Goal: Information Seeking & Learning: Learn about a topic

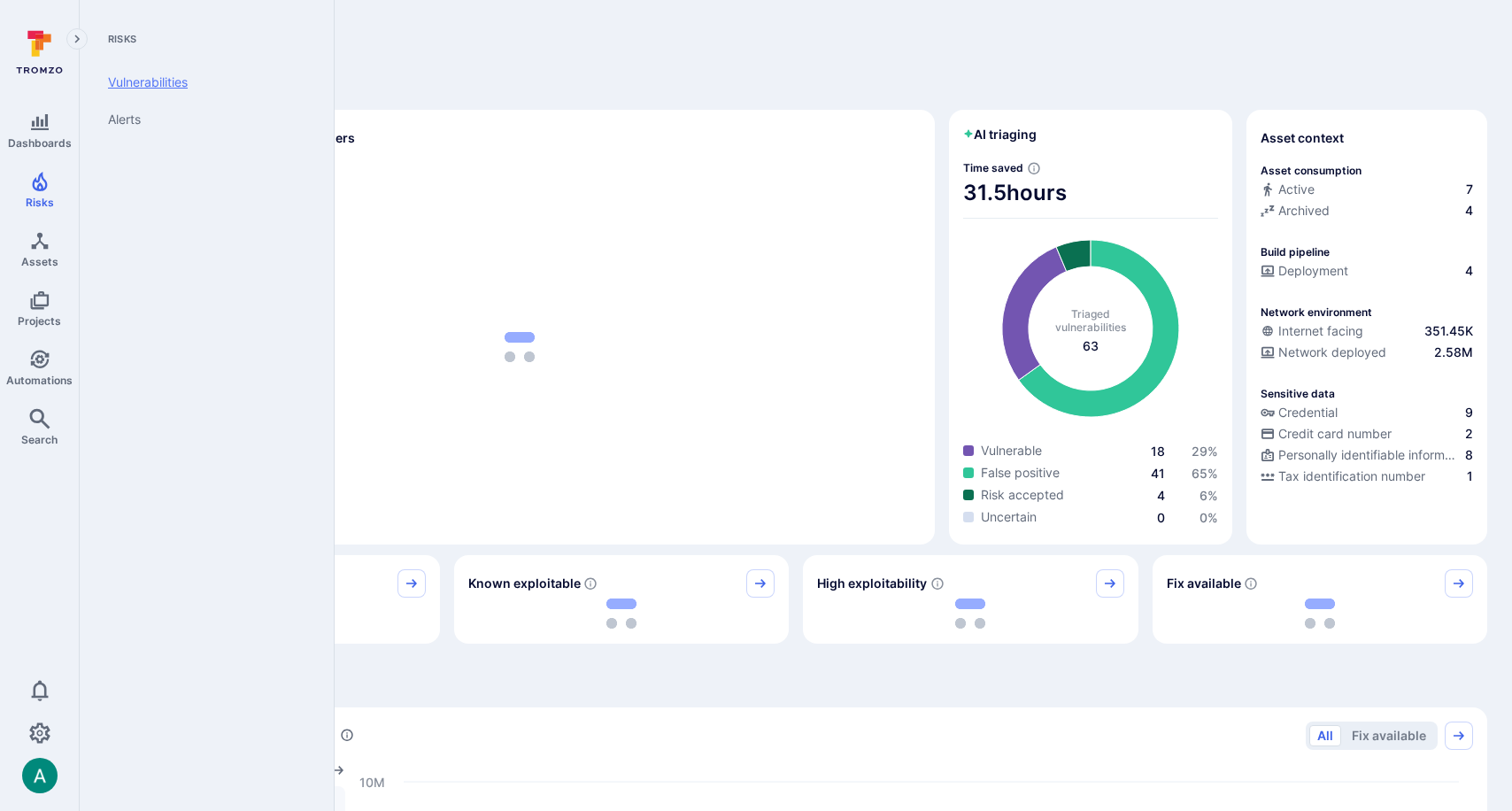
click at [147, 86] on link "Vulnerabilities" at bounding box center [203, 82] width 218 height 37
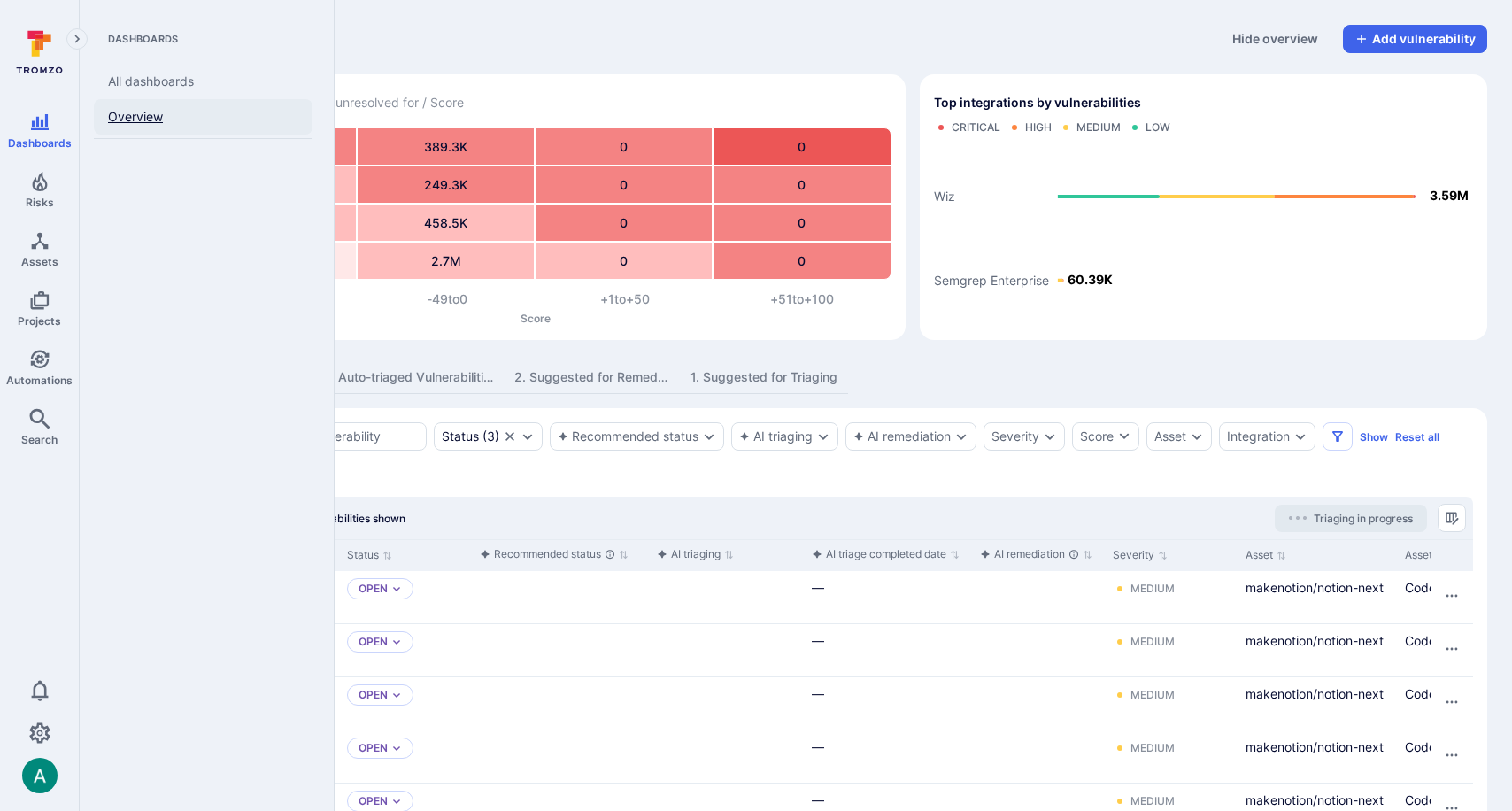
click at [124, 113] on link "Overview" at bounding box center [203, 117] width 218 height 35
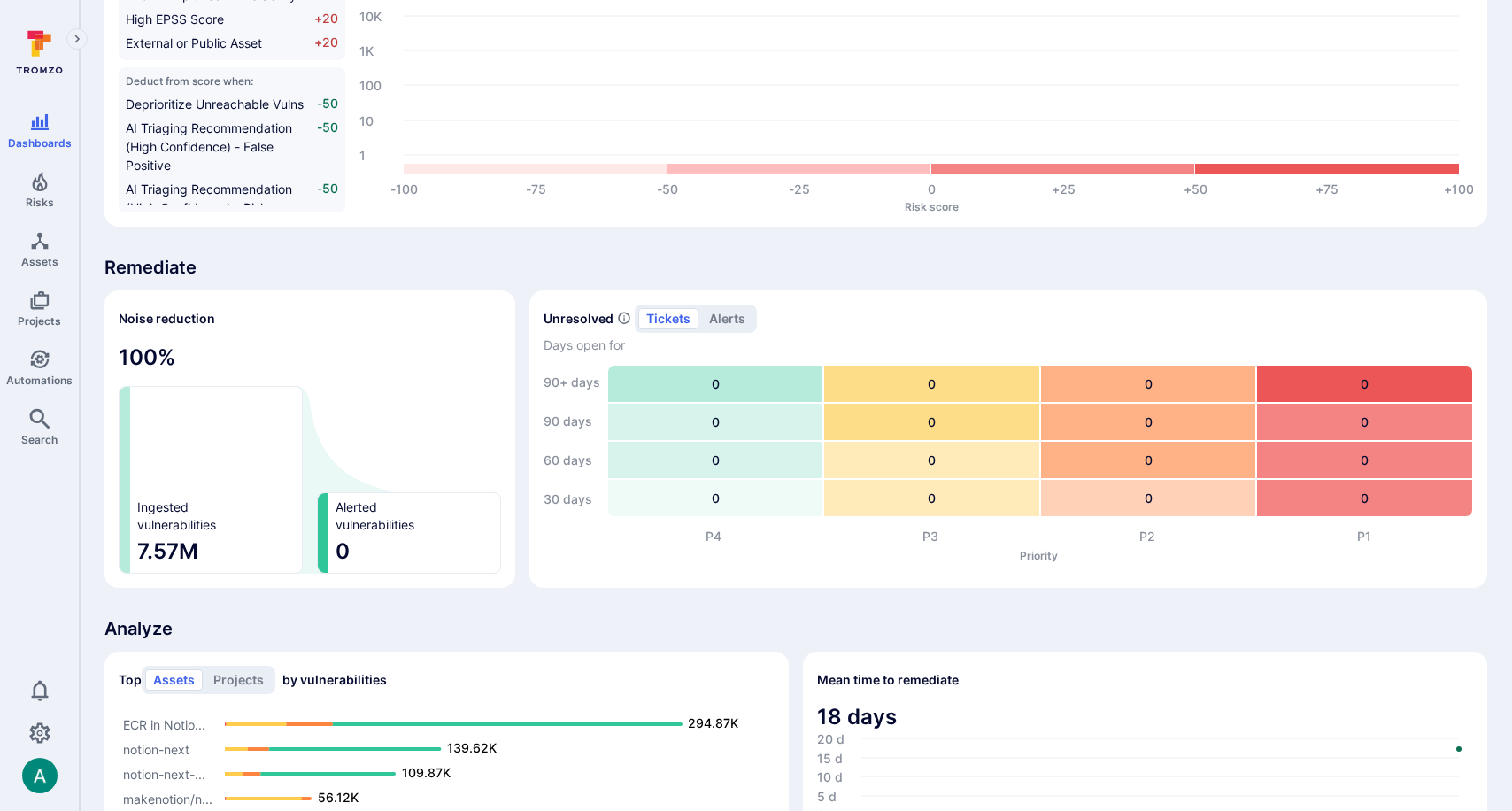
scroll to position [933, 0]
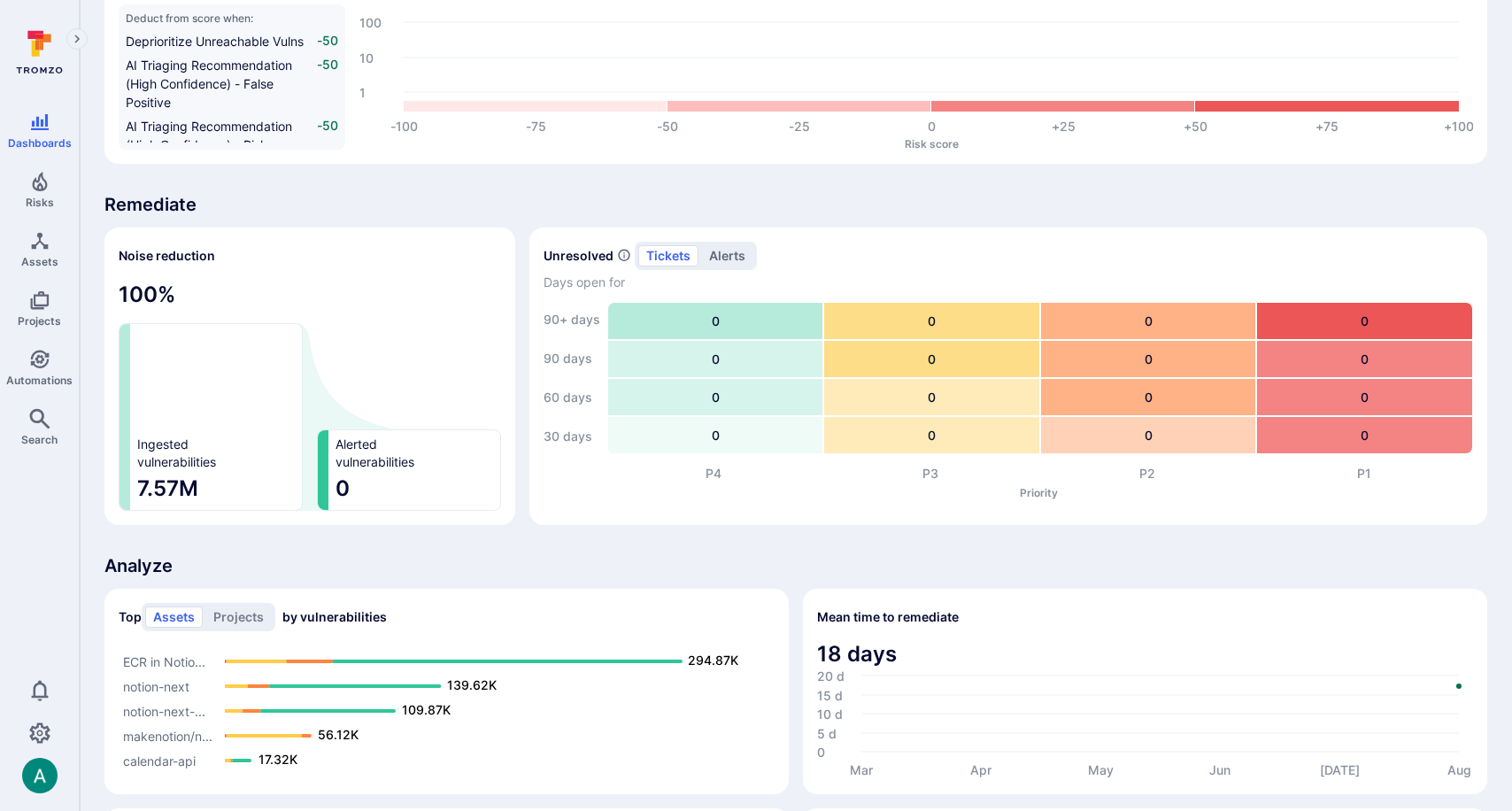
click at [711, 260] on button "alerts" at bounding box center [727, 255] width 53 height 21
click at [598, 261] on h2 "Unresolved" at bounding box center [579, 255] width 70 height 18
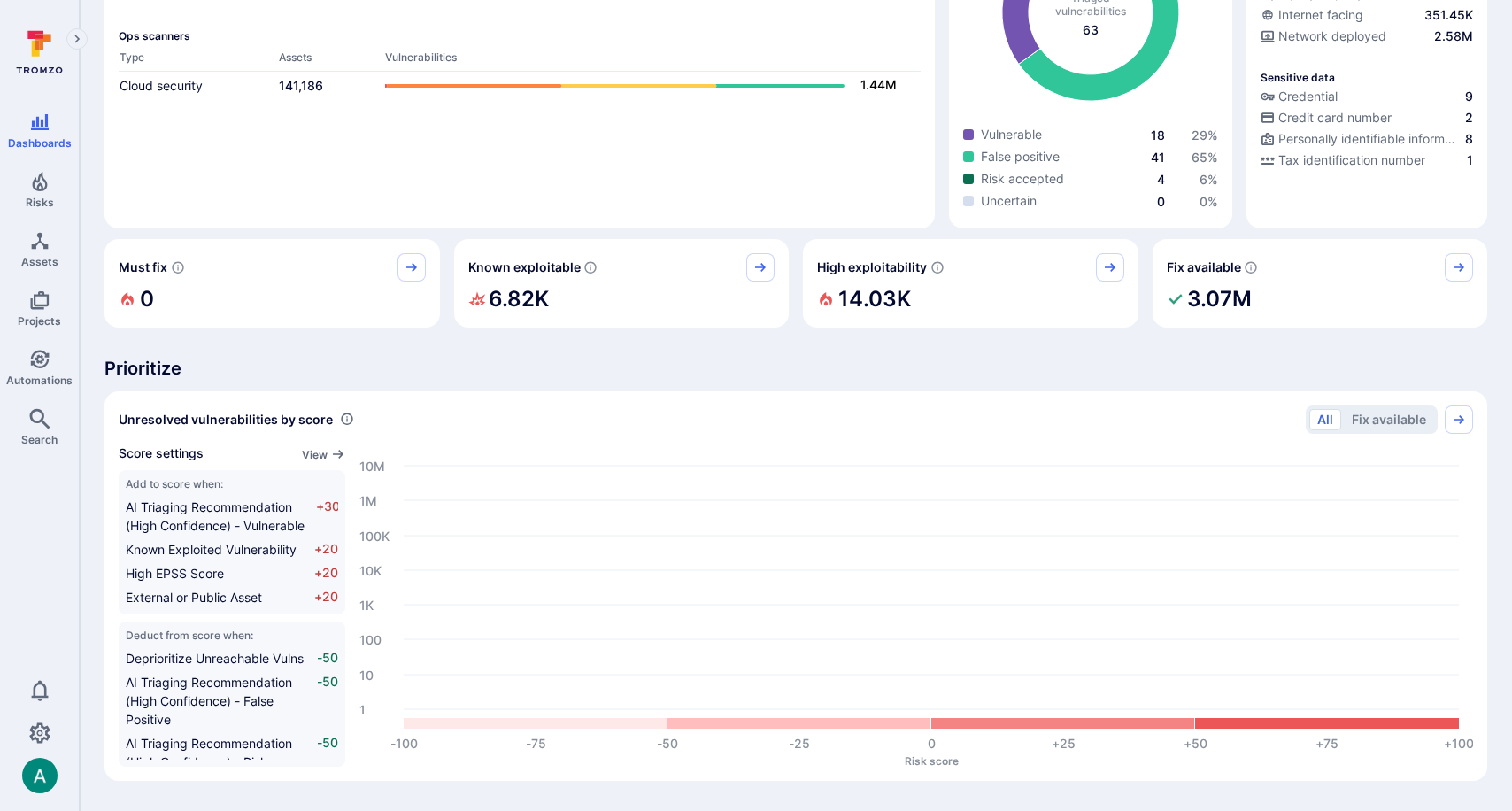
scroll to position [0, 0]
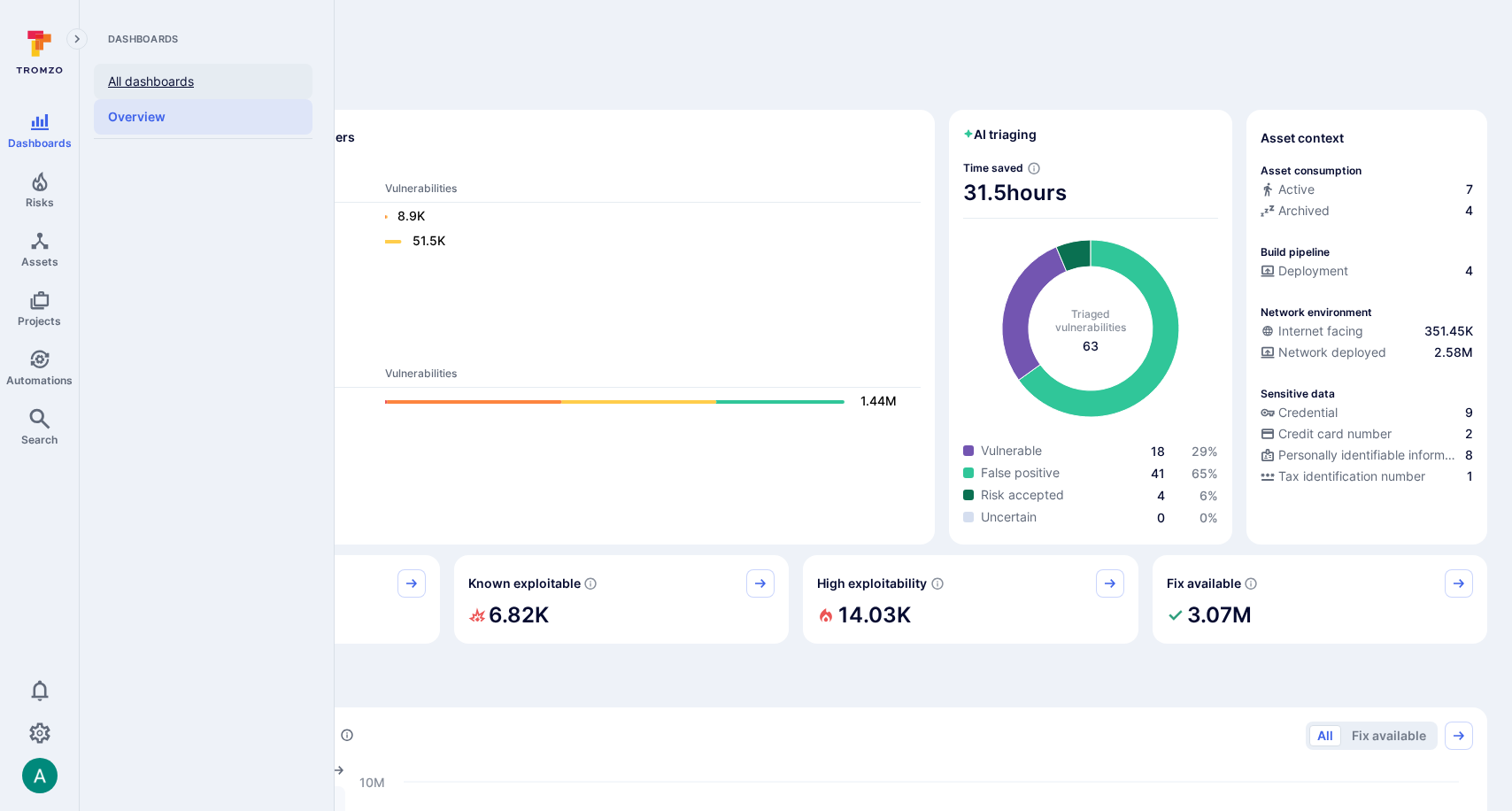
click at [143, 79] on link "All dashboards" at bounding box center [203, 81] width 218 height 35
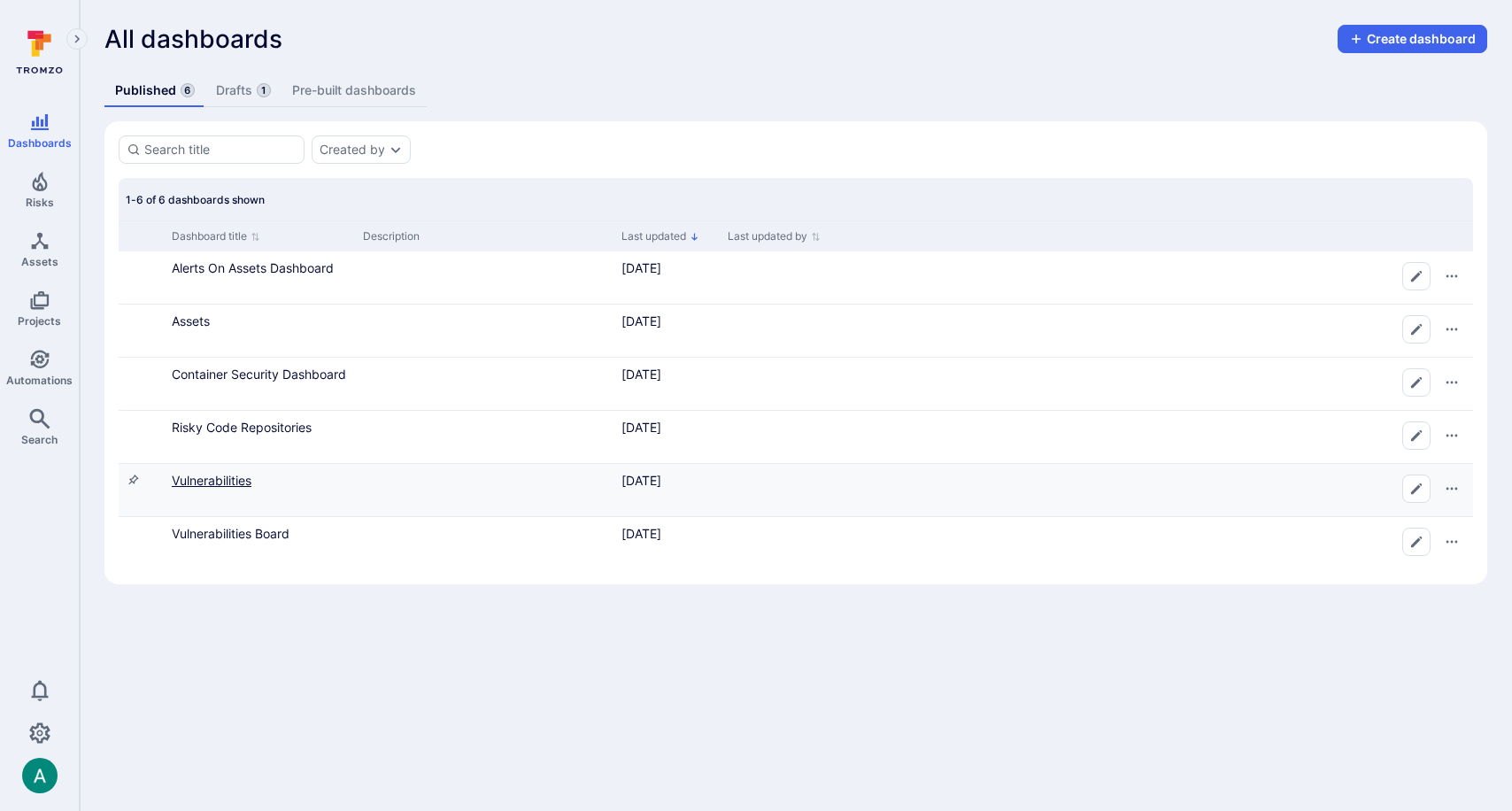
drag, startPoint x: 240, startPoint y: 466, endPoint x: 231, endPoint y: 473, distance: 11.4
click at [240, 466] on div "Vulnerabilities" at bounding box center [260, 489] width 191 height 53
click at [229, 476] on link "Vulnerabilities" at bounding box center [211, 480] width 79 height 15
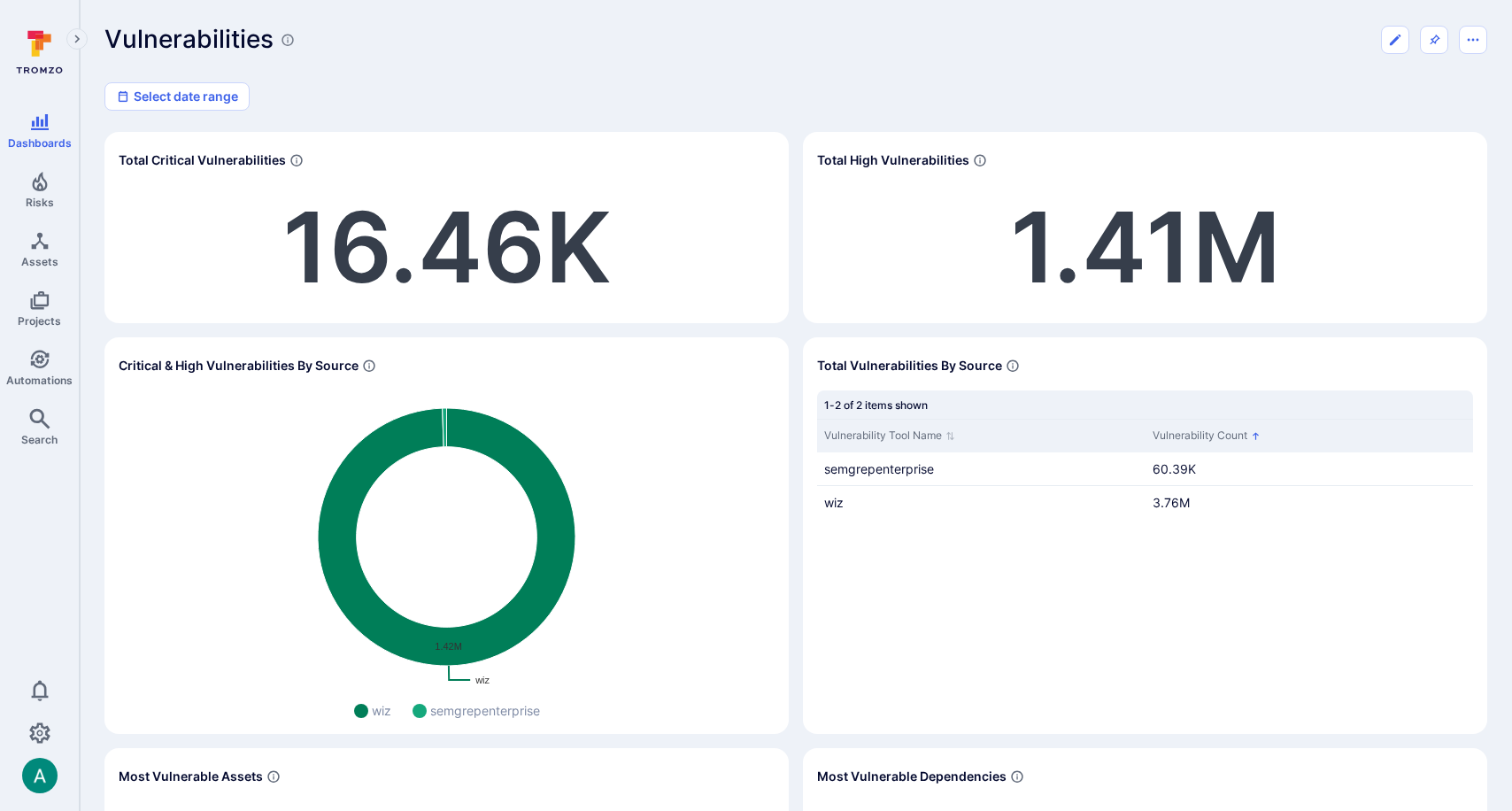
drag, startPoint x: 603, startPoint y: 65, endPoint x: 557, endPoint y: 97, distance: 56.0
click at [598, 66] on div "Vulnerabilities Select date range" at bounding box center [795, 67] width 1382 height 86
drag, startPoint x: 674, startPoint y: 67, endPoint x: 543, endPoint y: 162, distance: 161.8
click at [660, 75] on div "Vulnerabilities Select date range" at bounding box center [795, 67] width 1382 height 86
click at [505, 226] on span "16.46K" at bounding box center [446, 247] width 328 height 119
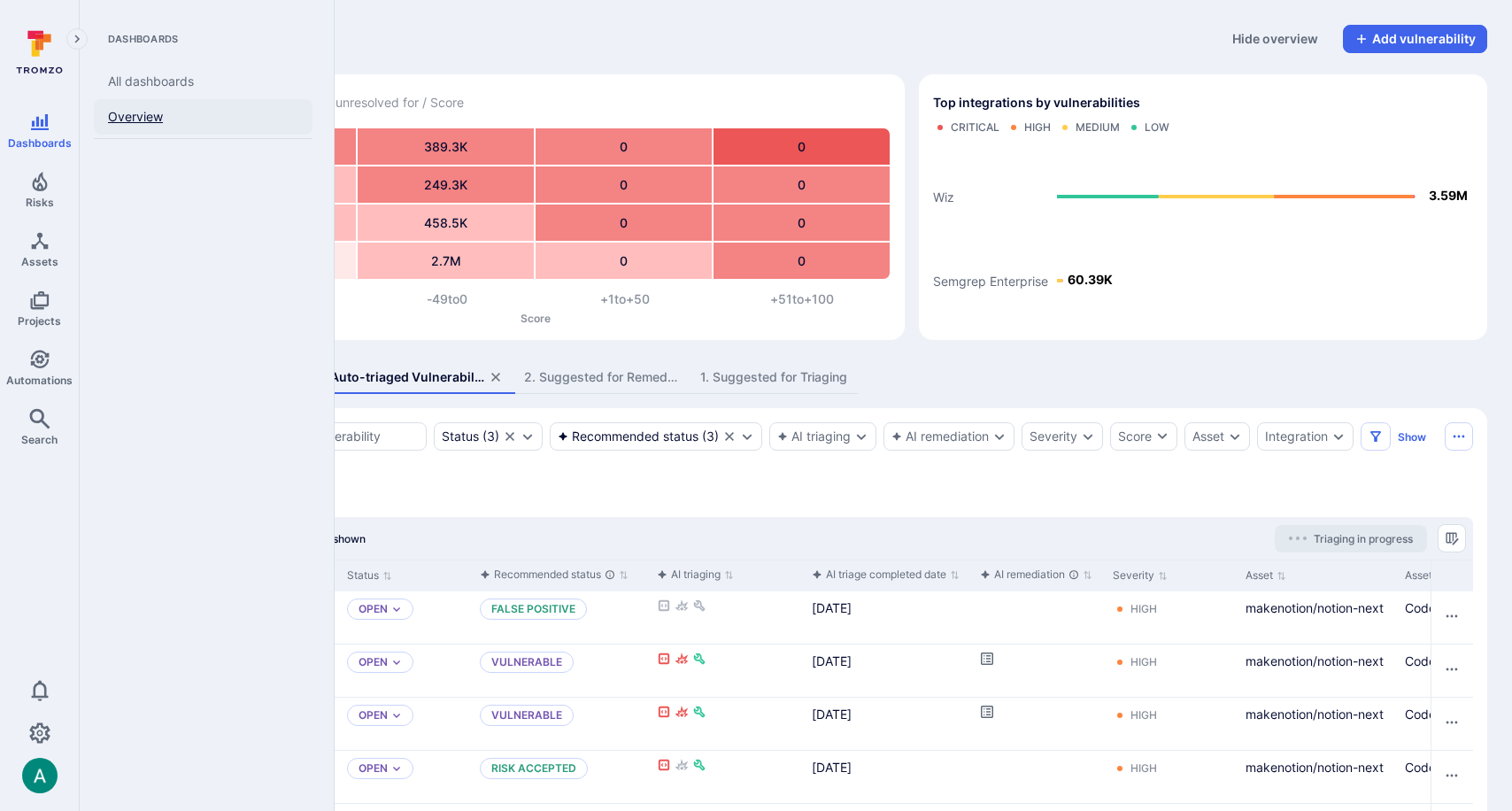
click at [127, 119] on link "Overview" at bounding box center [203, 117] width 218 height 35
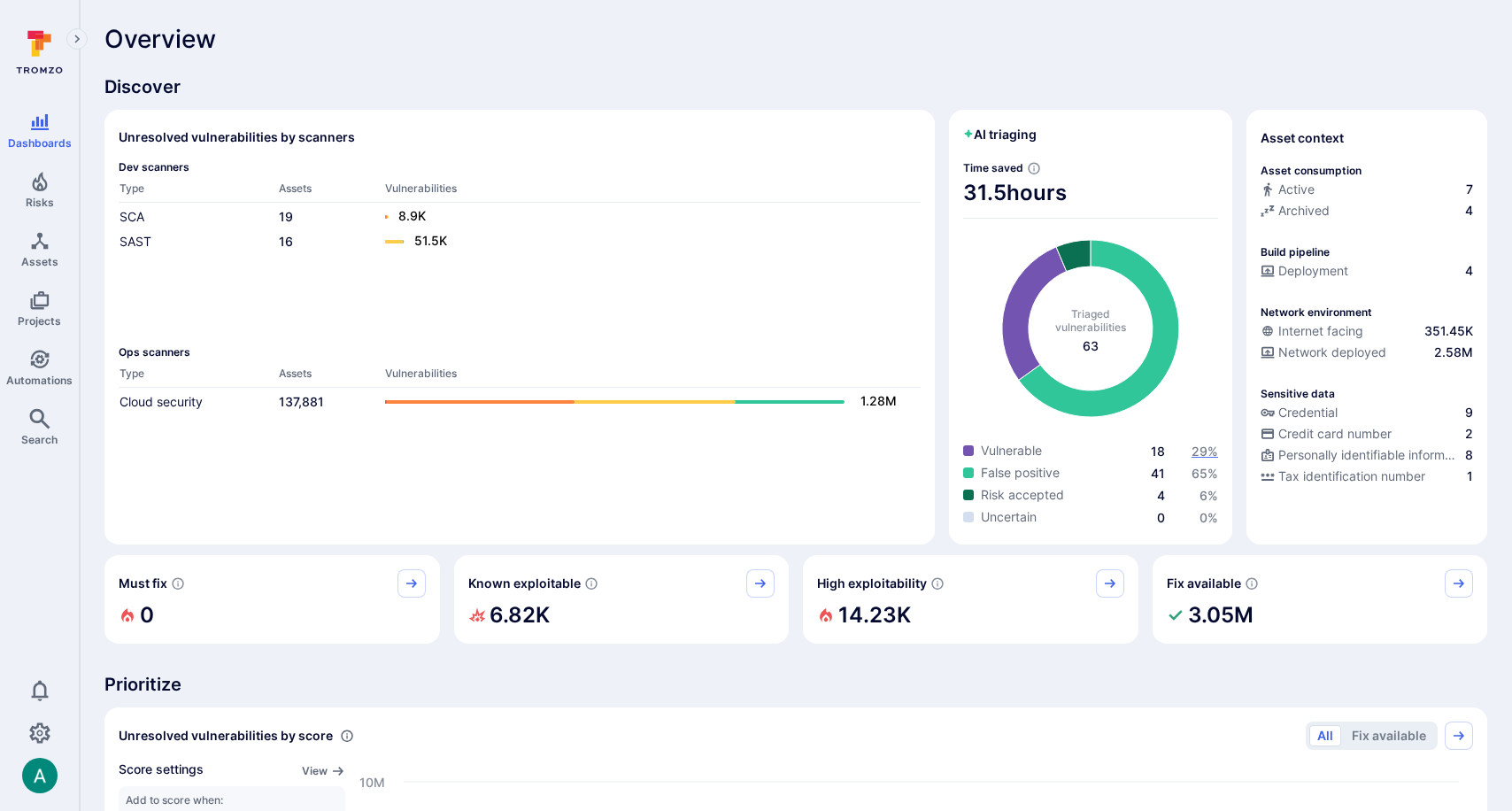
click at [1200, 451] on span "29 %" at bounding box center [1204, 451] width 27 height 15
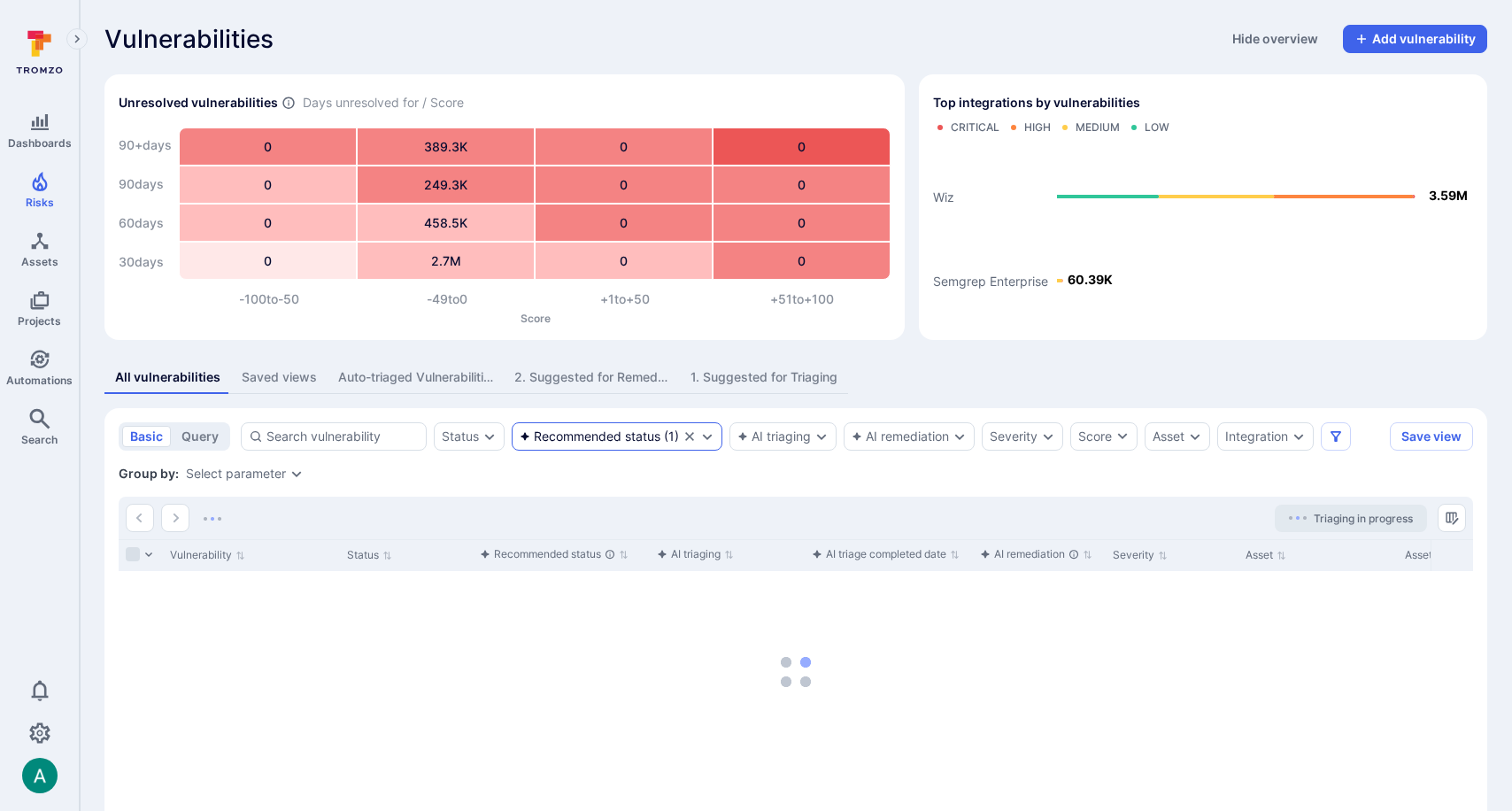
click at [645, 439] on div "Recommended status" at bounding box center [590, 436] width 141 height 14
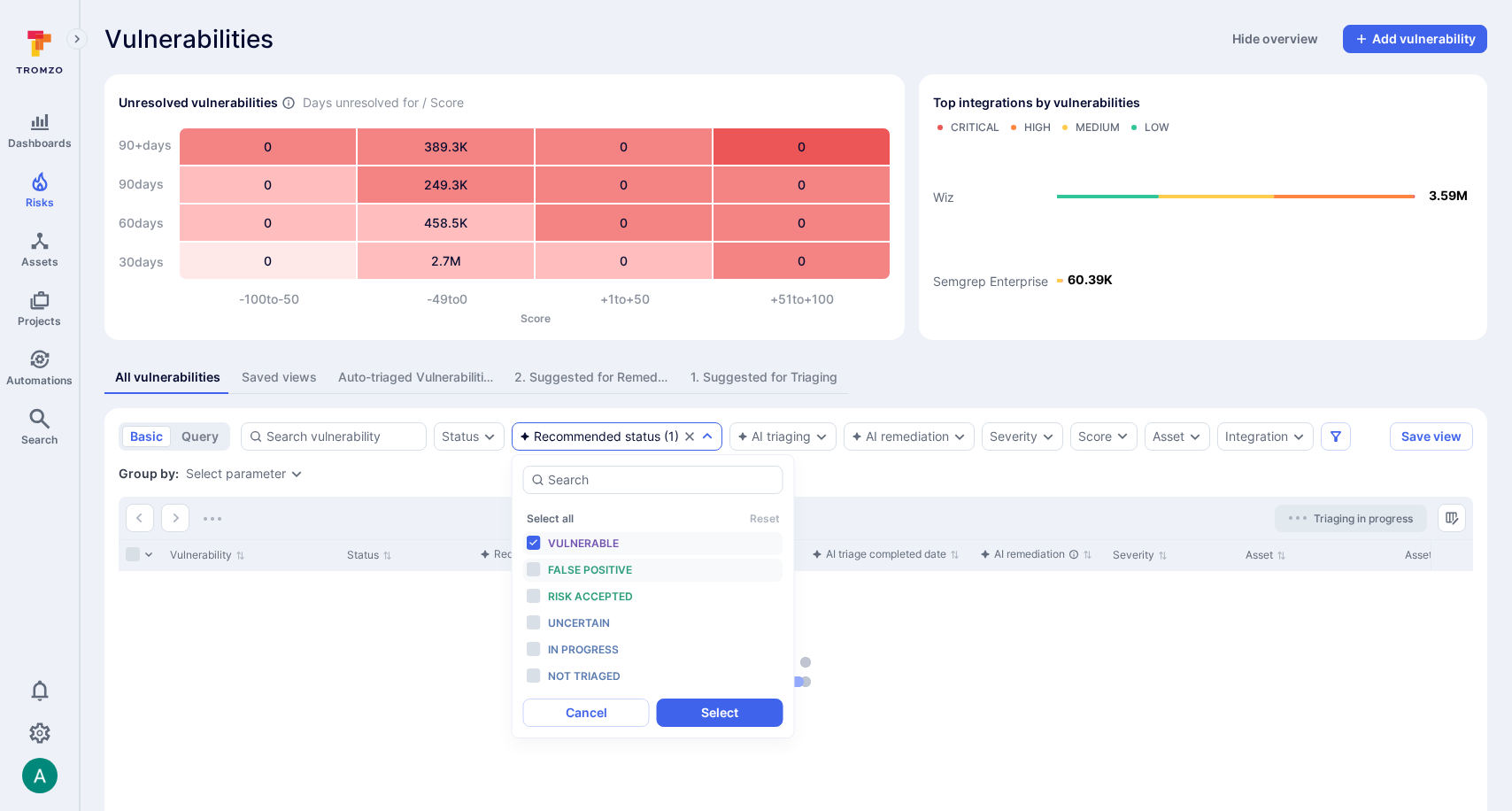
click at [615, 569] on span "False positive" at bounding box center [590, 570] width 84 height 13
click at [618, 592] on span "Risk accepted" at bounding box center [591, 596] width 85 height 13
click at [735, 712] on button "Select" at bounding box center [720, 712] width 126 height 29
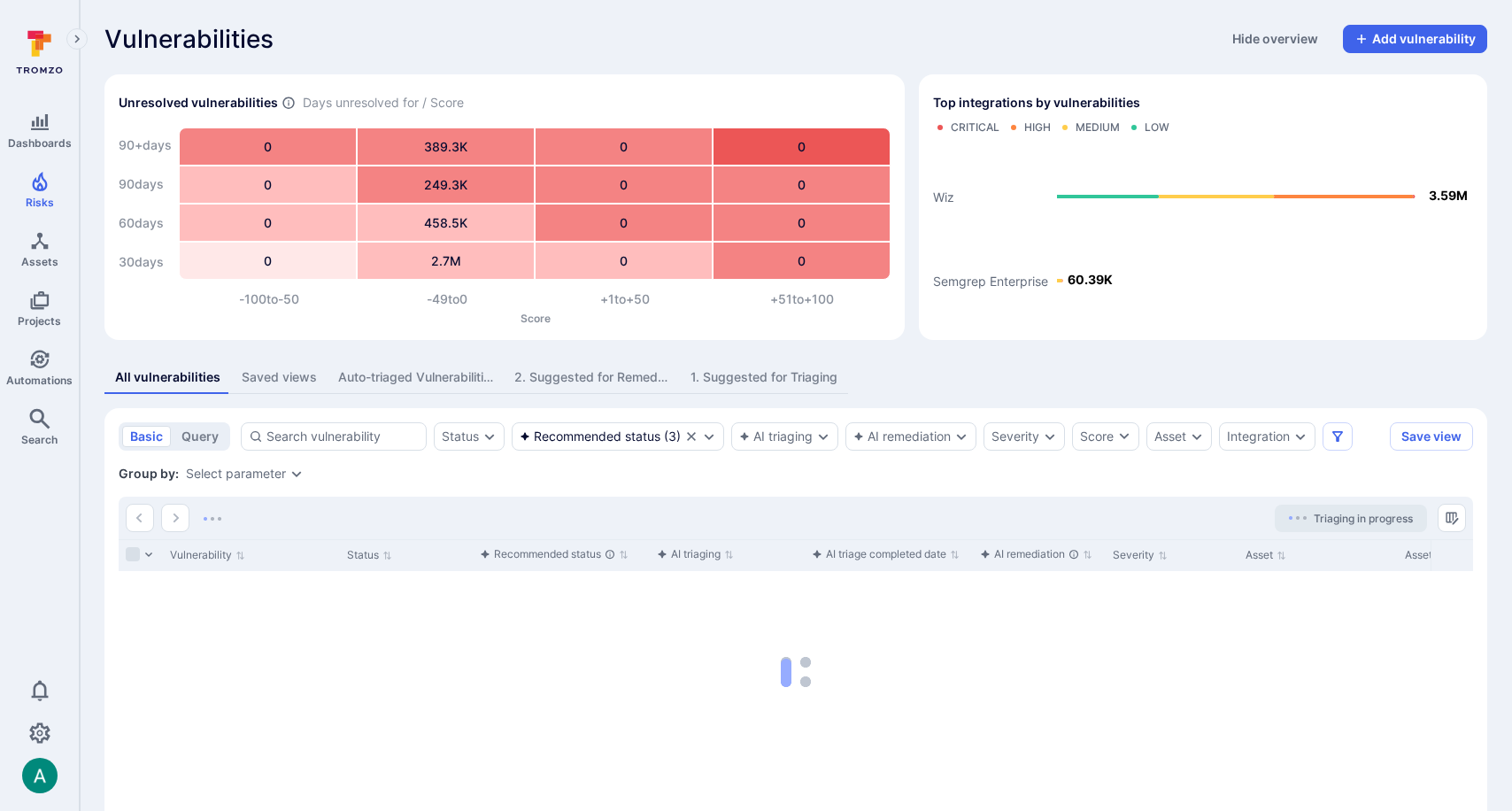
click at [262, 478] on div "Select parameter" at bounding box center [236, 473] width 100 height 14
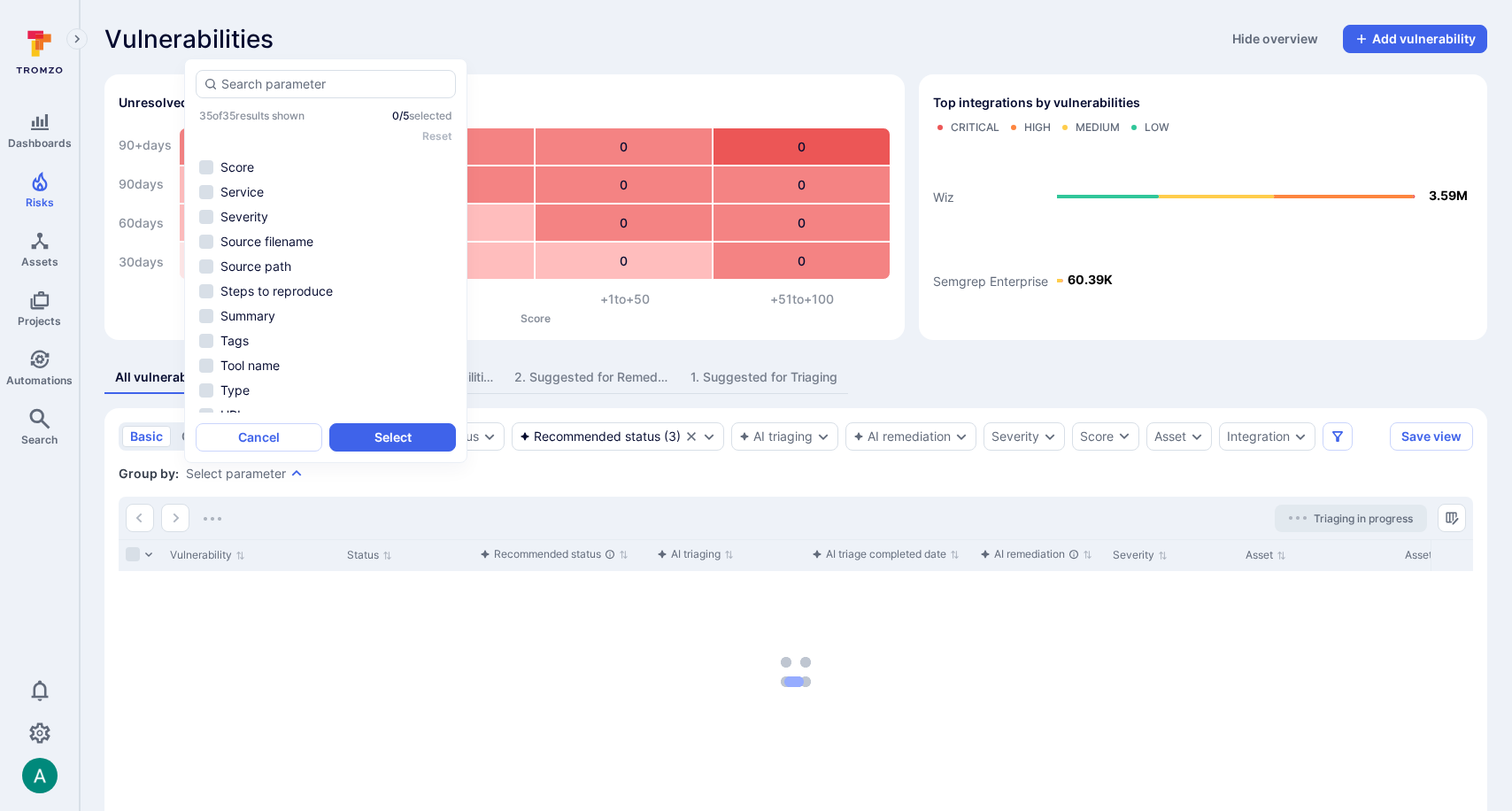
scroll to position [600, 0]
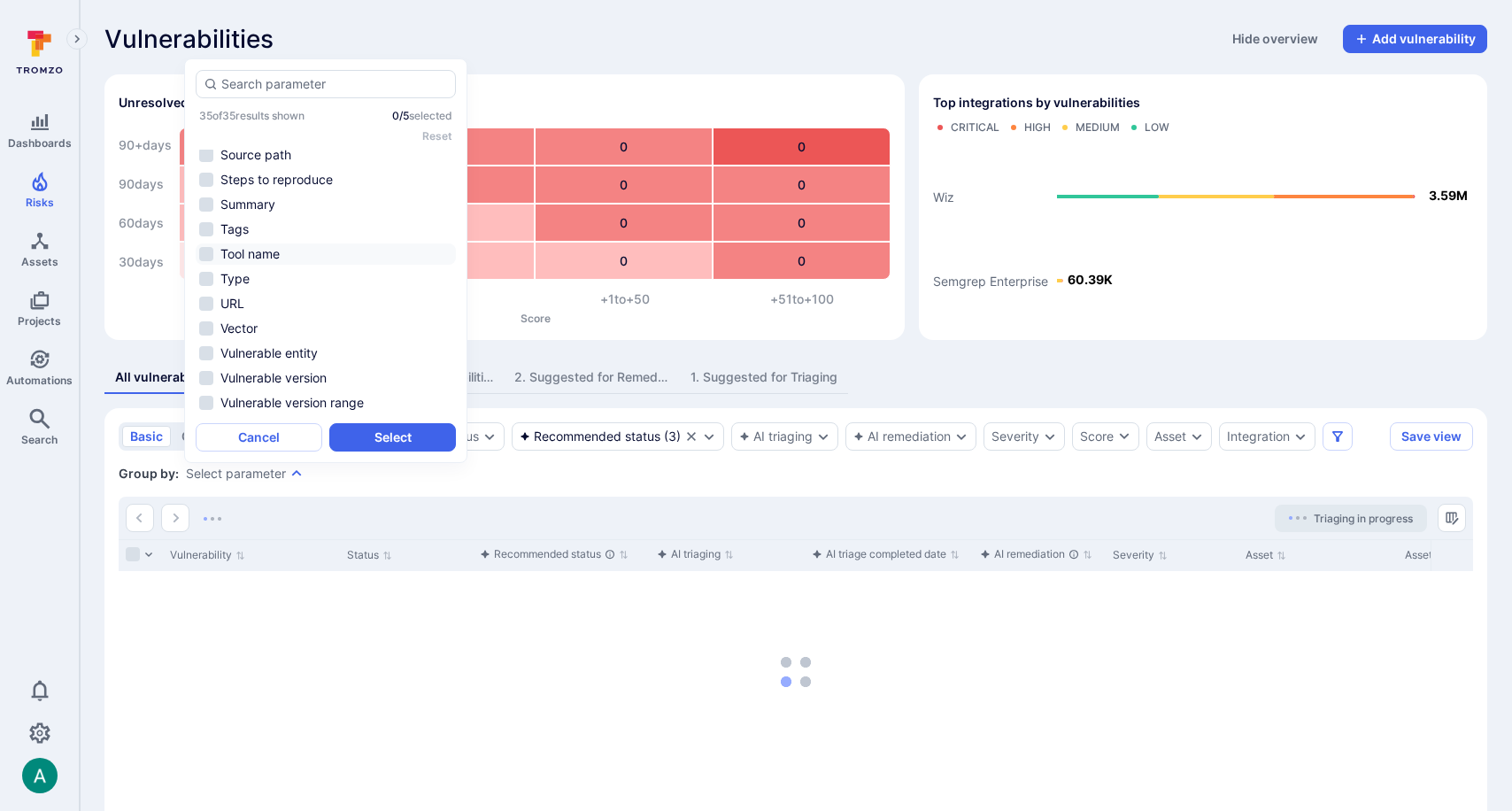
click at [263, 254] on li "Tool name" at bounding box center [325, 253] width 260 height 21
click at [228, 153] on li "Asset" at bounding box center [325, 159] width 260 height 21
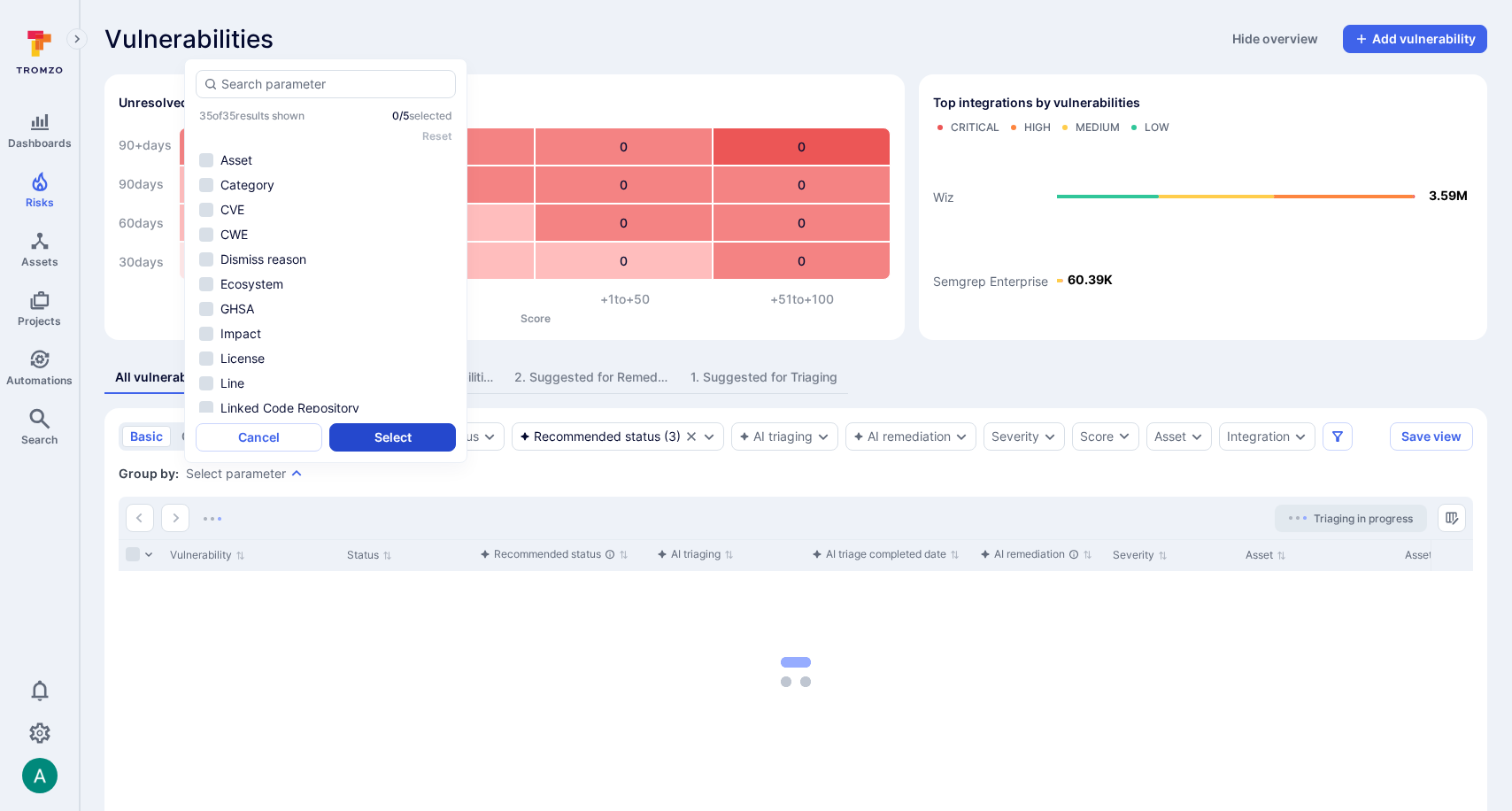
click at [400, 440] on button "Select" at bounding box center [392, 437] width 126 height 29
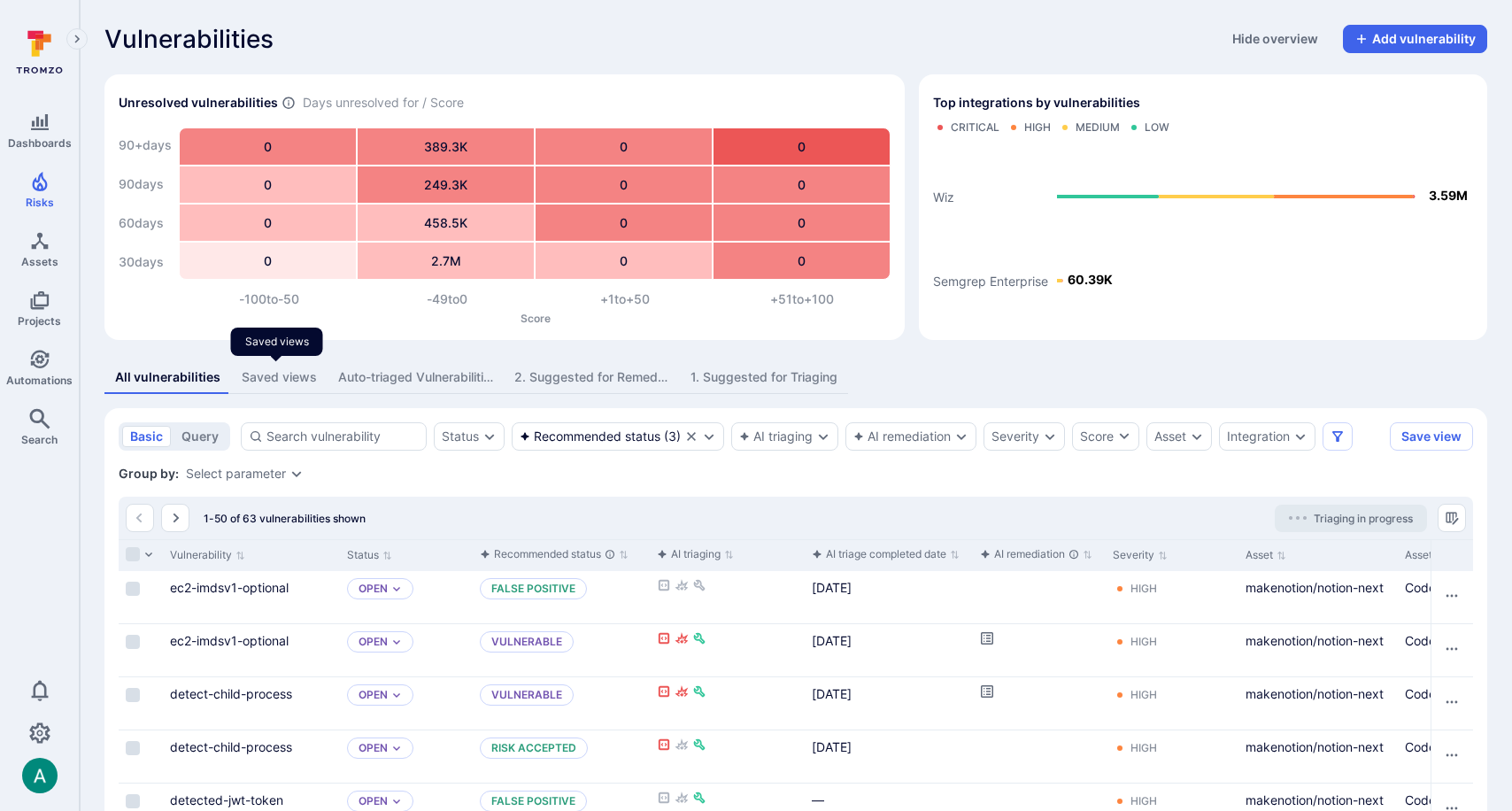
click at [280, 375] on div "Saved views" at bounding box center [279, 377] width 76 height 18
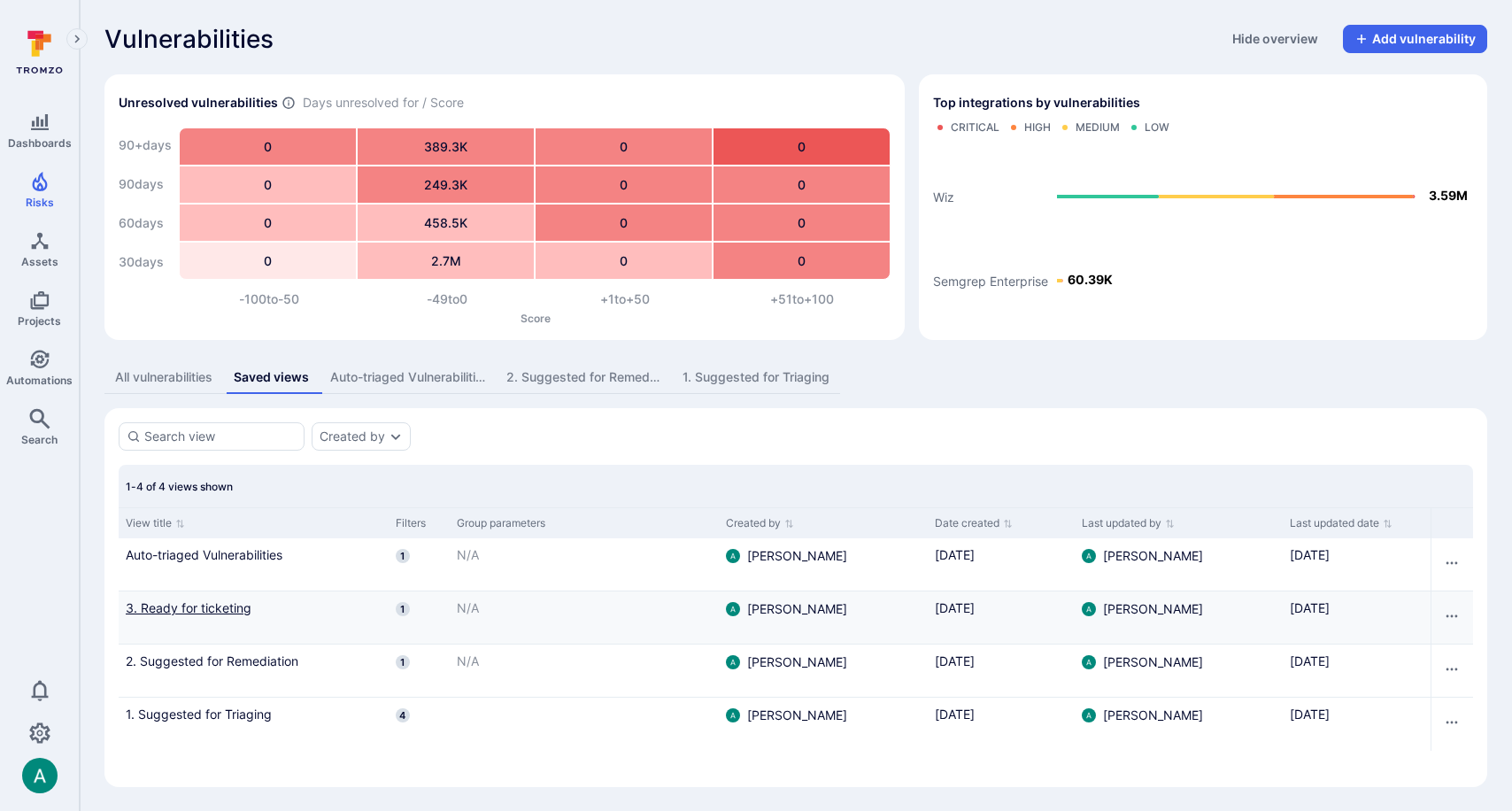
click at [225, 605] on link "3. Ready for ticketing" at bounding box center [253, 607] width 256 height 18
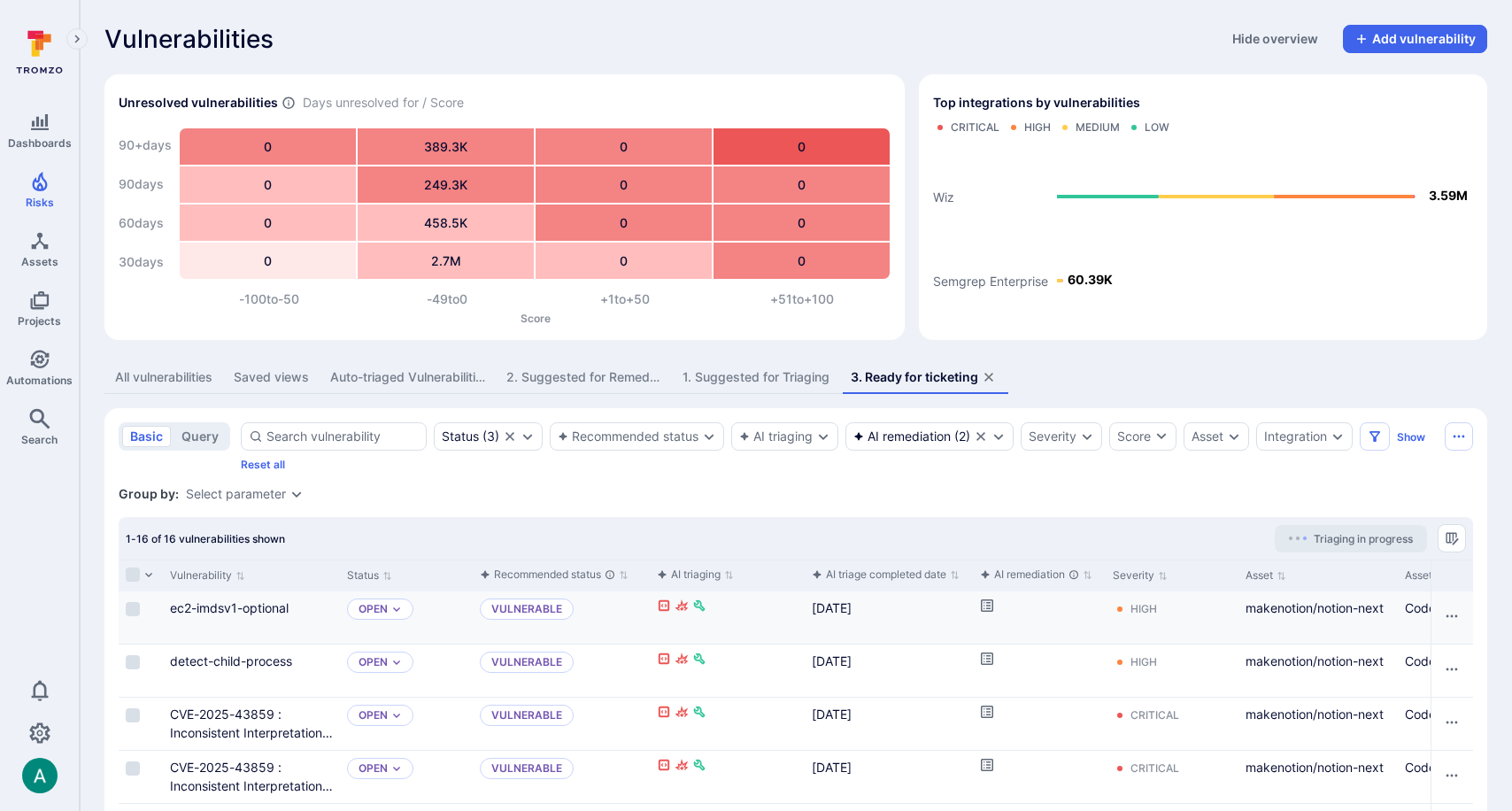
click at [990, 605] on icon "Cell for aiCtx.remediationStatus" at bounding box center [986, 605] width 14 height 14
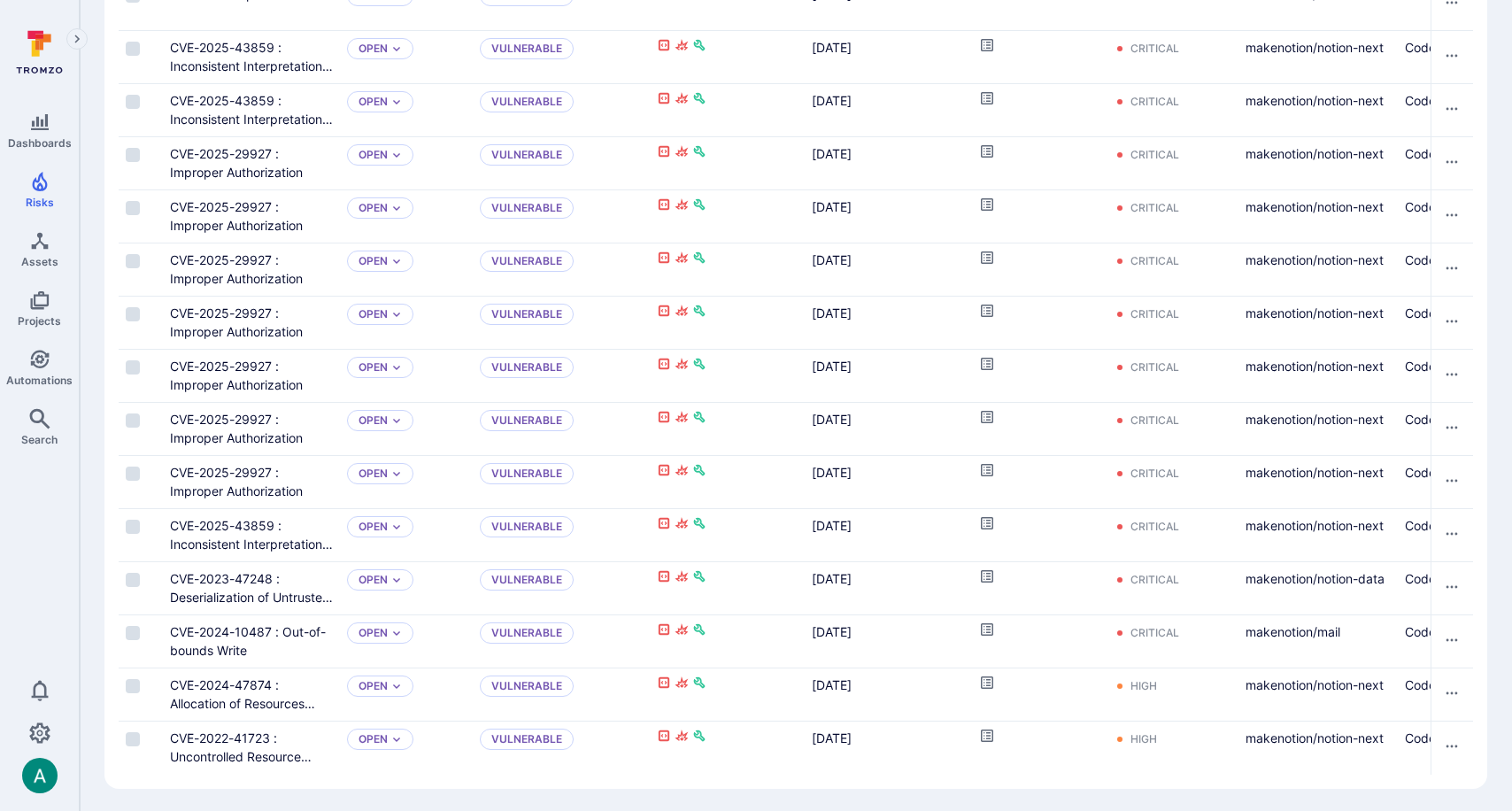
scroll to position [669, 0]
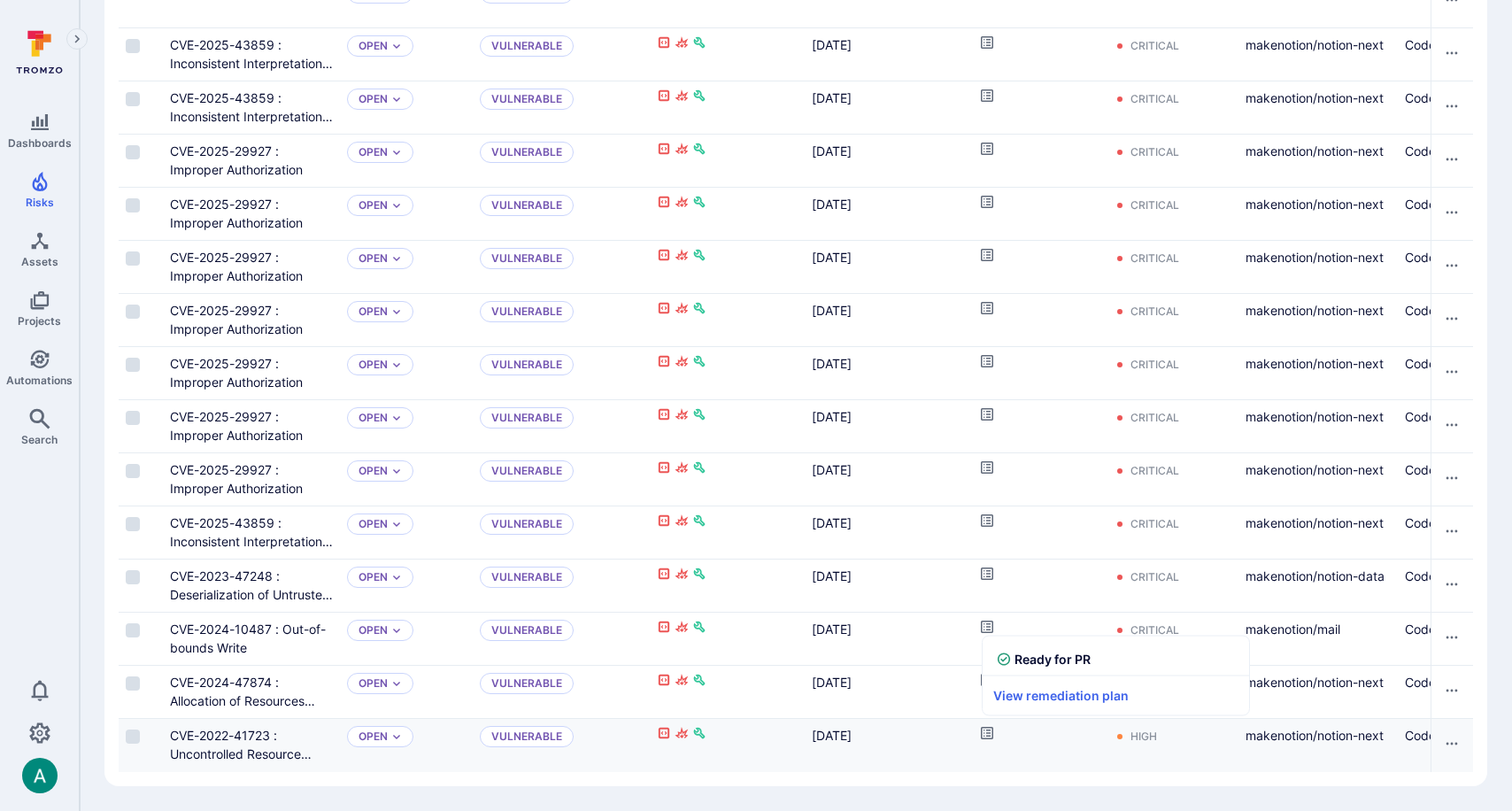
click at [983, 735] on icon "Cell for aiCtx.remediationStatus" at bounding box center [986, 733] width 14 height 14
click at [989, 678] on icon "Cell for aiCtx.remediationStatus" at bounding box center [986, 679] width 14 height 14
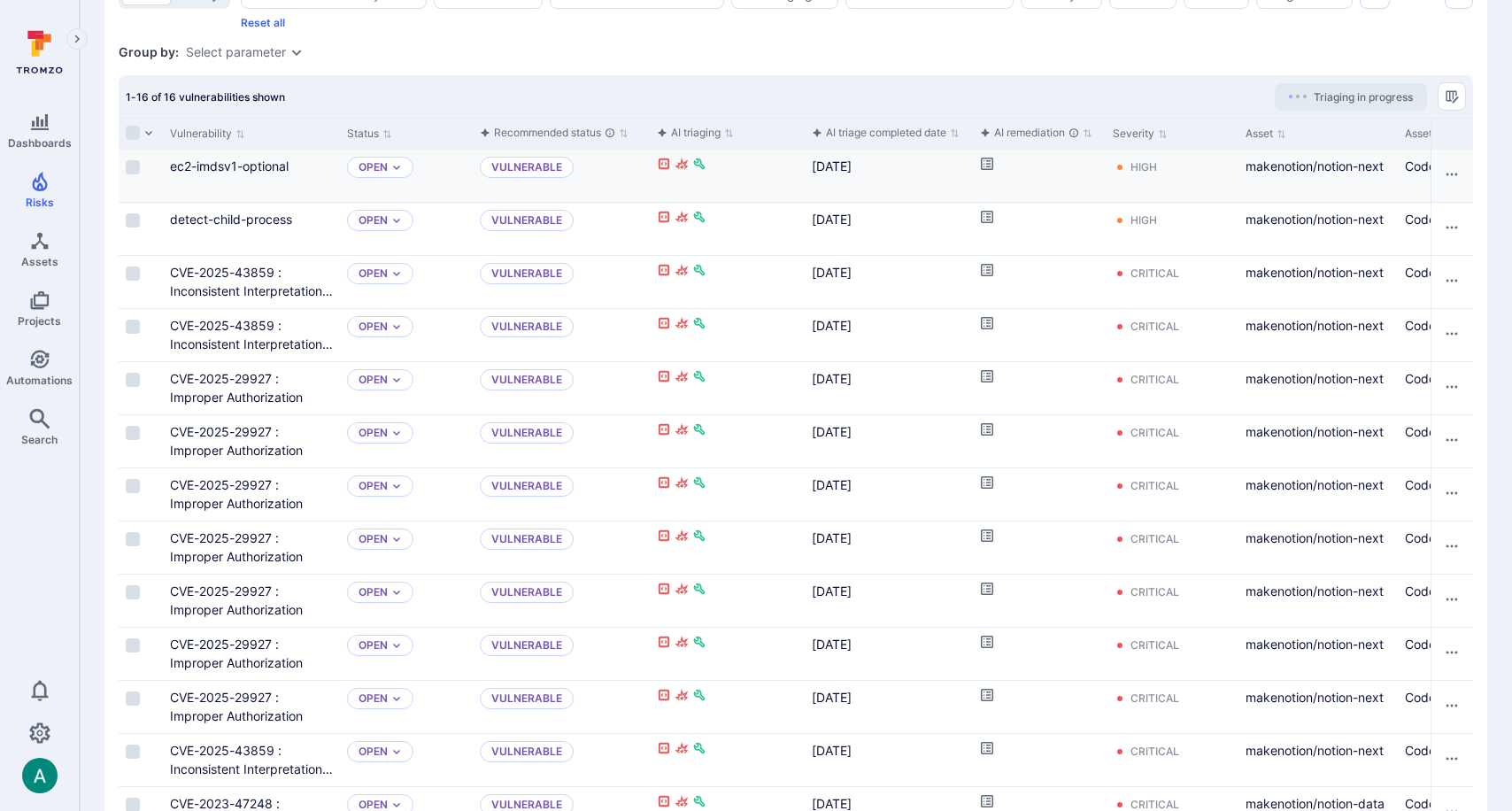
scroll to position [438, 0]
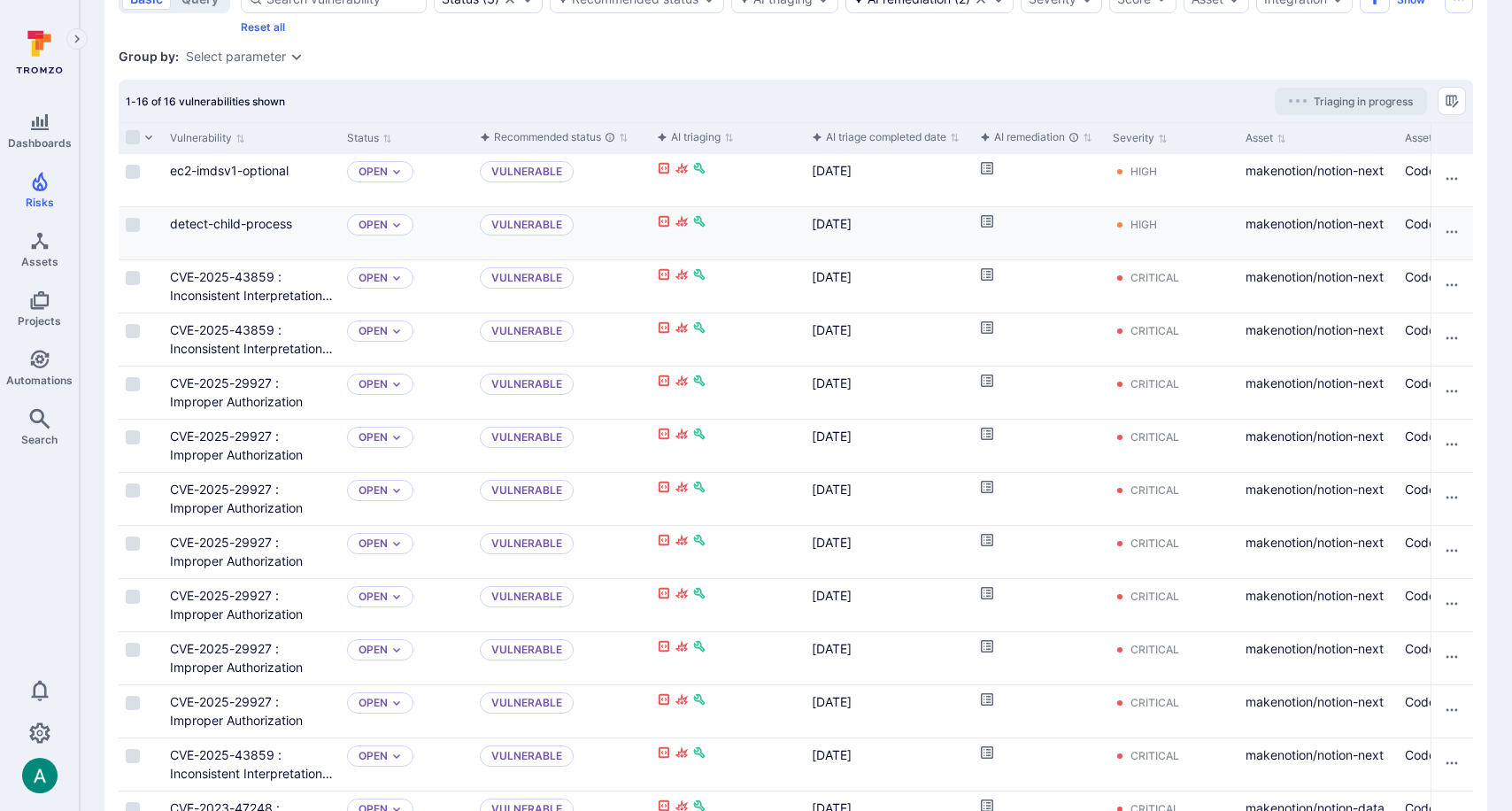
click at [989, 220] on icon "Cell for aiCtx.remediationStatus" at bounding box center [986, 220] width 12 height 12
click at [998, 272] on div "Cell for aiCtx.remediationStatus" at bounding box center [1039, 286] width 133 height 53
click at [988, 274] on icon "Cell for aiCtx.remediationStatus" at bounding box center [986, 274] width 12 height 12
click at [990, 323] on icon "Cell for aiCtx.remediationStatus" at bounding box center [986, 327] width 14 height 14
click at [988, 381] on icon "Cell for aiCtx.remediationStatus" at bounding box center [986, 380] width 12 height 12
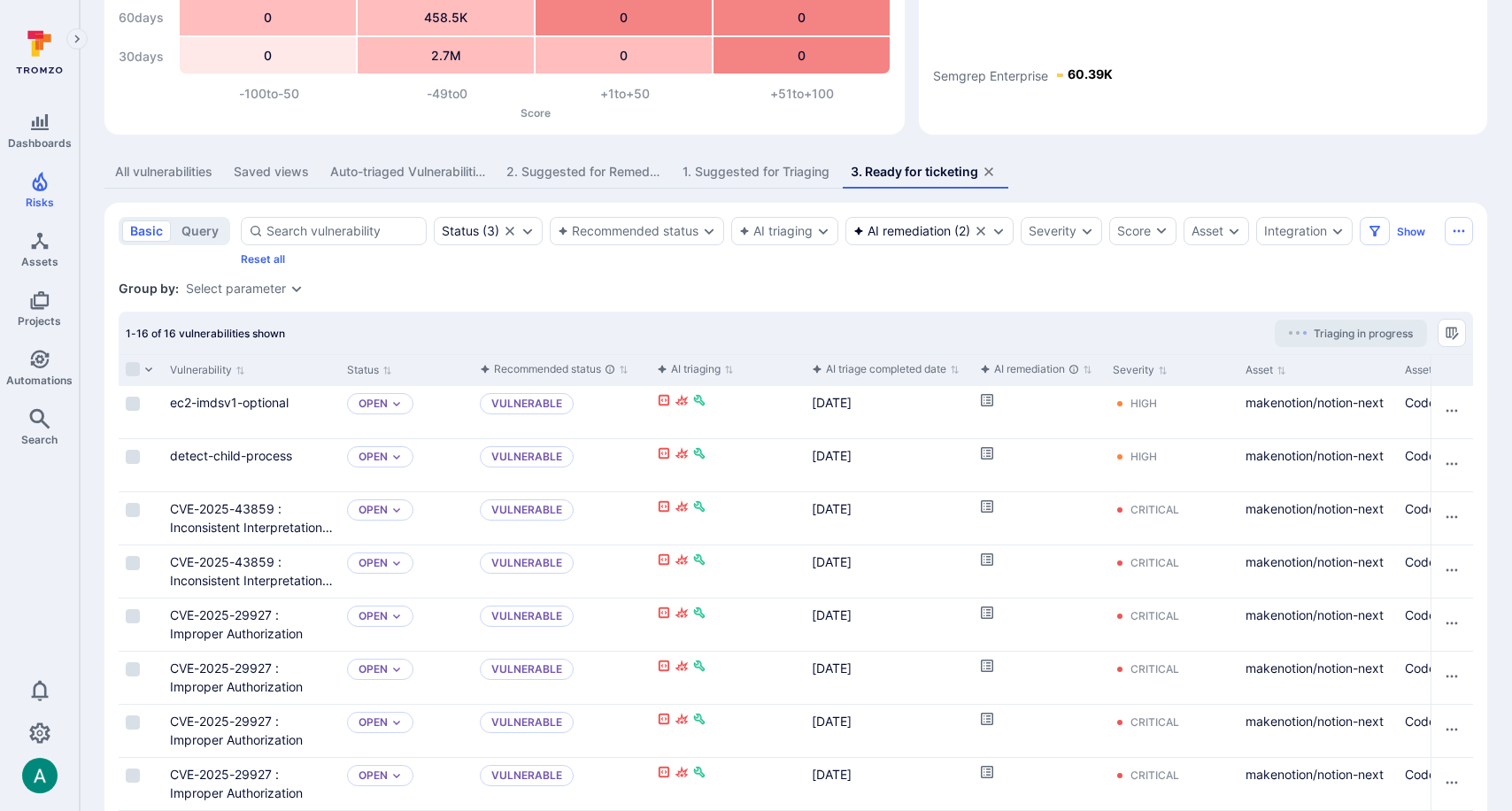
scroll to position [205, 0]
click at [732, 174] on div "1. Suggested for Triaging" at bounding box center [756, 172] width 147 height 18
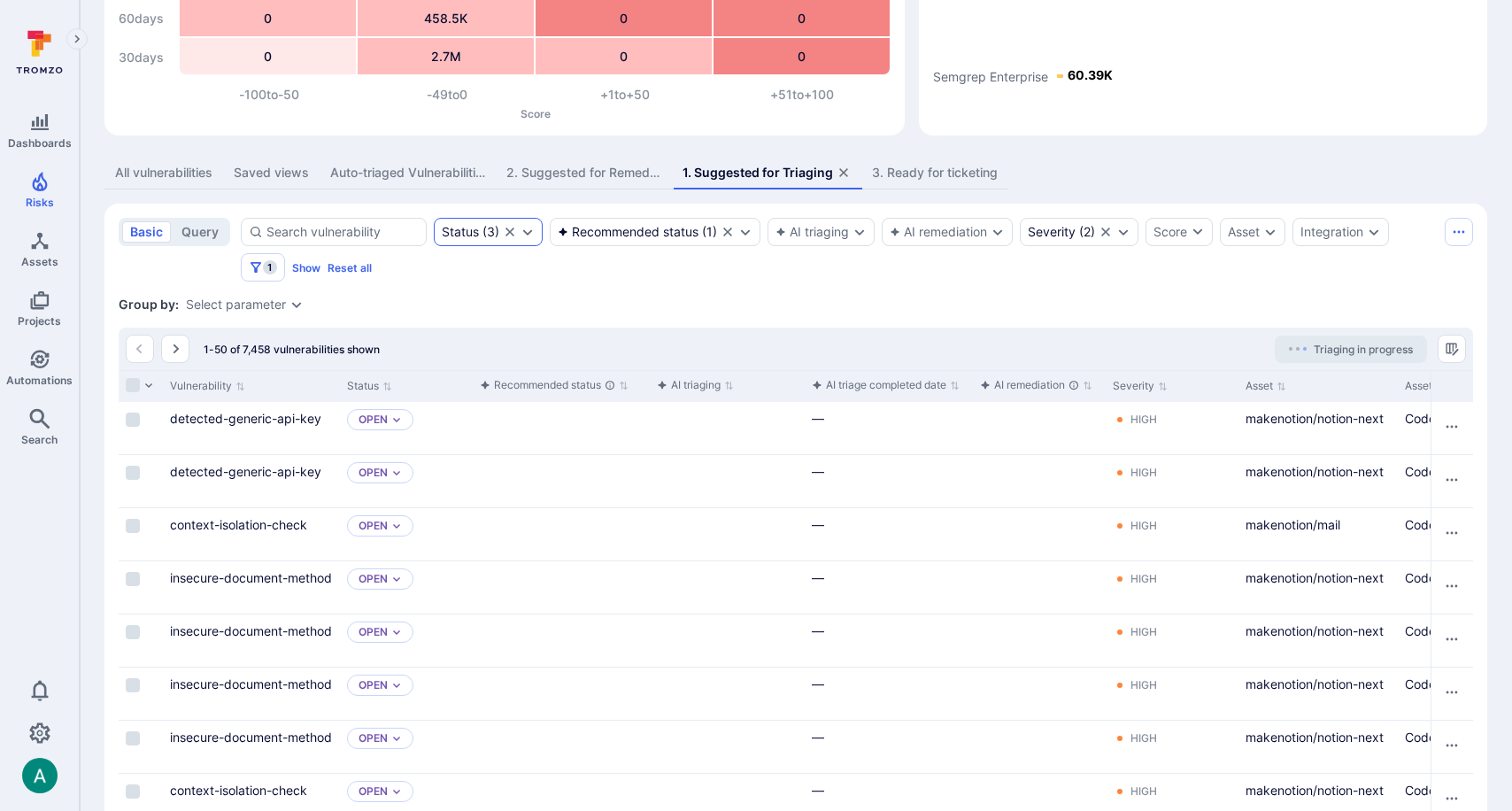
click at [527, 229] on icon "Expand dropdown" at bounding box center [527, 231] width 14 height 14
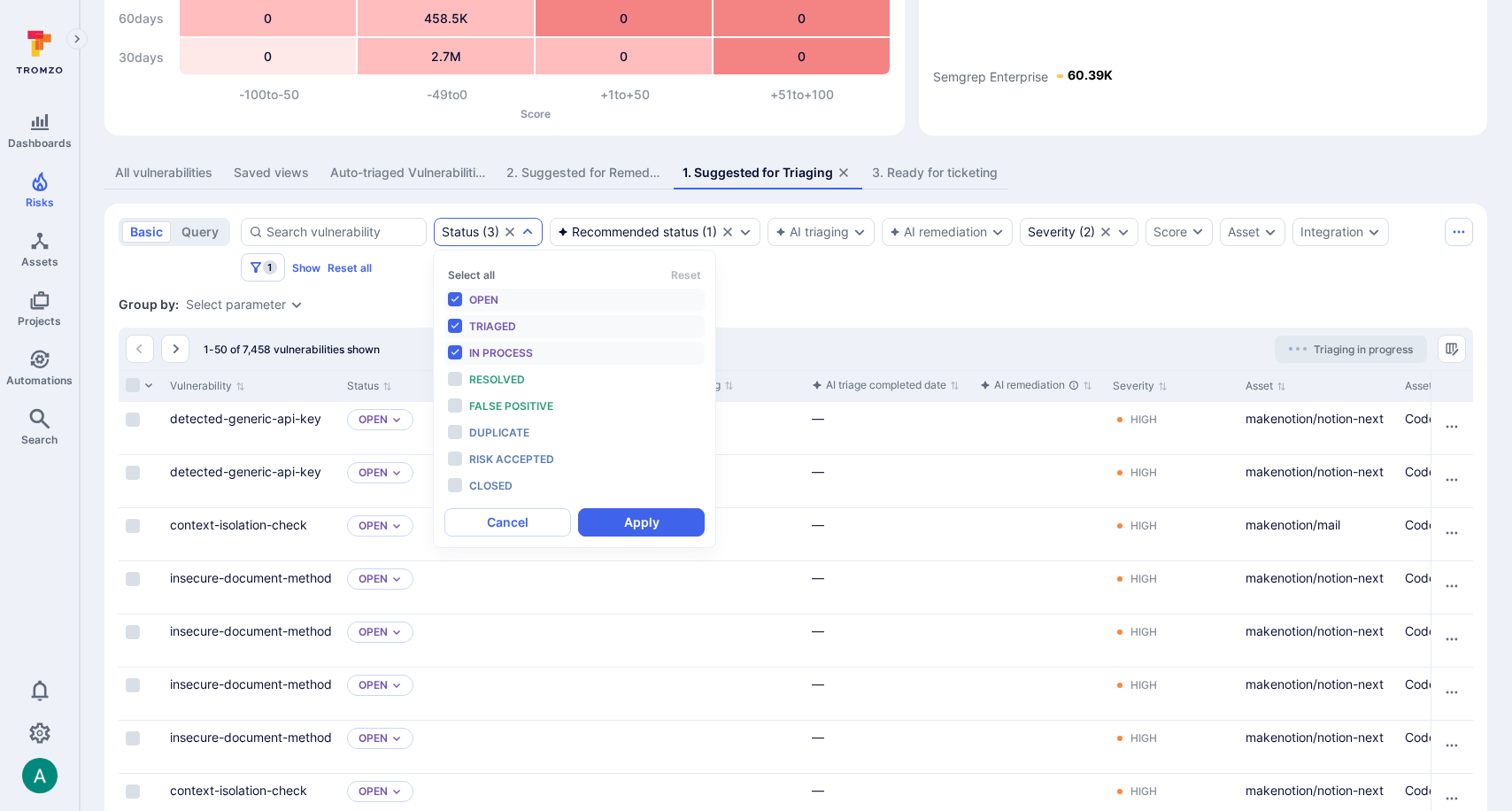
scroll to position [14, 0]
click at [825, 296] on div "Group by: Select parameter" at bounding box center [796, 304] width 1354 height 18
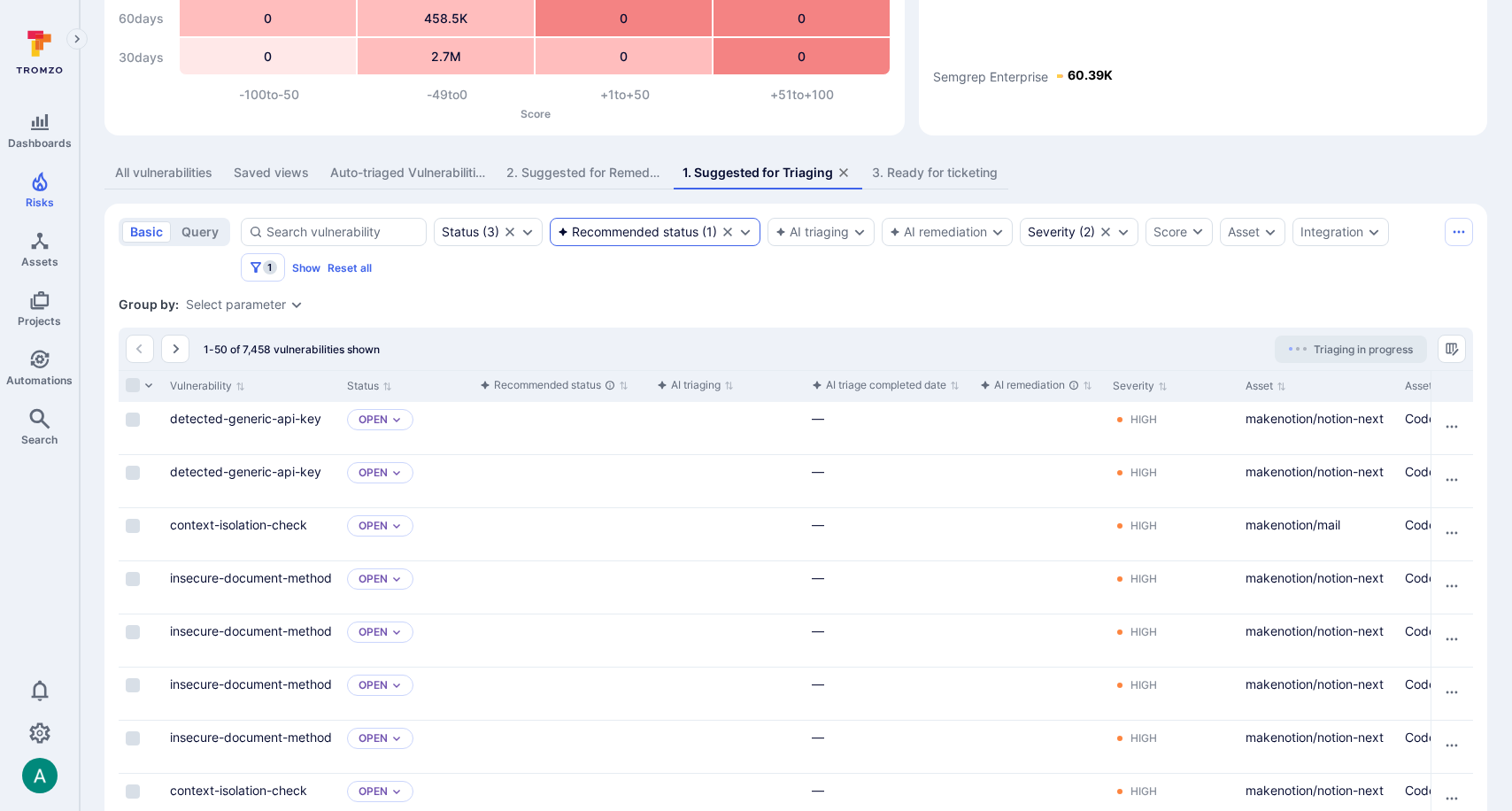
click at [752, 235] on div "Recommended status ( 1 )" at bounding box center [654, 231] width 211 height 29
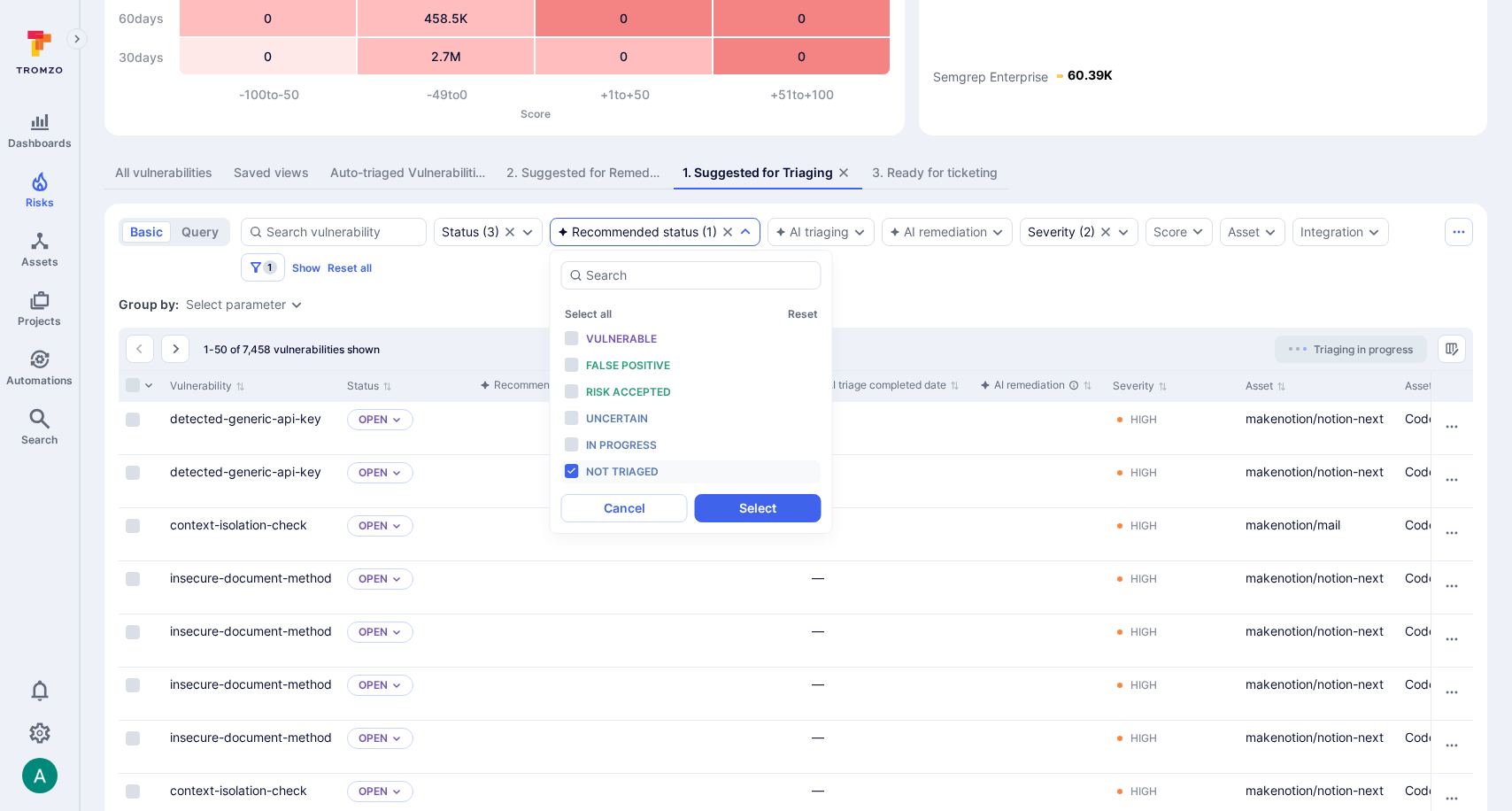
click at [1072, 306] on div "Group by: Select parameter" at bounding box center [796, 304] width 1354 height 18
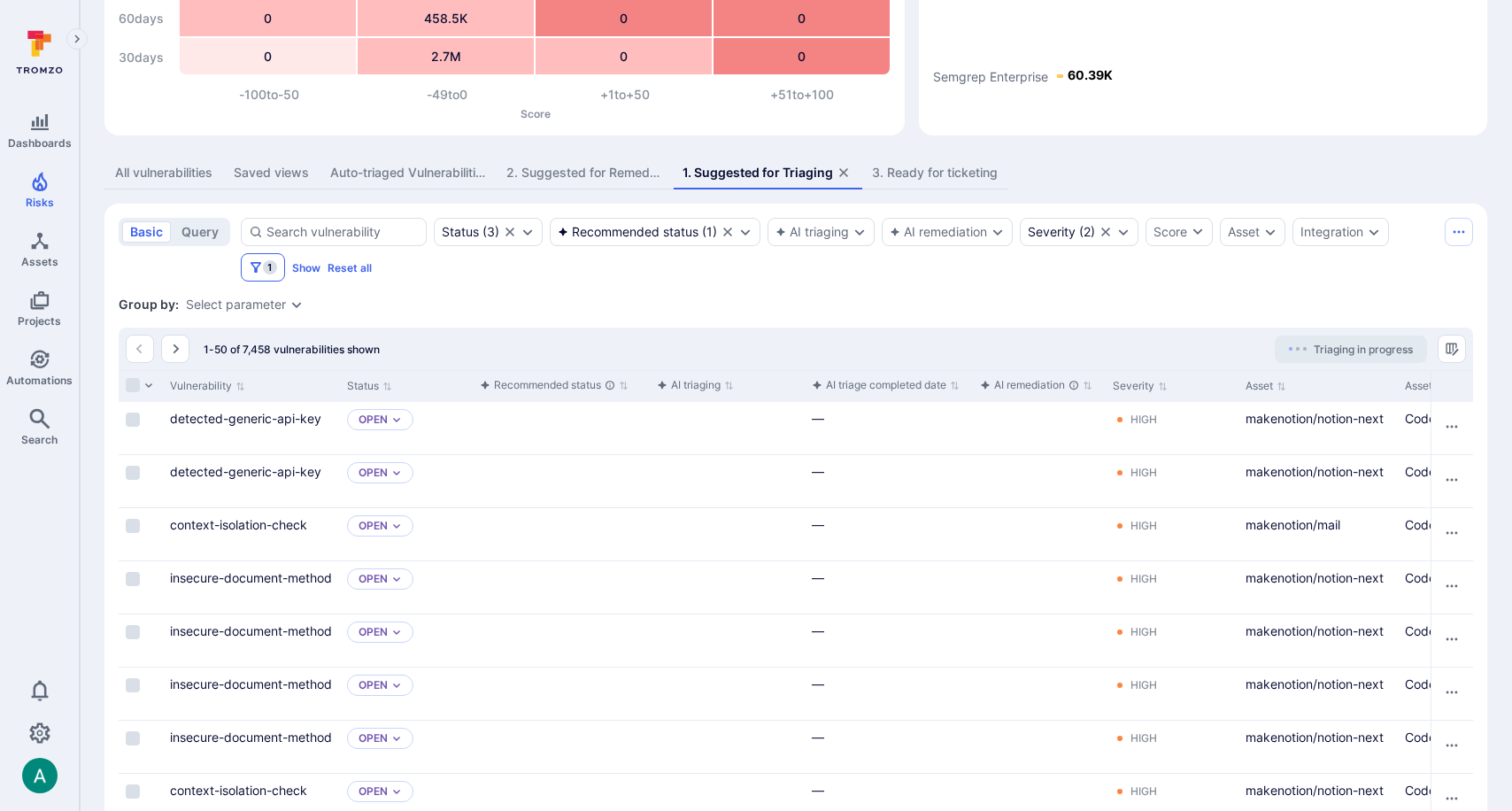
click at [265, 263] on span "1" at bounding box center [269, 266] width 14 height 14
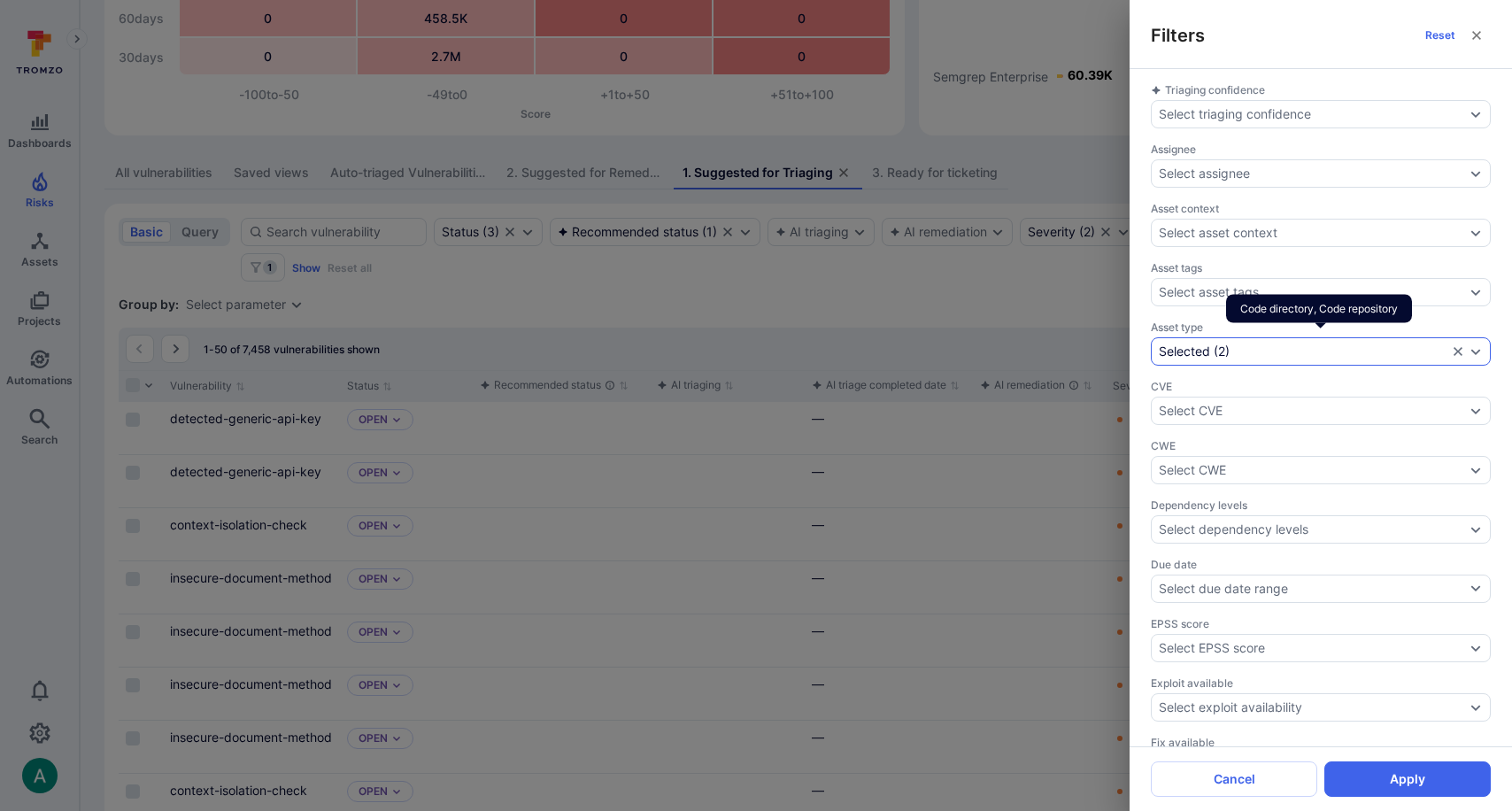
click at [1306, 347] on div "Selected ( 2 )" at bounding box center [1302, 351] width 288 height 14
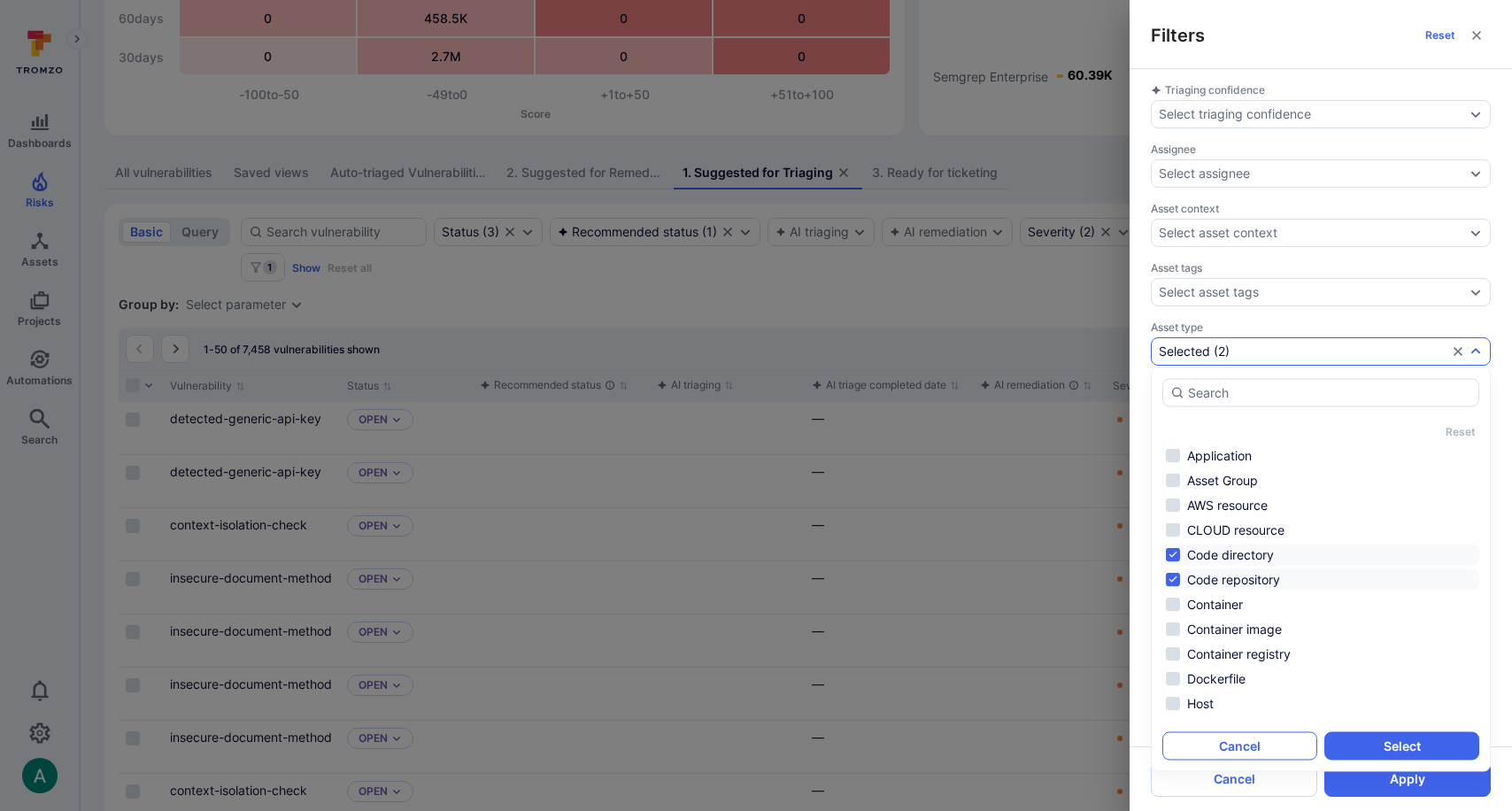
click at [1271, 746] on button "Cancel" at bounding box center [1239, 746] width 155 height 29
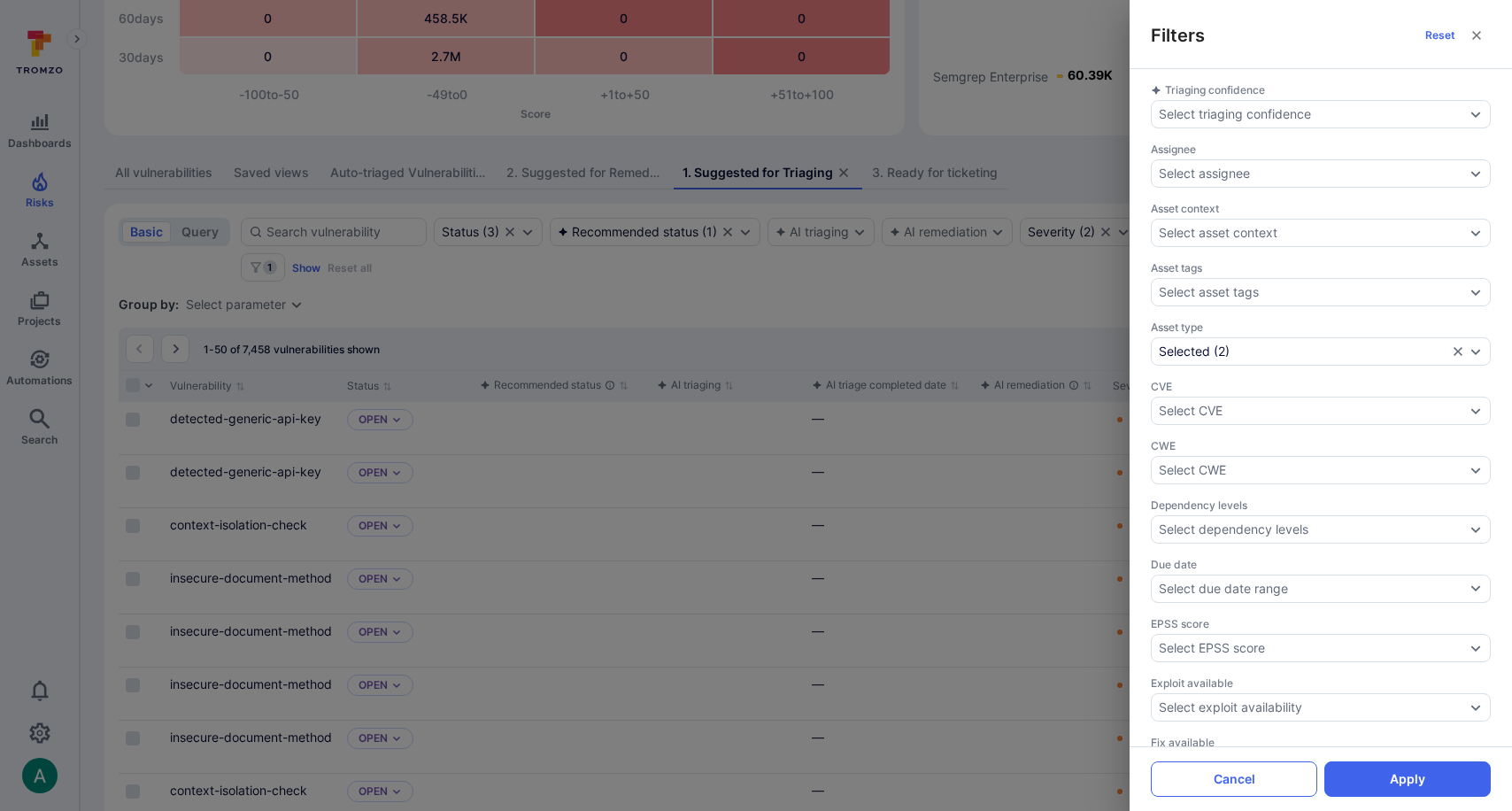
click at [1257, 780] on button "Cancel" at bounding box center [1234, 779] width 167 height 35
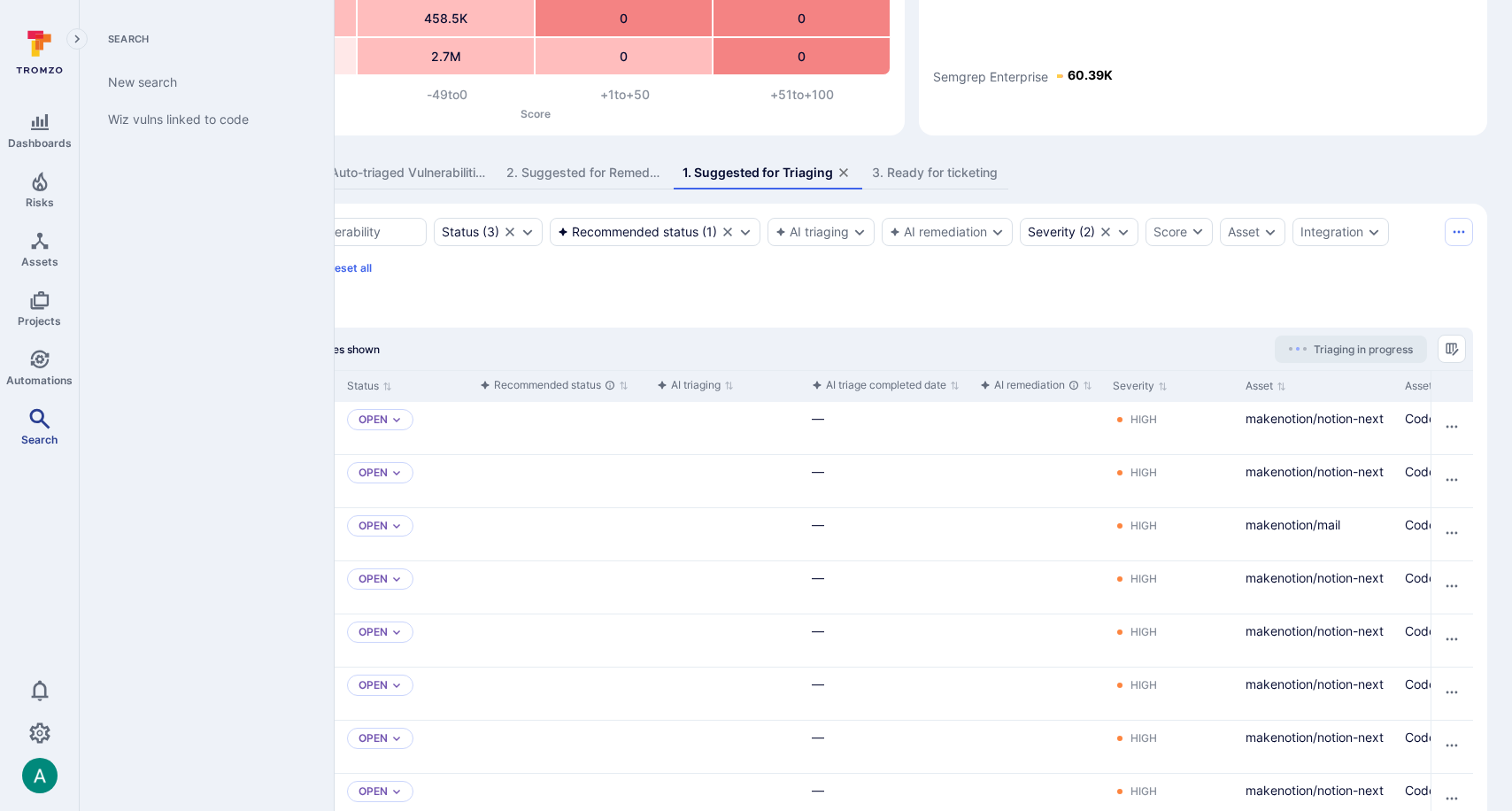
click at [31, 424] on icon "Search" at bounding box center [40, 418] width 21 height 21
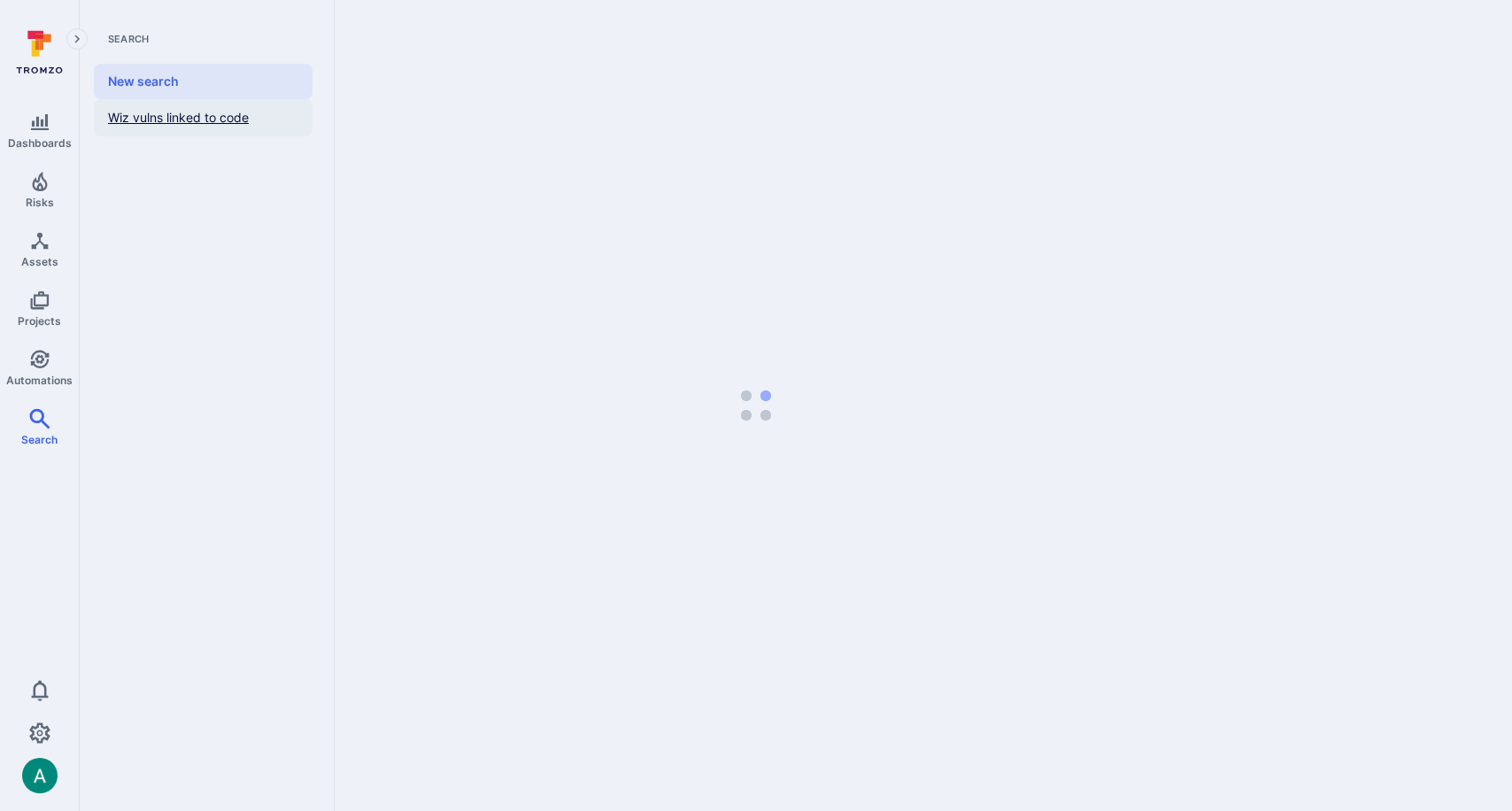
click at [142, 119] on link "Wiz vulns linked to code" at bounding box center [203, 118] width 218 height 37
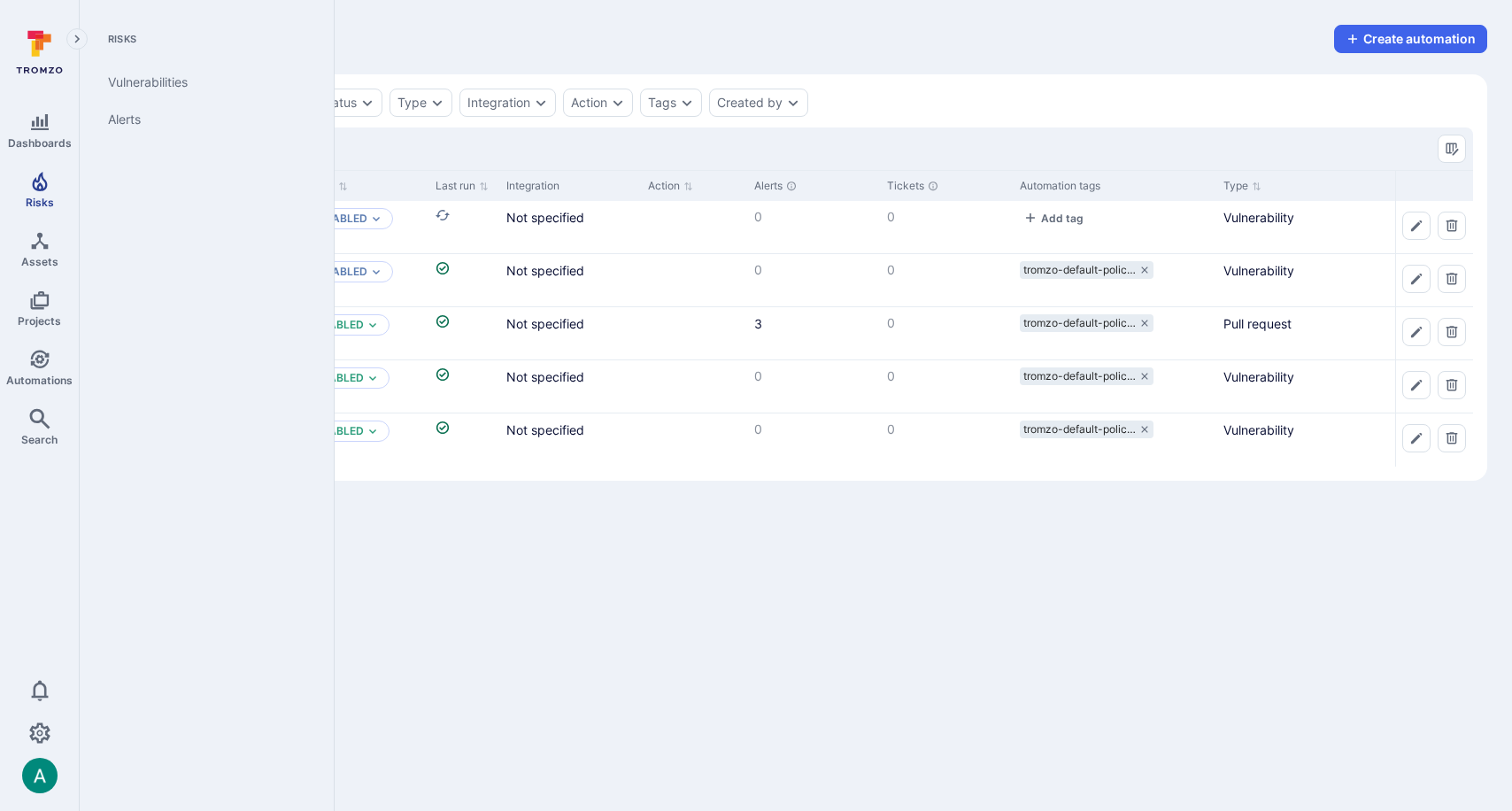
click at [39, 183] on icon "Risks" at bounding box center [40, 181] width 15 height 19
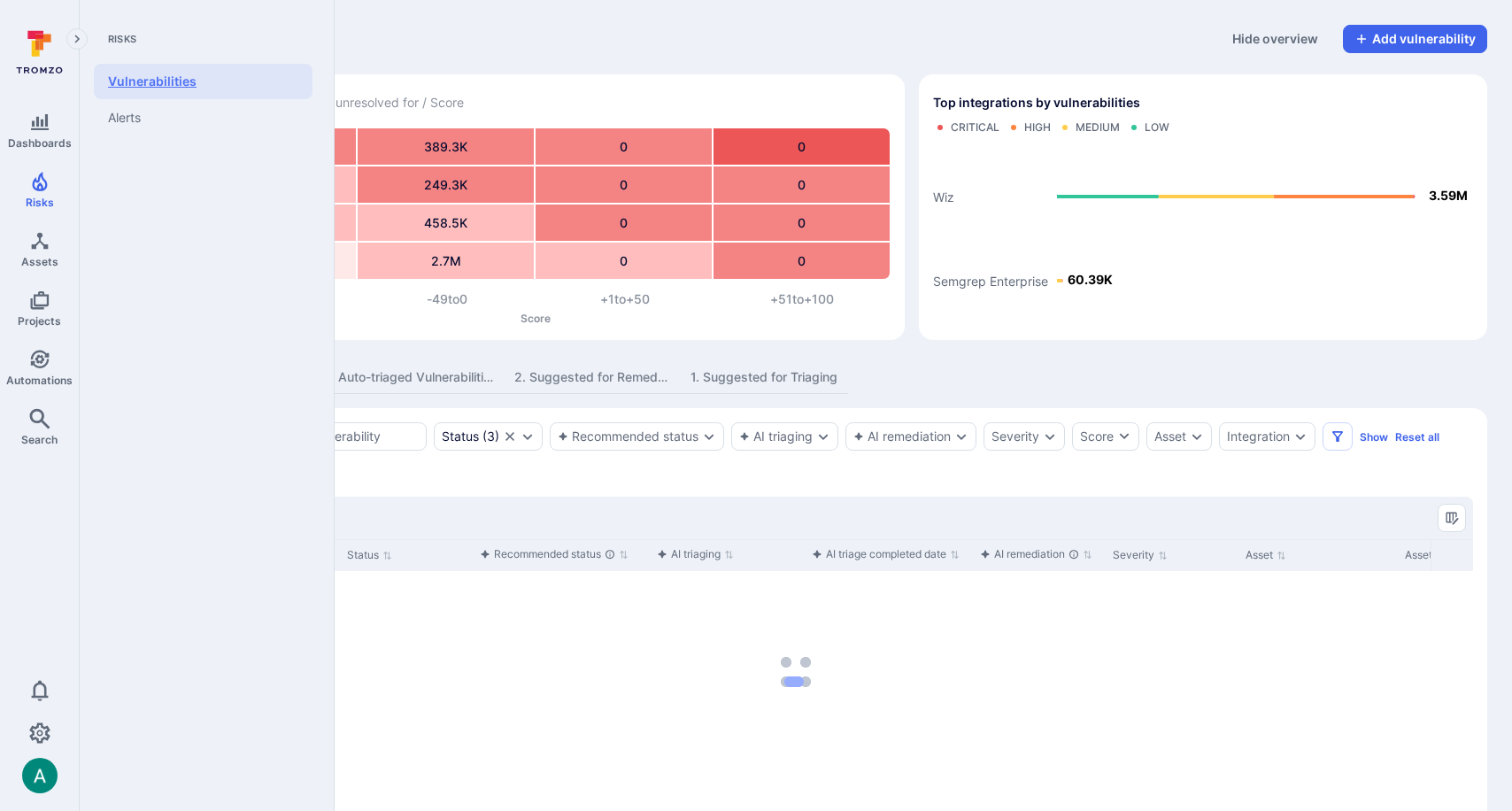
click at [124, 92] on link "Vulnerabilities" at bounding box center [203, 81] width 218 height 35
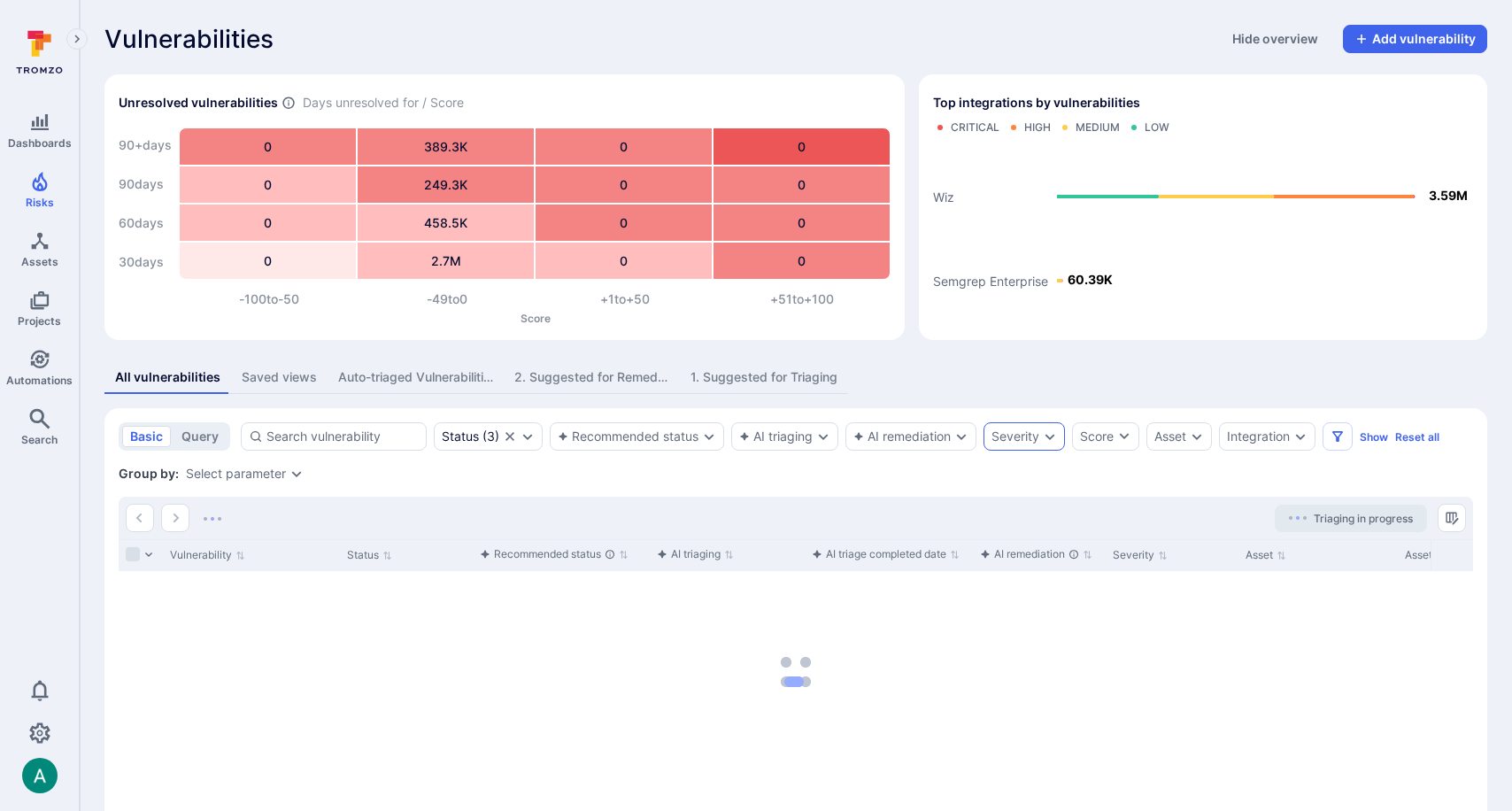
click at [1021, 446] on div "Severity" at bounding box center [1024, 436] width 81 height 29
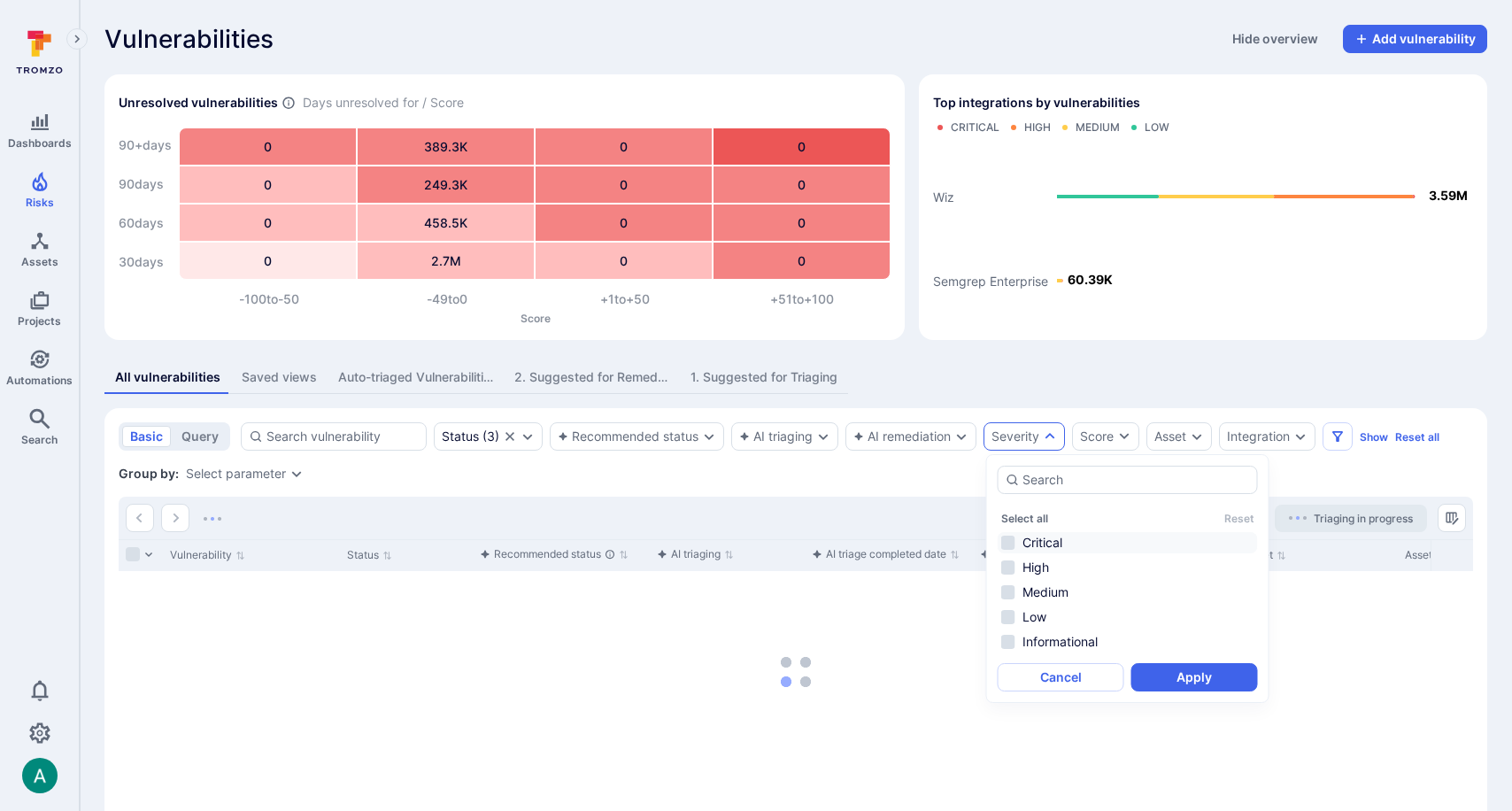
click at [1038, 541] on li "Critical" at bounding box center [1128, 542] width 260 height 21
click at [1212, 679] on button "Apply" at bounding box center [1194, 676] width 126 height 29
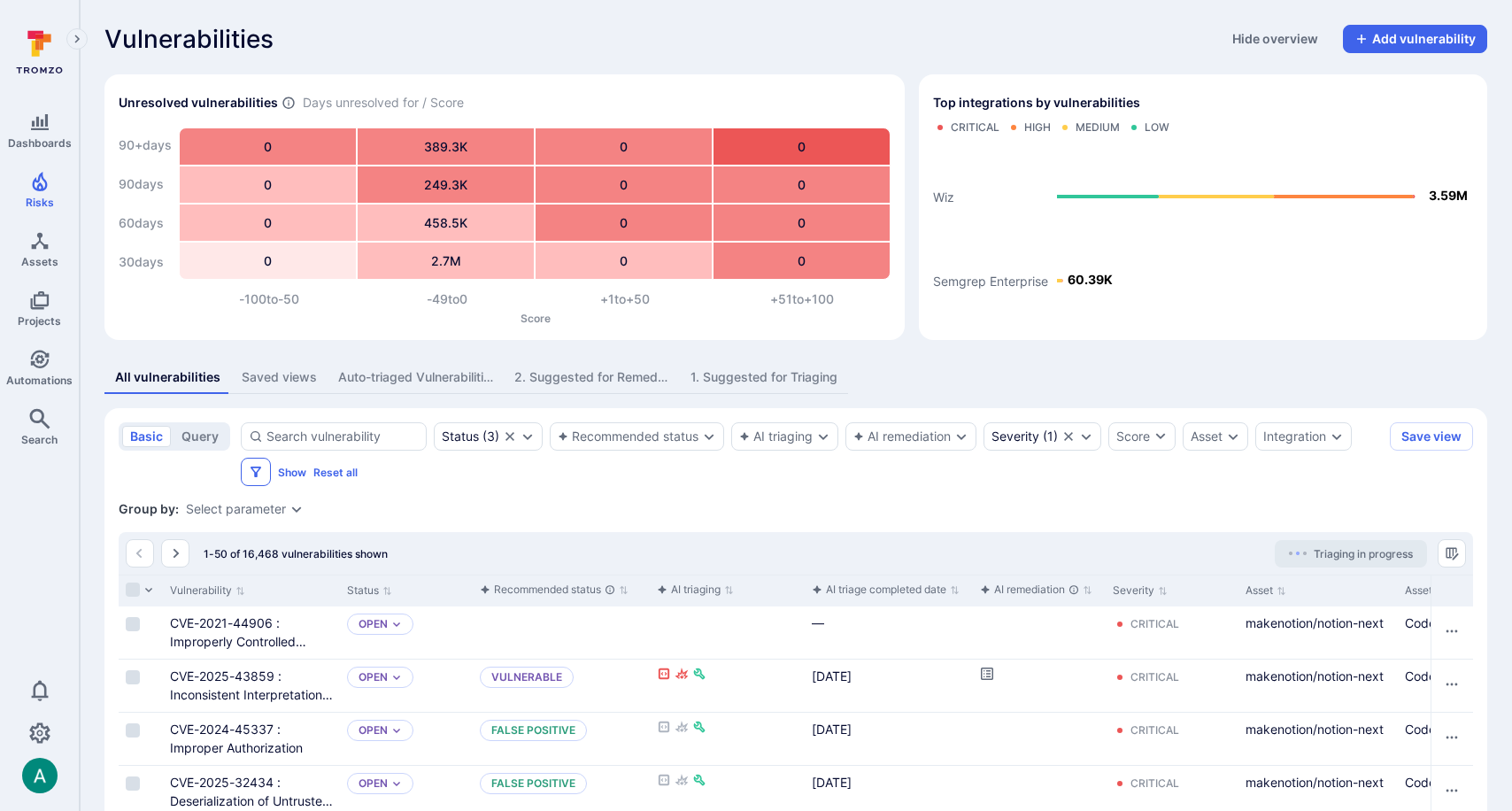
click at [253, 472] on icon "Filters" at bounding box center [256, 472] width 11 height 11
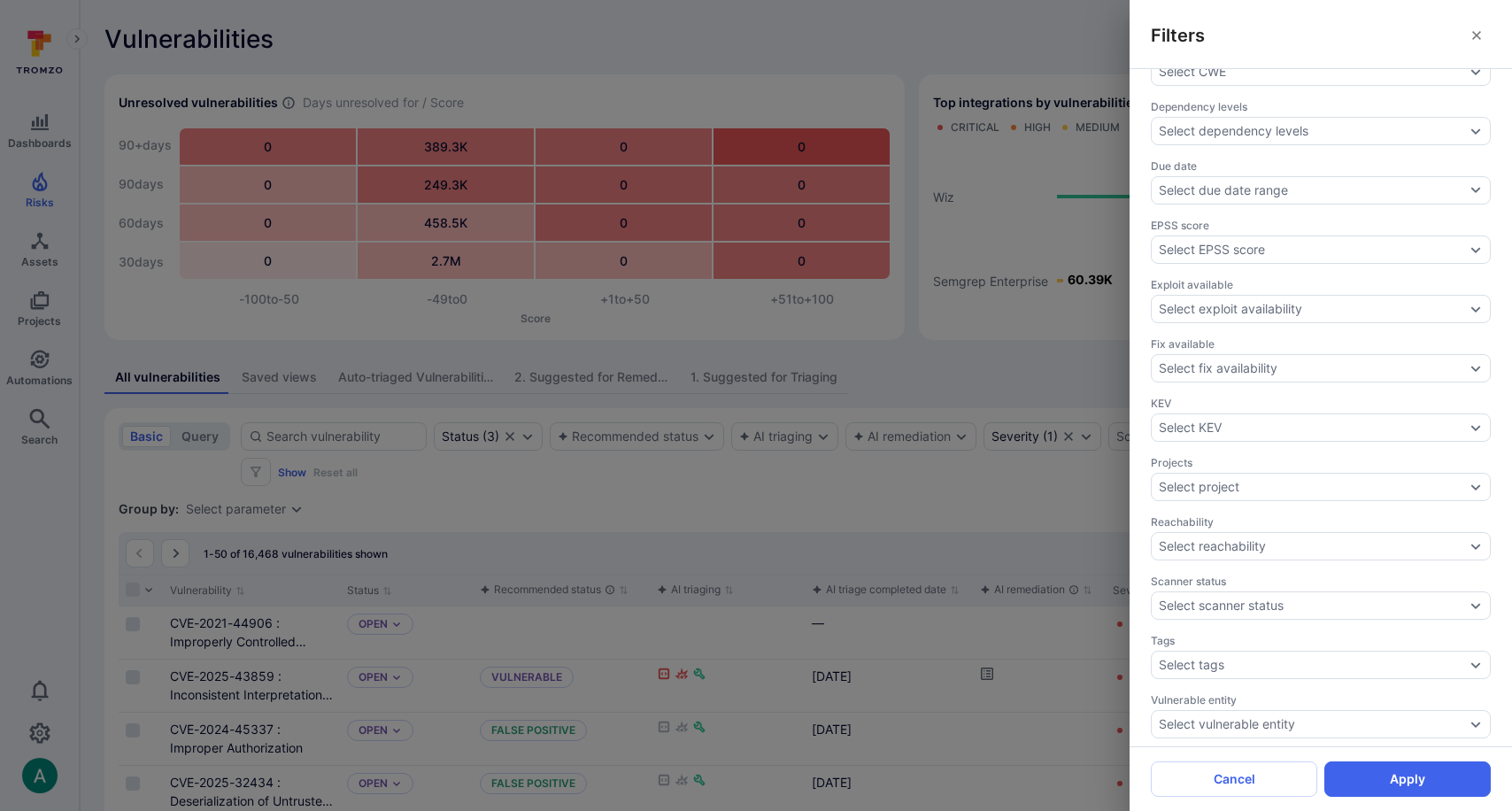
scroll to position [455, 0]
drag, startPoint x: 415, startPoint y: 489, endPoint x: 321, endPoint y: 473, distance: 95.4
click at [399, 487] on div "Filters Triaging confidence Select triaging confidence Assignee Select assignee…" at bounding box center [756, 406] width 1512 height 811
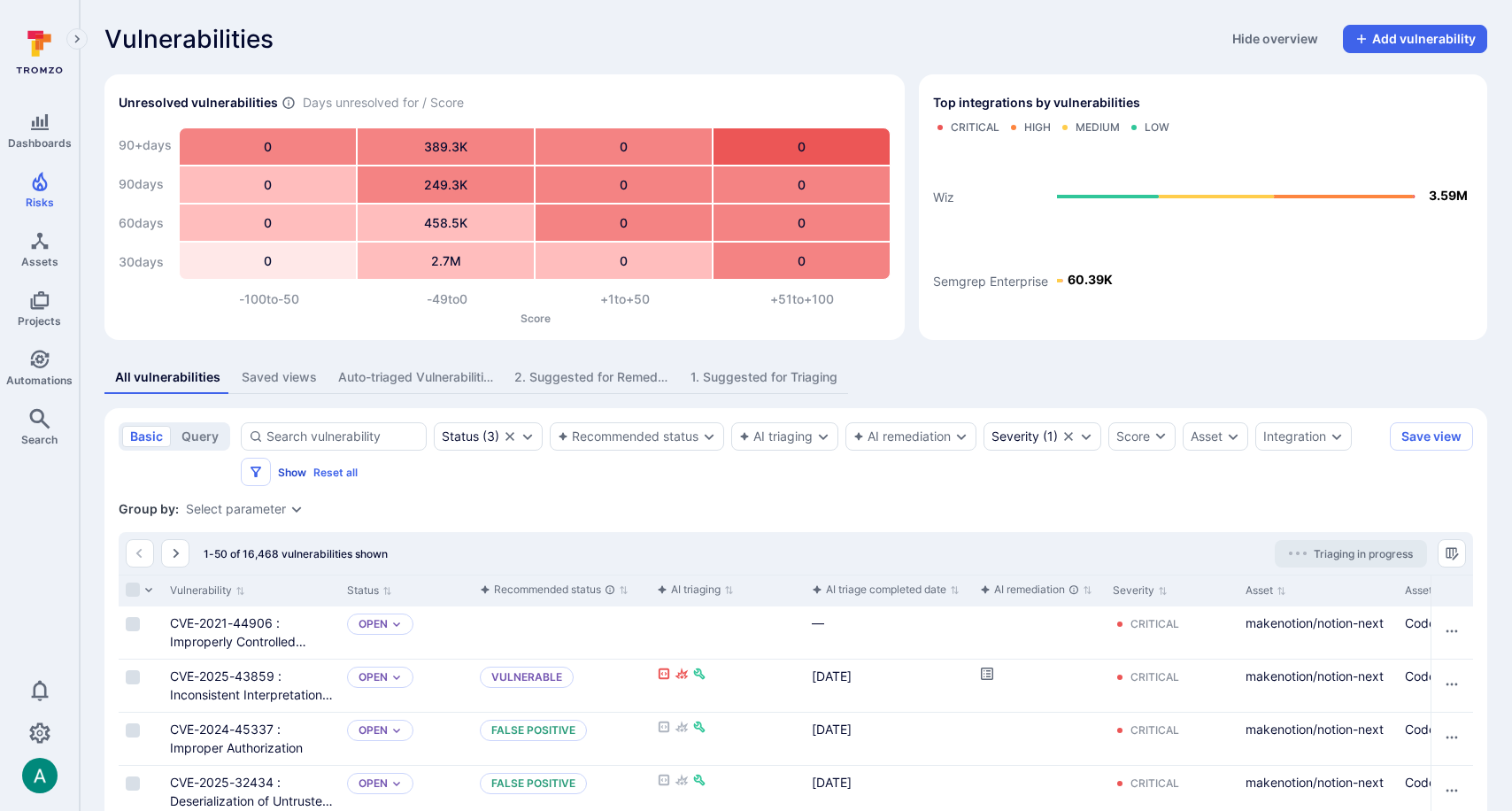
click at [292, 467] on button "Show" at bounding box center [292, 472] width 29 height 13
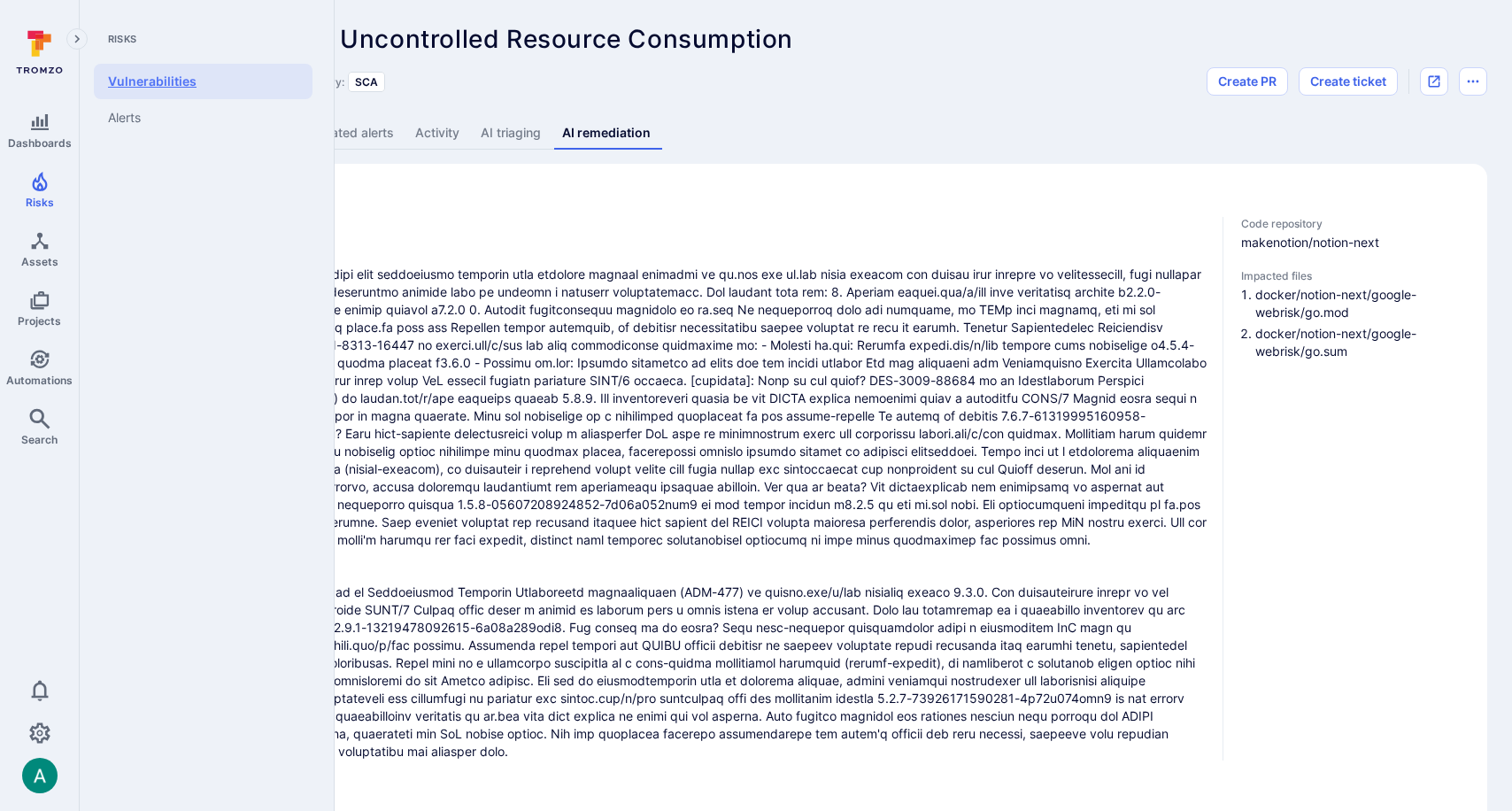
click at [146, 82] on link "Vulnerabilities" at bounding box center [203, 81] width 218 height 35
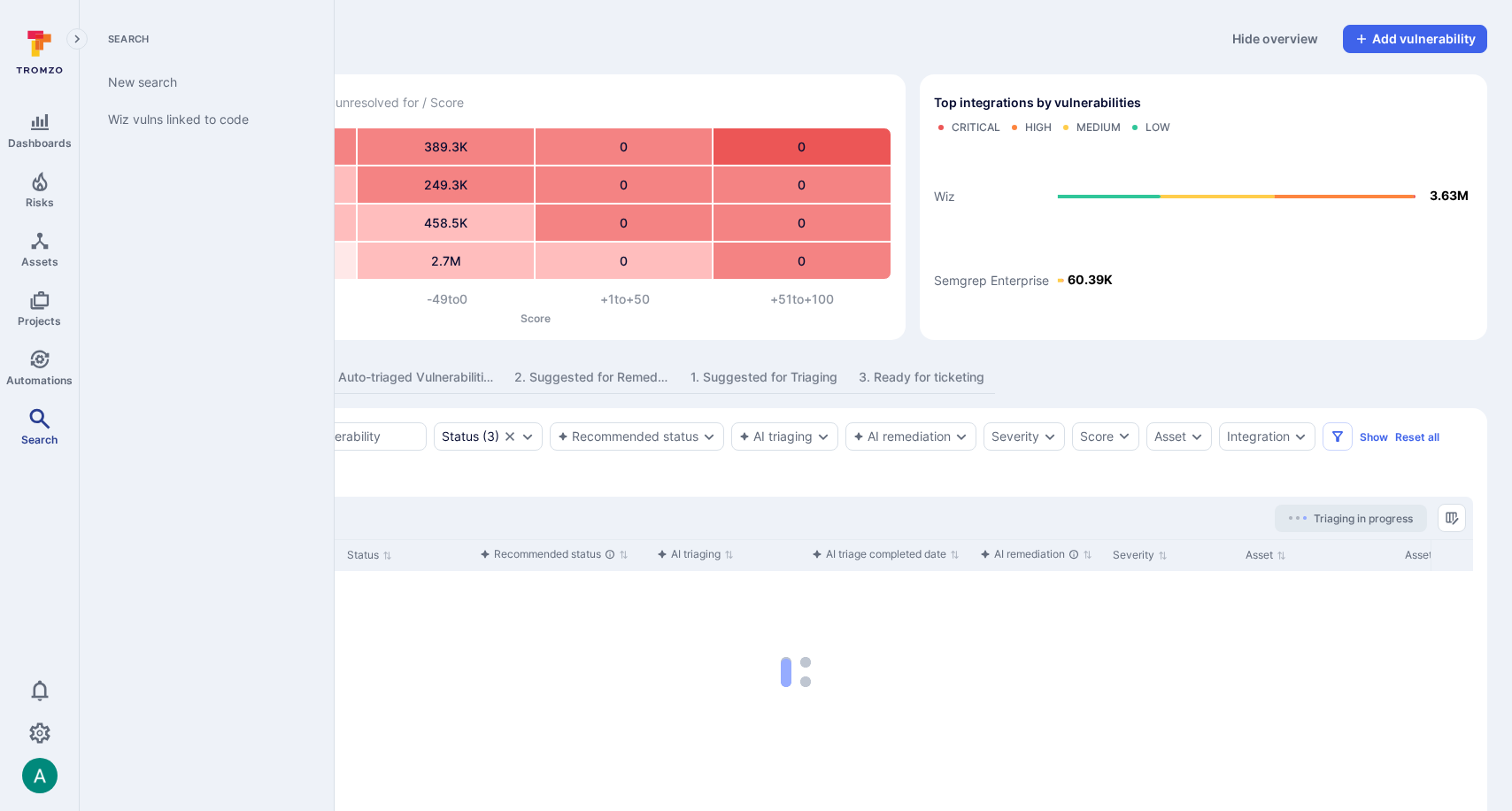
click at [27, 413] on link "Search" at bounding box center [39, 427] width 78 height 53
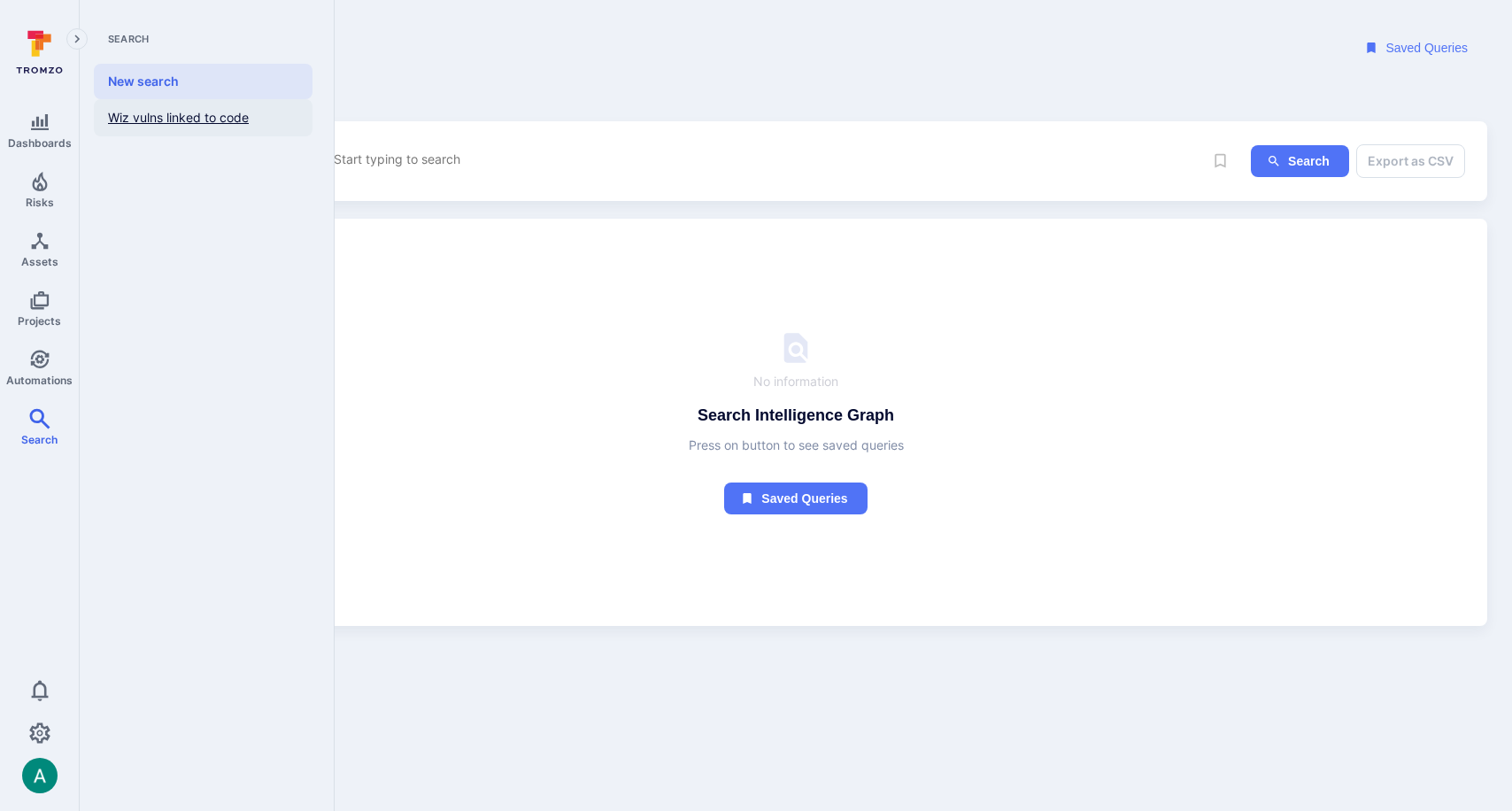
click at [145, 118] on link "Wiz vulns linked to code" at bounding box center [203, 118] width 218 height 37
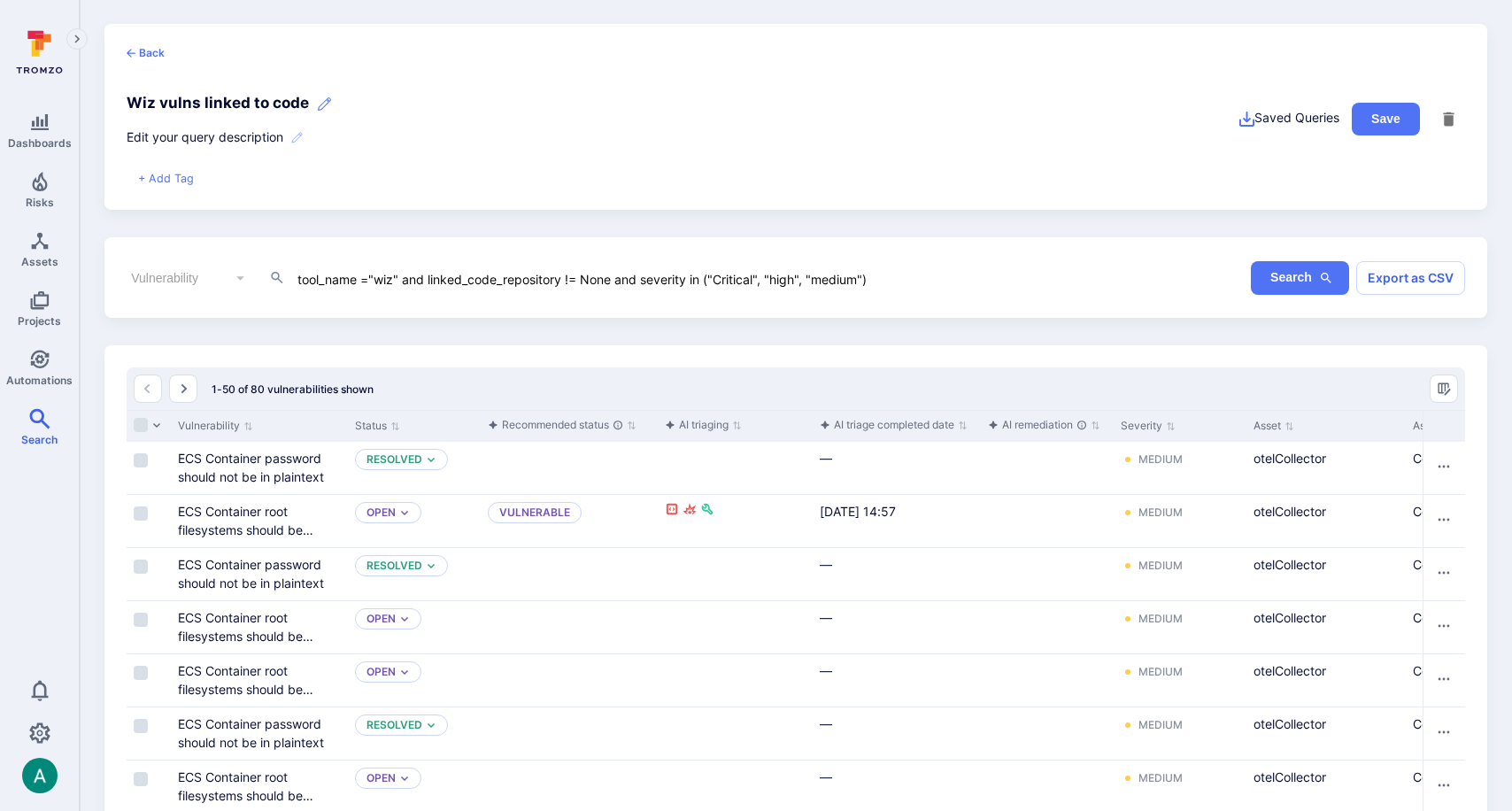
scroll to position [2, 0]
click at [319, 100] on icon at bounding box center [323, 102] width 18 height 18
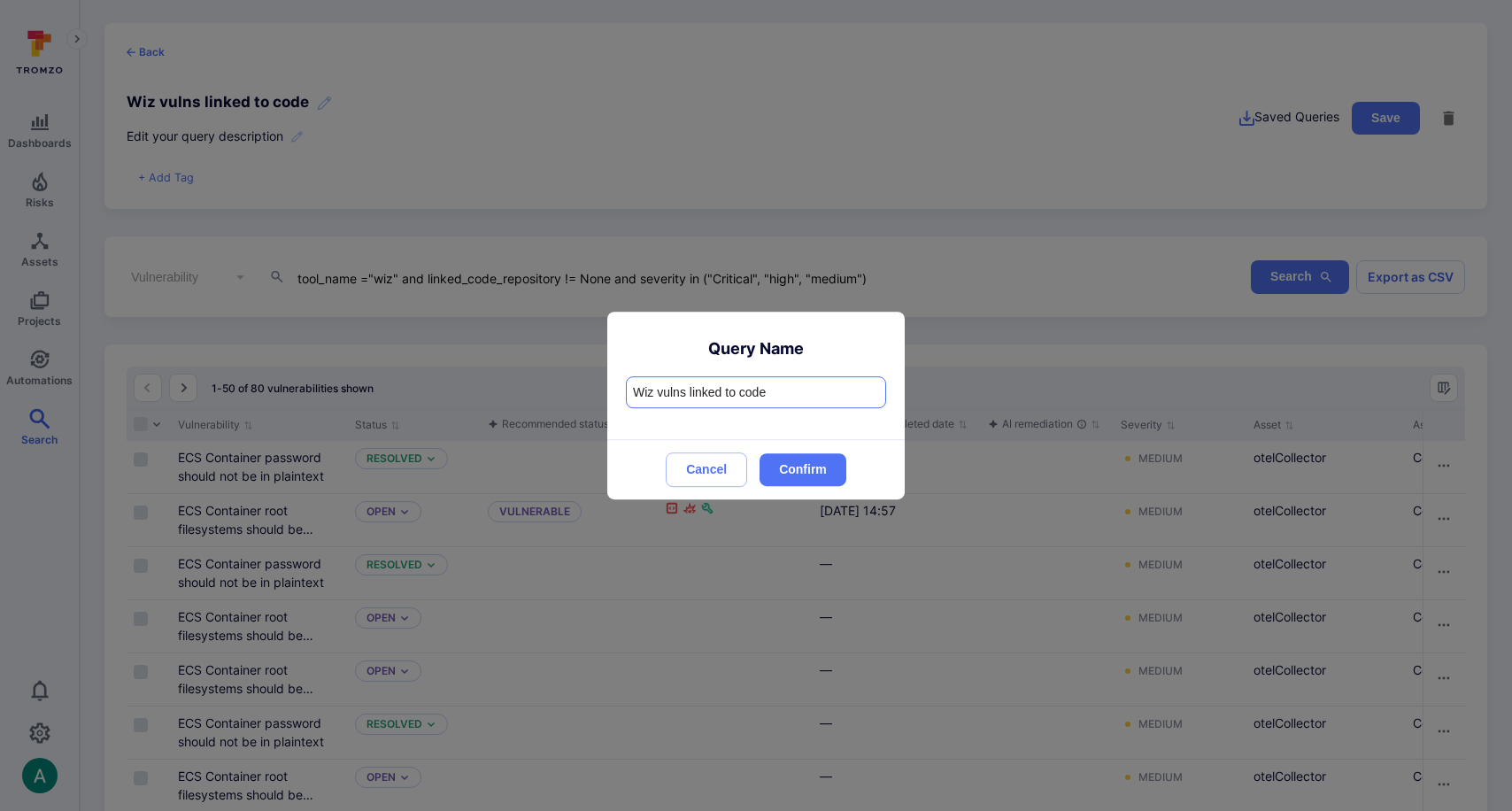
drag, startPoint x: 688, startPoint y: 393, endPoint x: 884, endPoint y: 399, distance: 196.1
click at [884, 399] on input "Wiz vulns linked to code" at bounding box center [756, 392] width 258 height 30
type input "Wiz vulns candidates for triaging"
click at [828, 474] on button "Confirm" at bounding box center [803, 470] width 87 height 33
drag, startPoint x: 785, startPoint y: 86, endPoint x: 773, endPoint y: 40, distance: 47.5
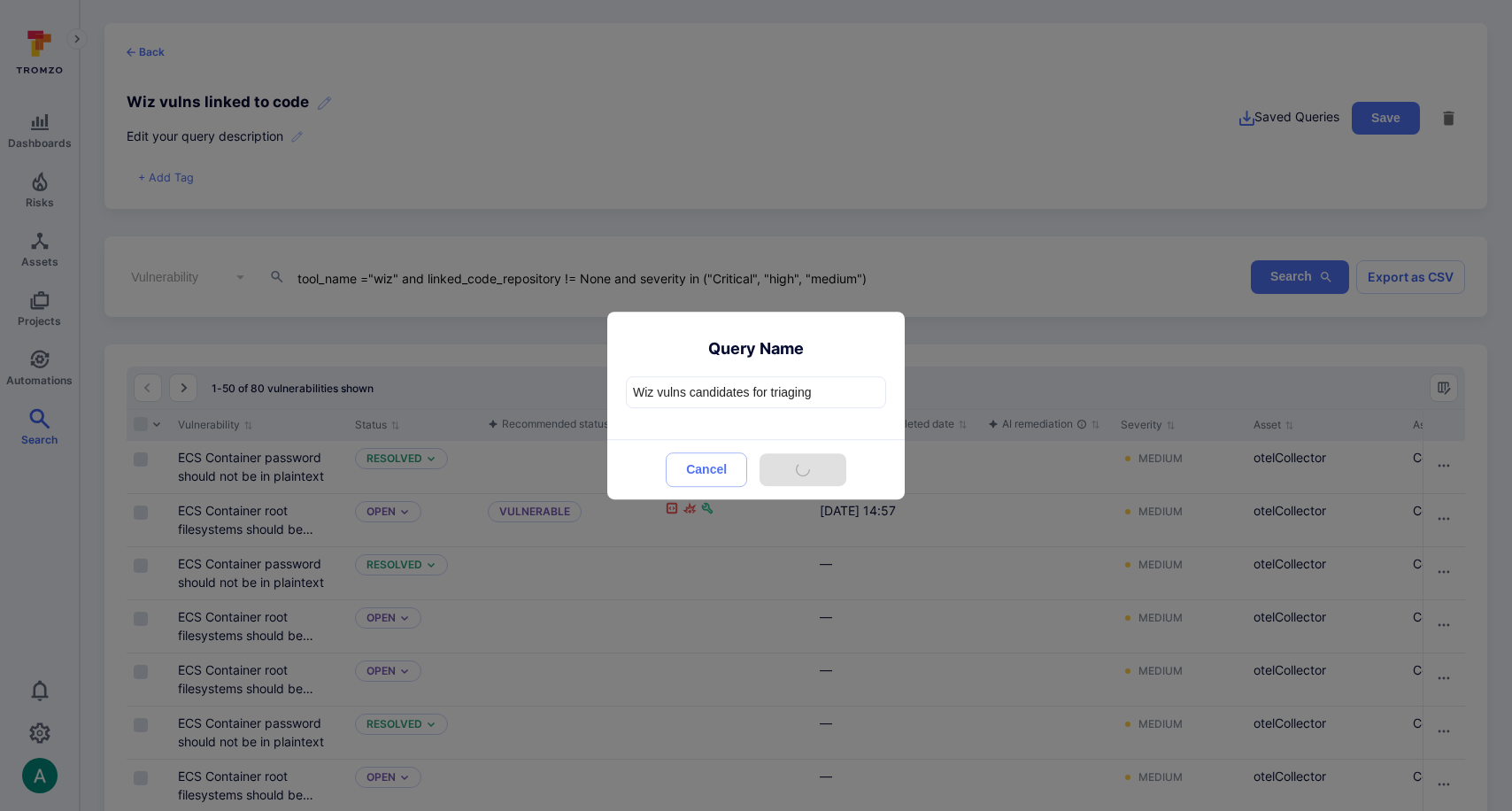
click at [783, 77] on div at bounding box center [756, 406] width 1512 height 811
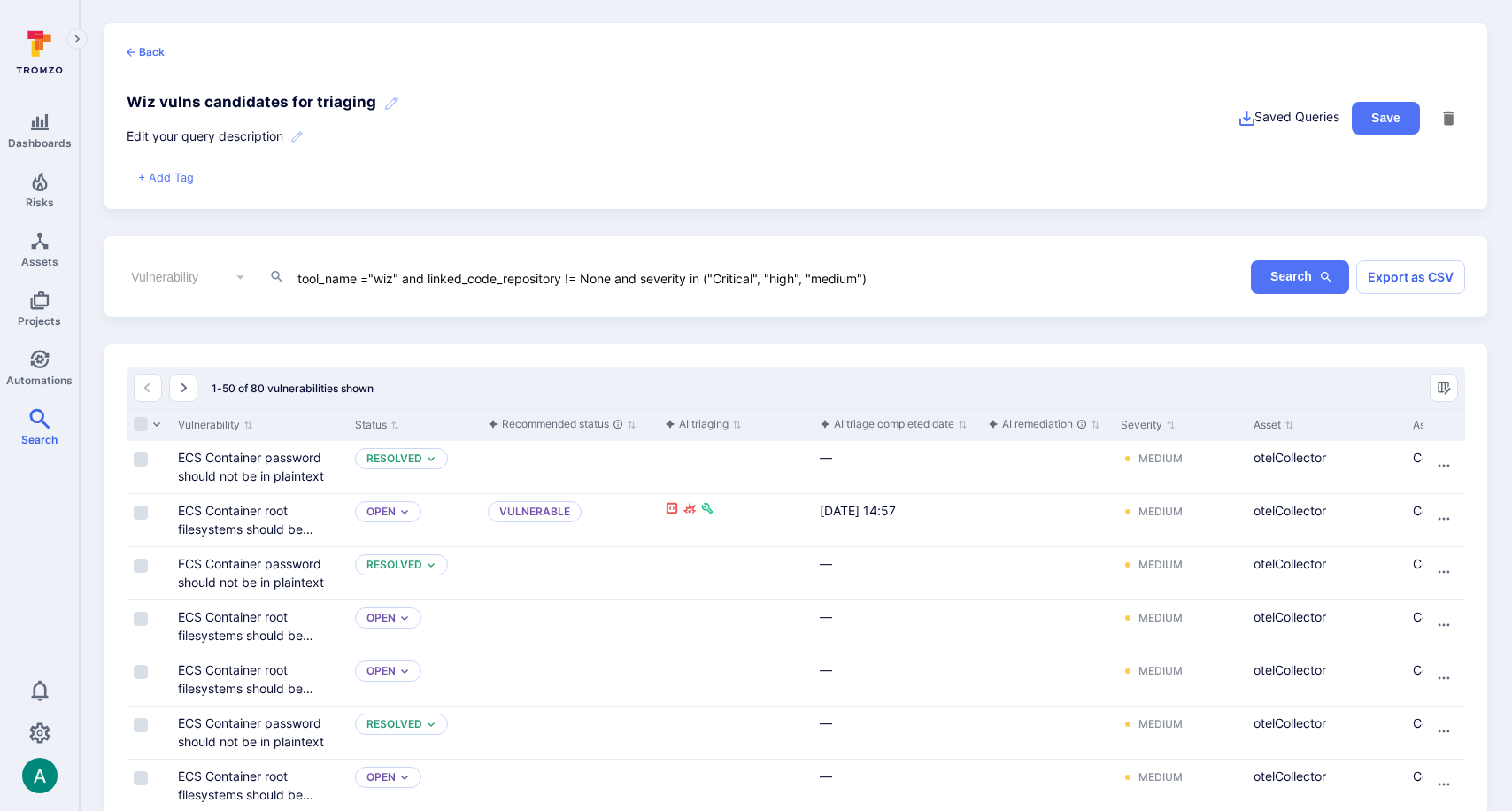
scroll to position [0, 0]
click at [925, 278] on textarea "tool_name ="wiz" and linked_code_repository != None and severity in ("Critical"…" at bounding box center [679, 278] width 768 height 19
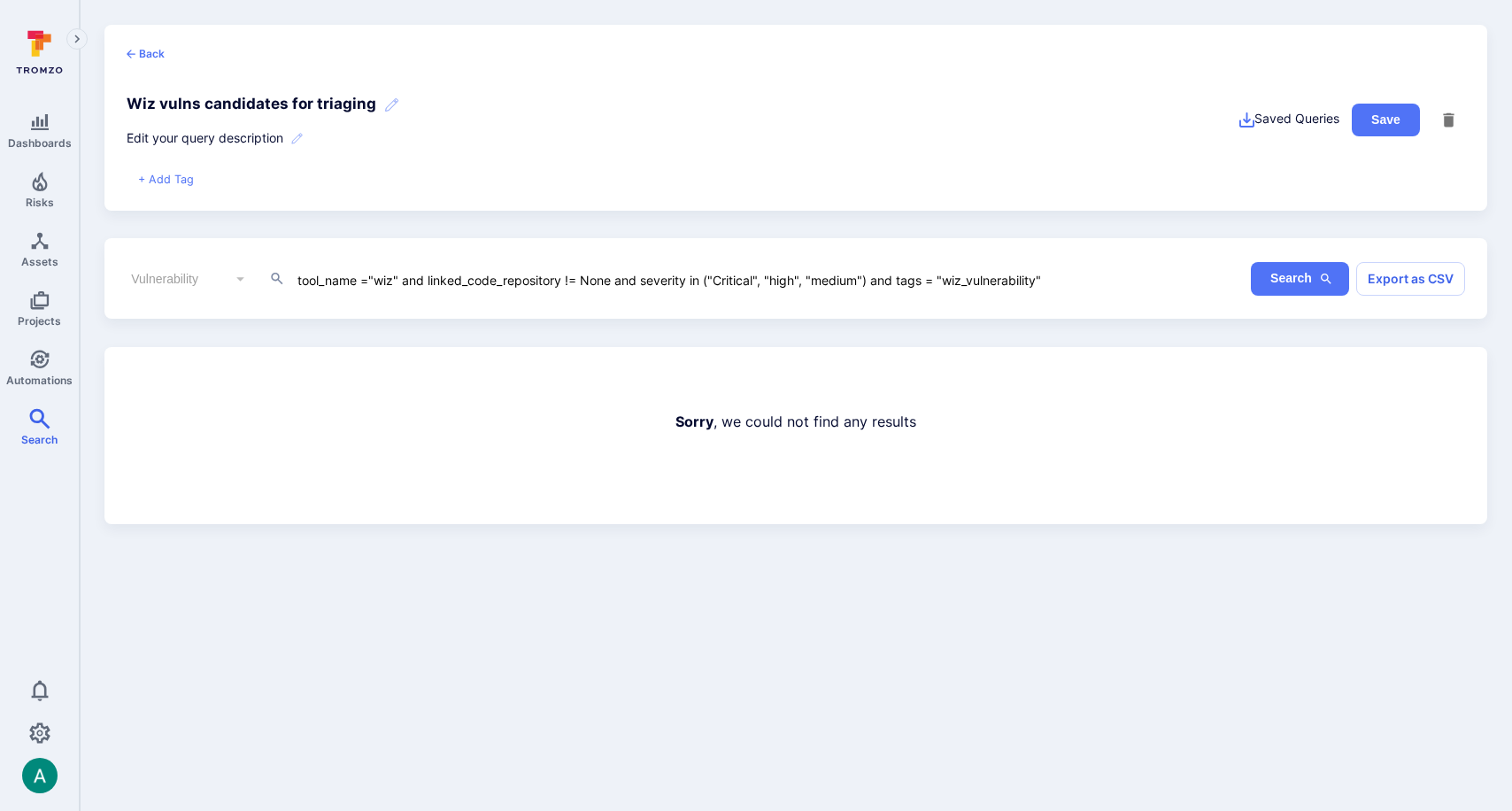
click at [984, 280] on textarea "tool_name ="wiz" and linked_code_repository != None and severity in ("Critical"…" at bounding box center [679, 278] width 768 height 19
drag, startPoint x: 568, startPoint y: 323, endPoint x: 465, endPoint y: 289, distance: 108.5
click at [554, 319] on div "Back Wiz vulns candidates for triaging Edit your query description Saved Querie…" at bounding box center [795, 275] width 1432 height 549
click at [452, 282] on textarea "tool_name ="wiz" and linked_code_repository != None and severity in ("Critical"…" at bounding box center [679, 278] width 768 height 19
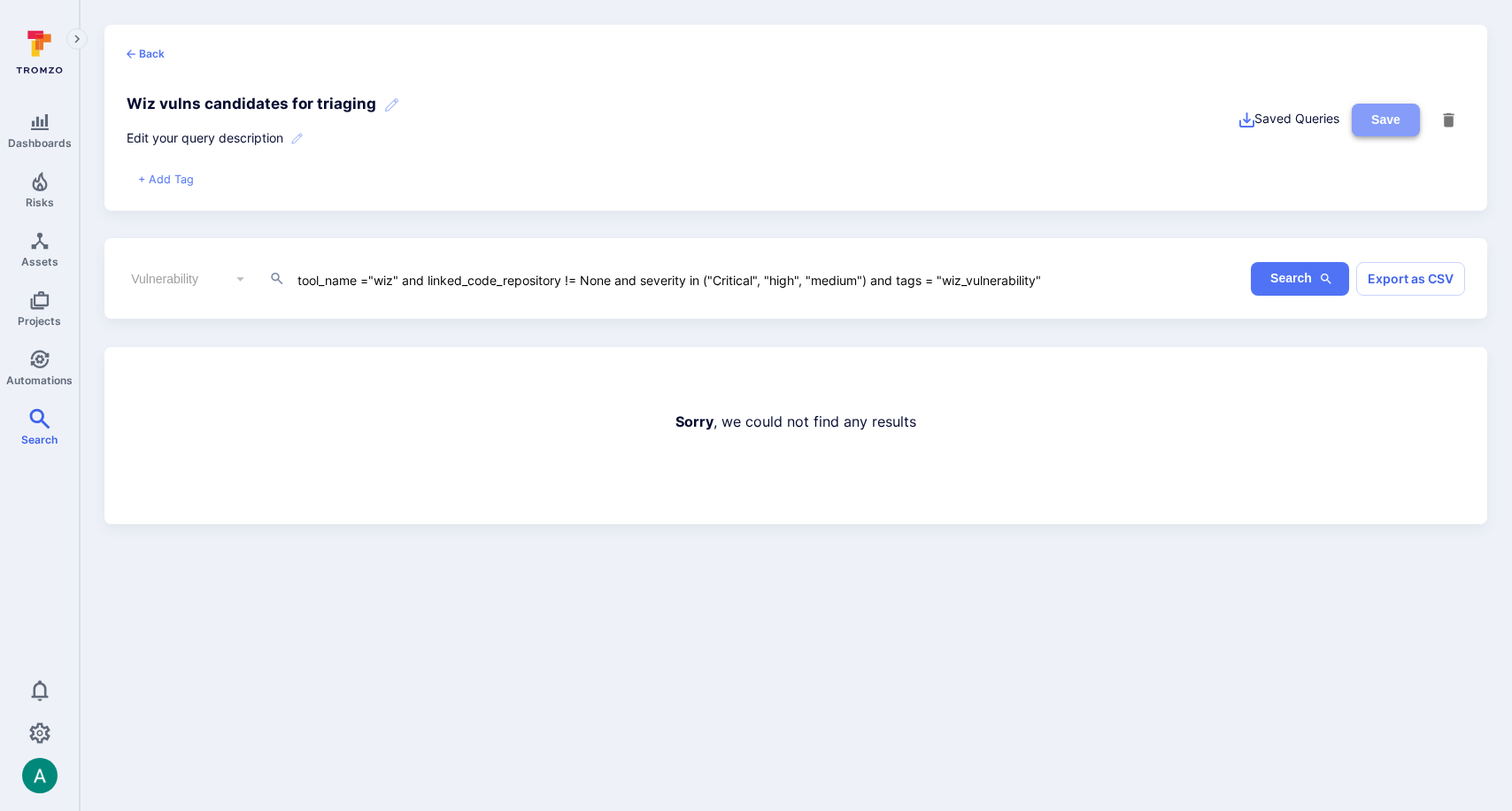
click at [1373, 123] on button "Save" at bounding box center [1386, 120] width 68 height 33
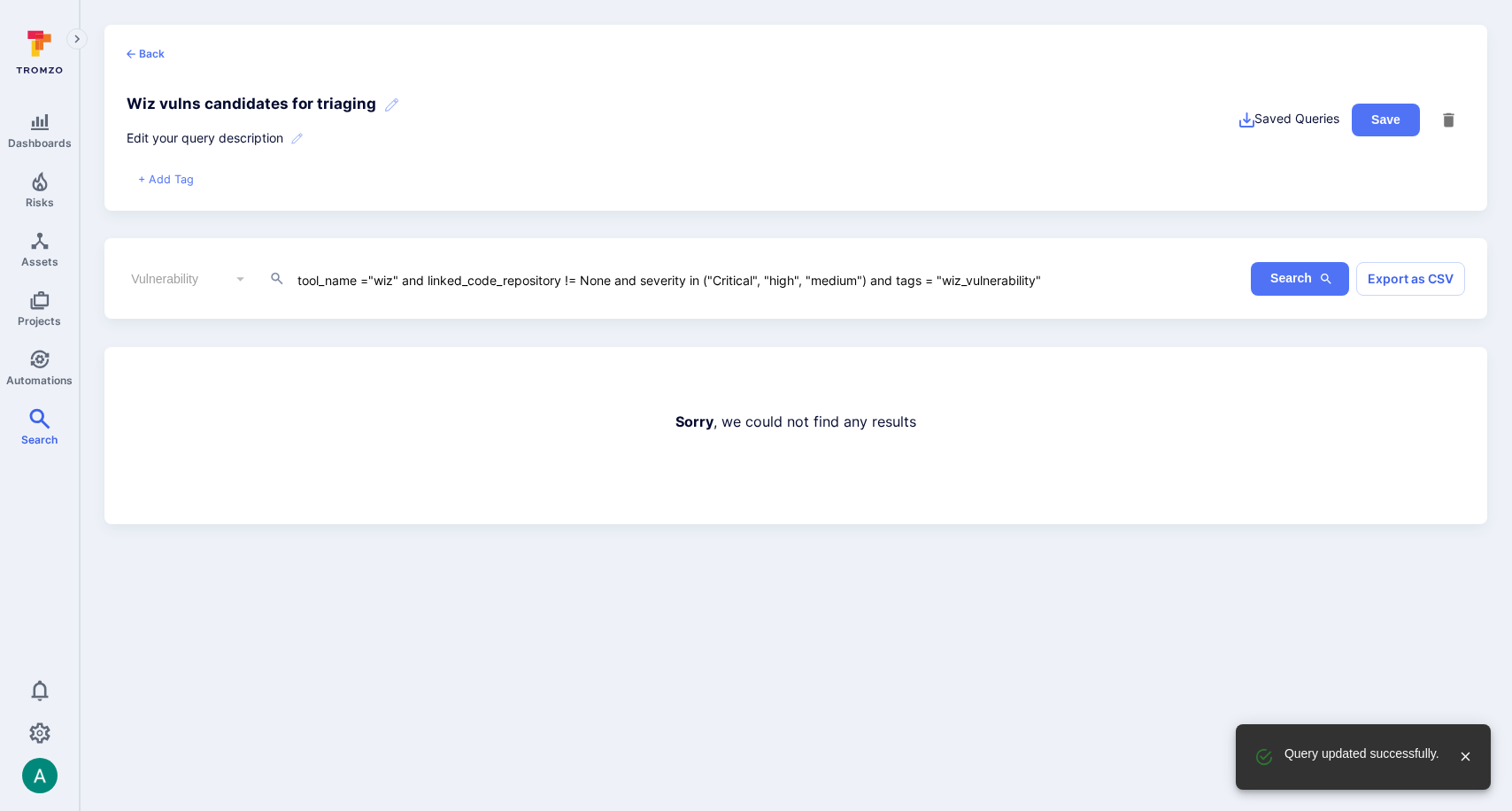
drag, startPoint x: 436, startPoint y: 298, endPoint x: 420, endPoint y: 290, distance: 17.9
click at [435, 297] on div "Vulnerability ​ tool_name ="wiz" and linked_code_repository != None and severit…" at bounding box center [795, 277] width 1382 height 80
drag, startPoint x: 404, startPoint y: 280, endPoint x: 613, endPoint y: 280, distance: 209.0
click at [613, 280] on textarea "tool_name ="wiz" and linked_code_repository != None and severity in ("Critical"…" at bounding box center [679, 278] width 768 height 19
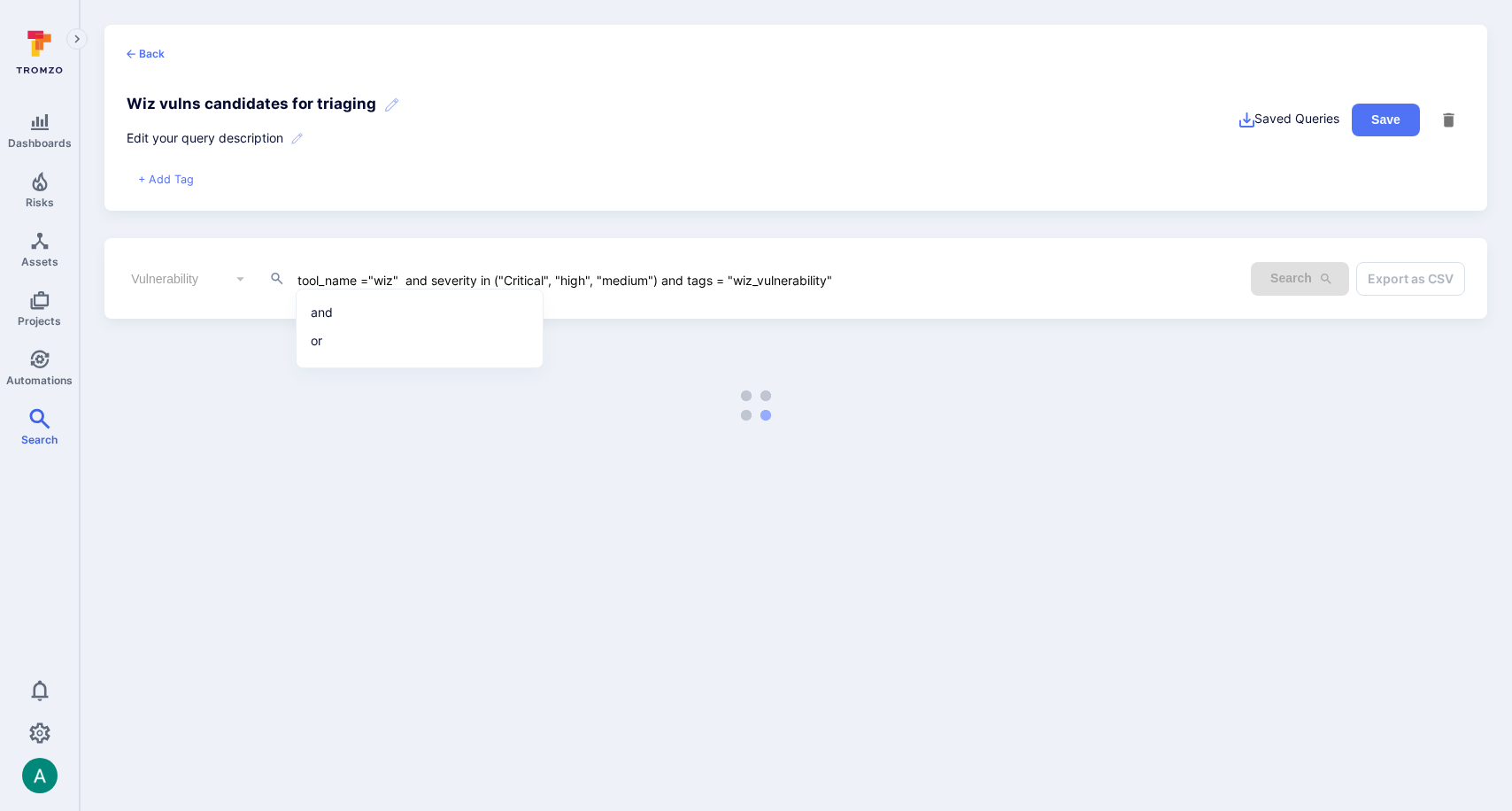
type textarea "tool_name ="wiz" and severity in ("Critical", "high", "medium") and tags = "wiz…"
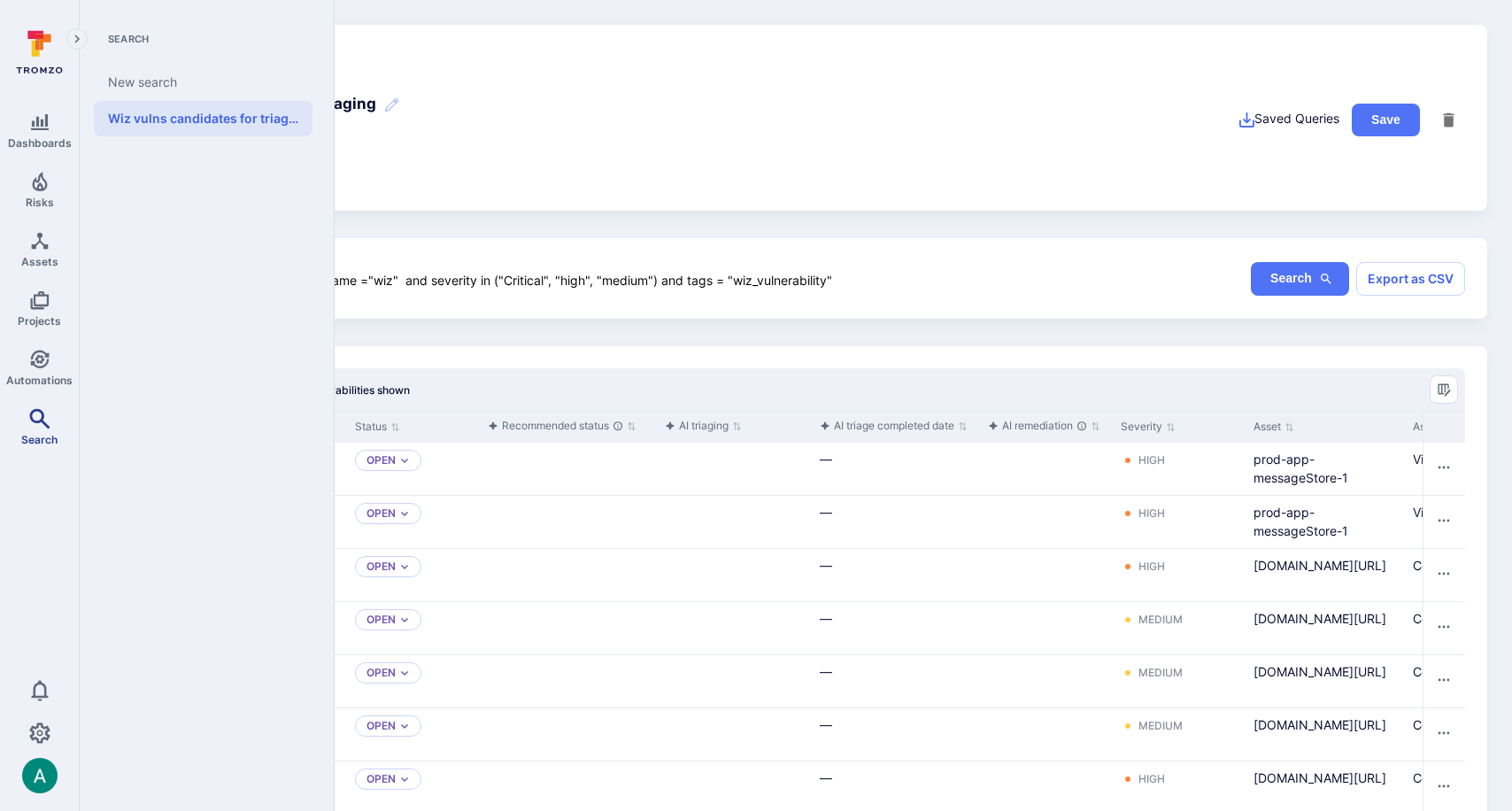
click at [26, 413] on link "Search" at bounding box center [39, 427] width 78 height 53
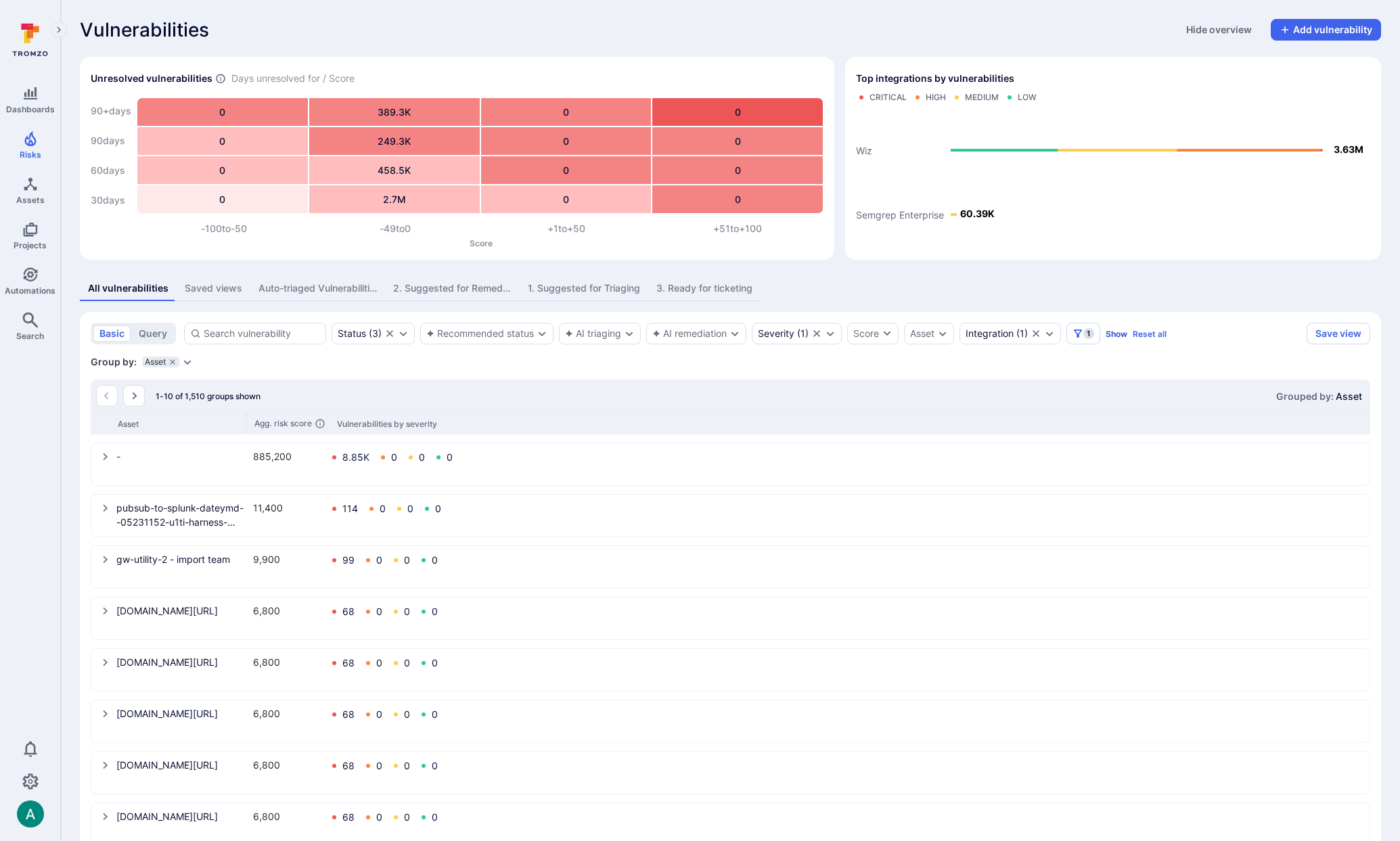
click at [1120, 335] on button "Show" at bounding box center [1117, 334] width 22 height 10
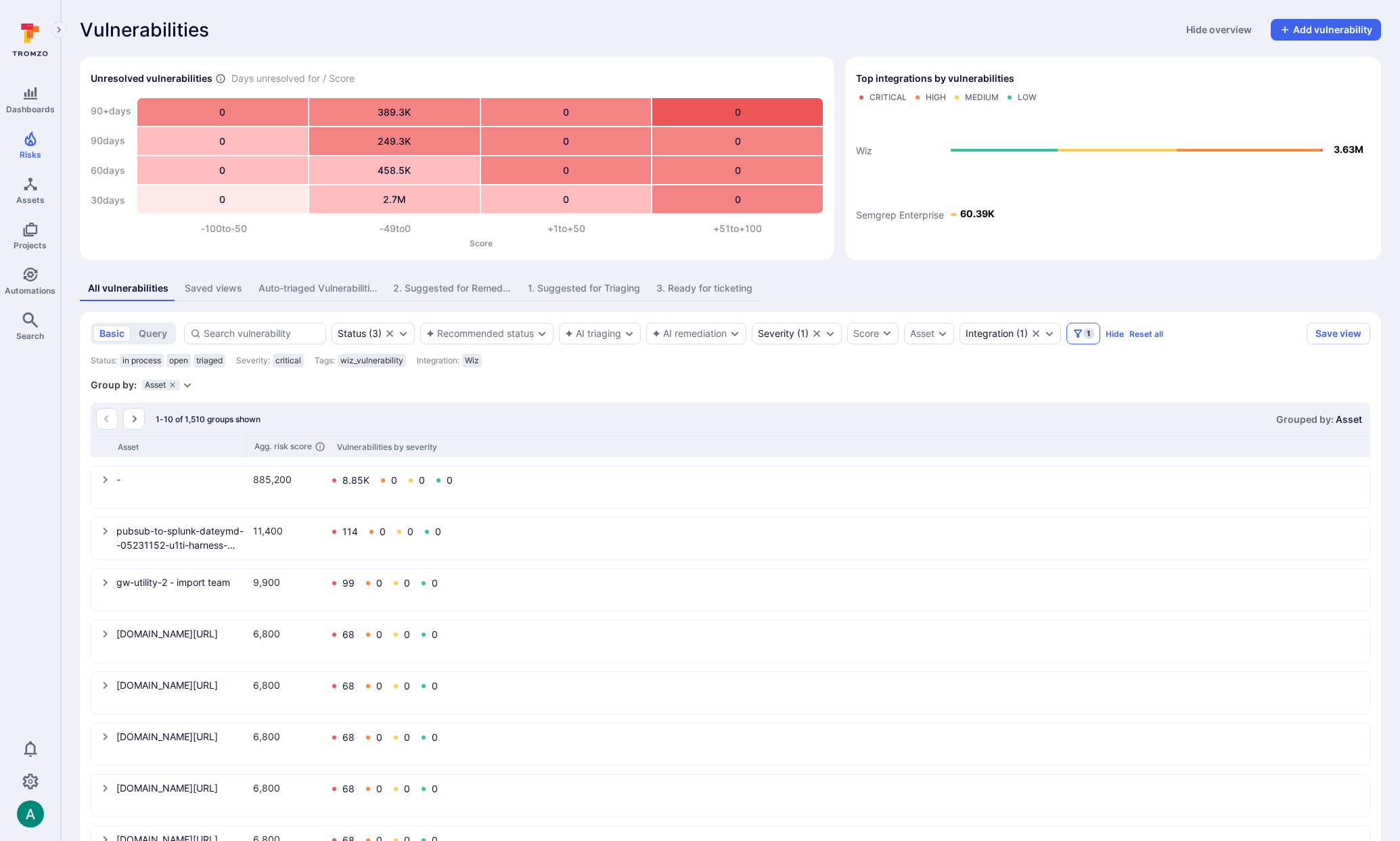
click at [1082, 331] on icon "Filters" at bounding box center [1077, 333] width 11 height 11
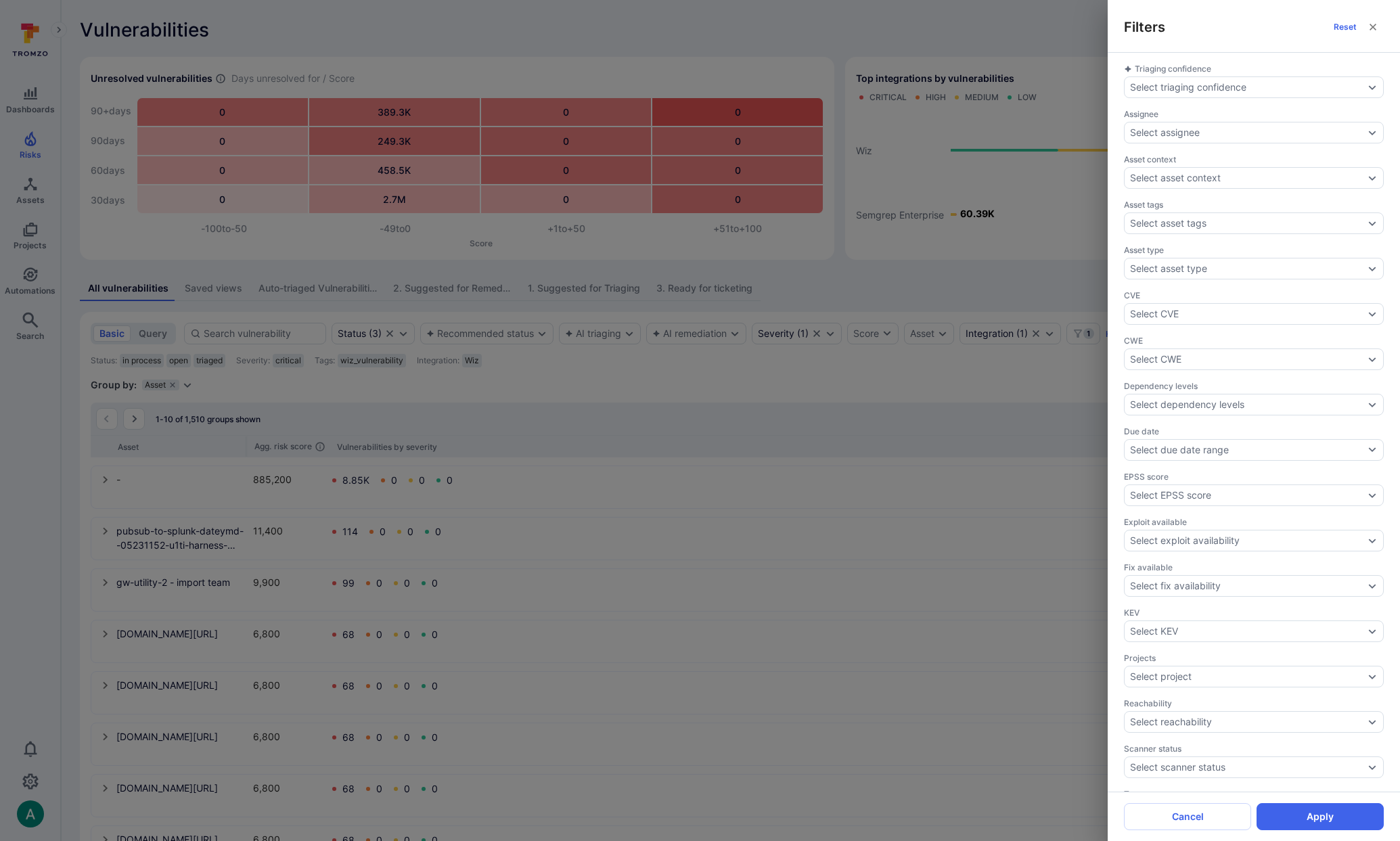
scroll to position [133, 0]
click at [1303, 678] on div "Selected ( 1 )" at bounding box center [1240, 679] width 221 height 11
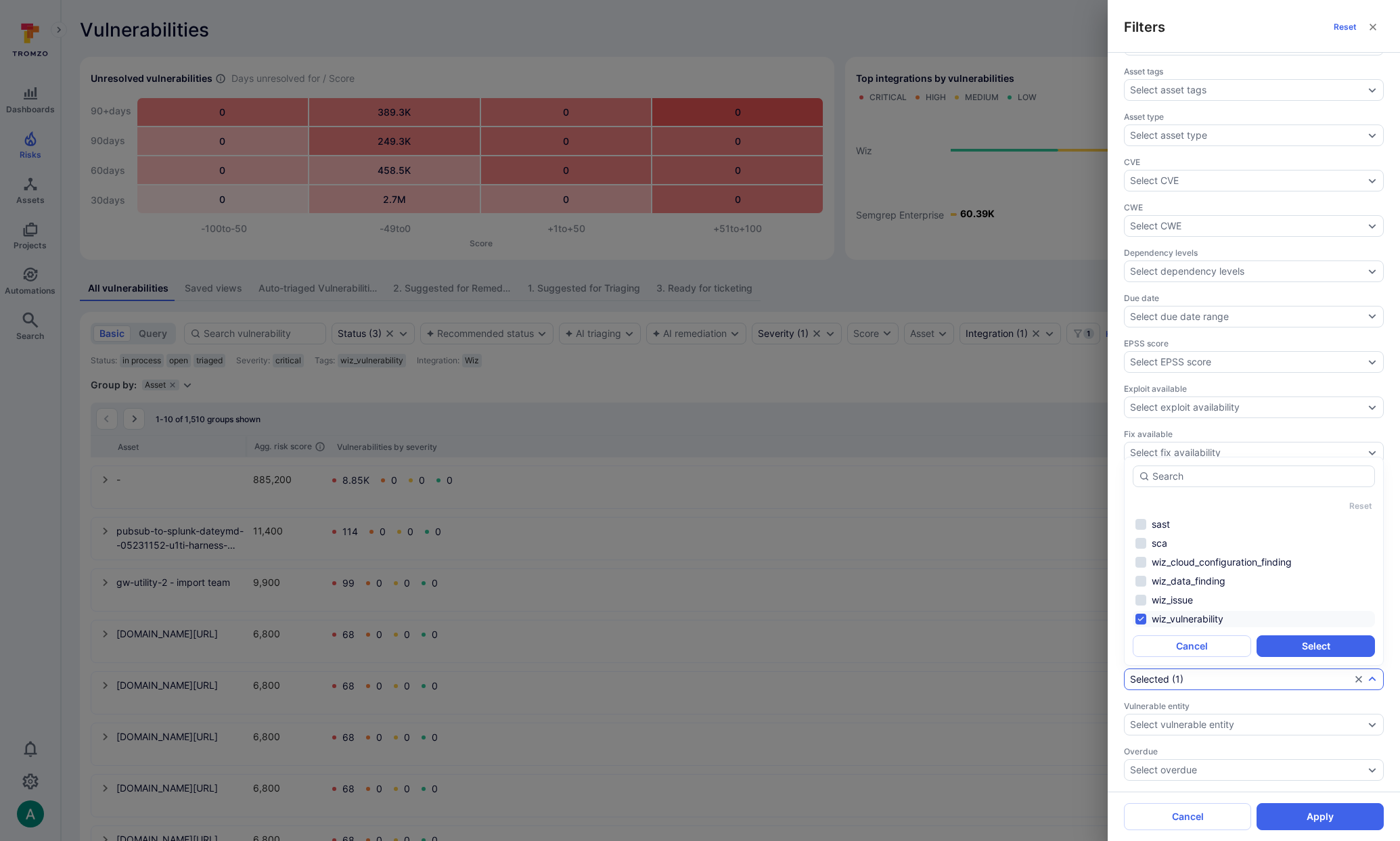
click at [1047, 27] on div "Filters Reset Triaging confidence Select triaging confidence Assignee Select as…" at bounding box center [700, 420] width 1400 height 841
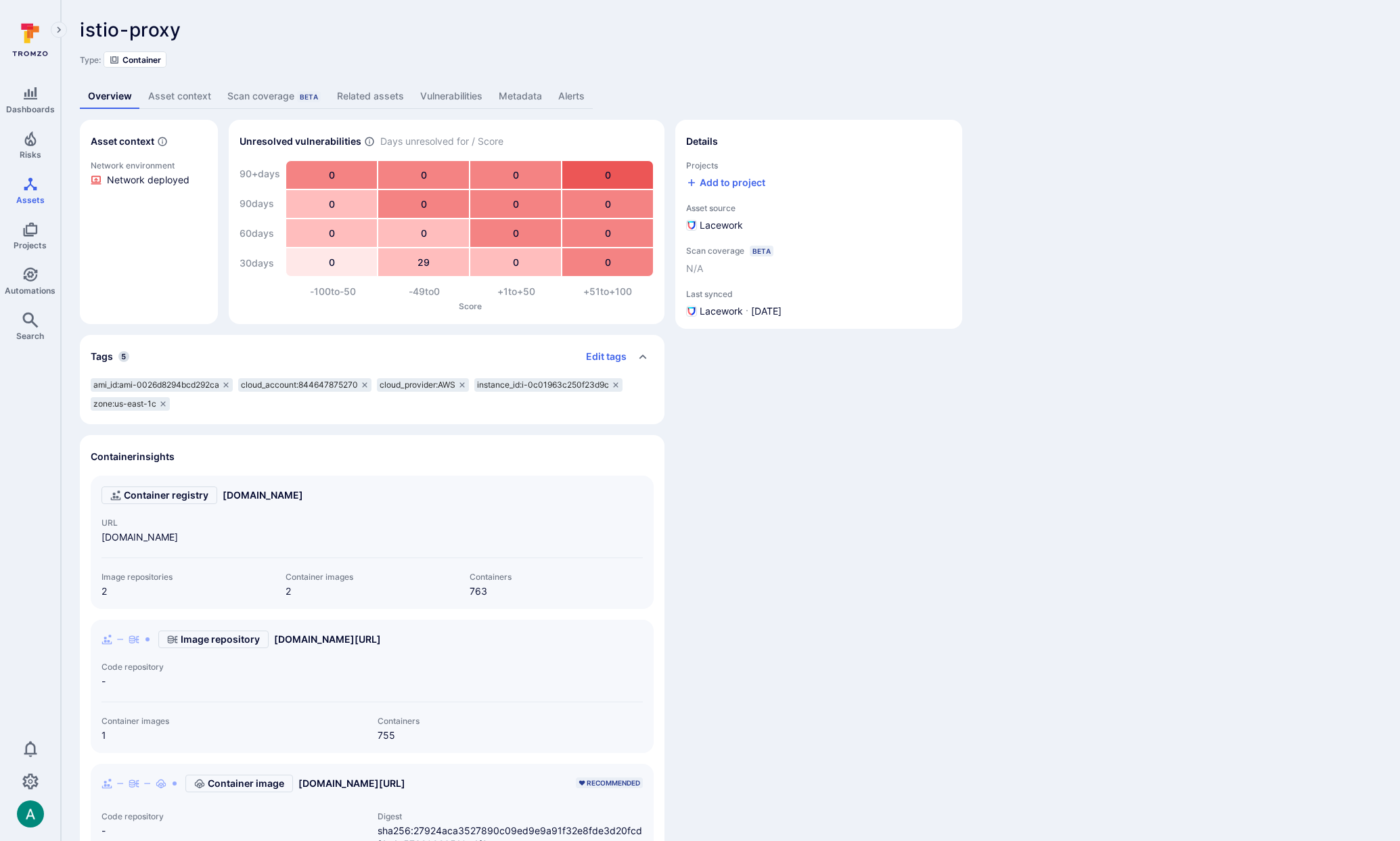
scroll to position [425, 0]
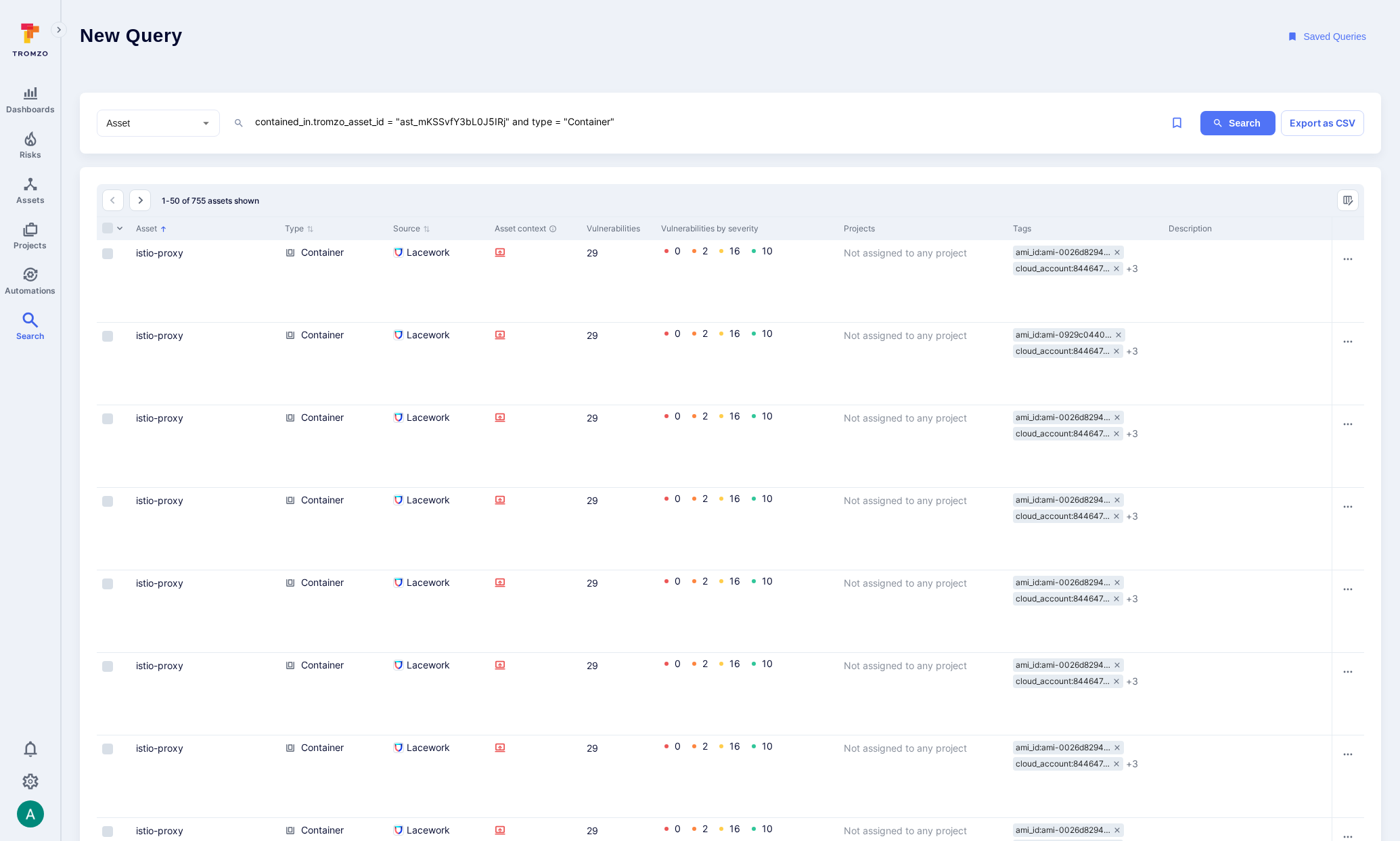
scroll to position [8, 0]
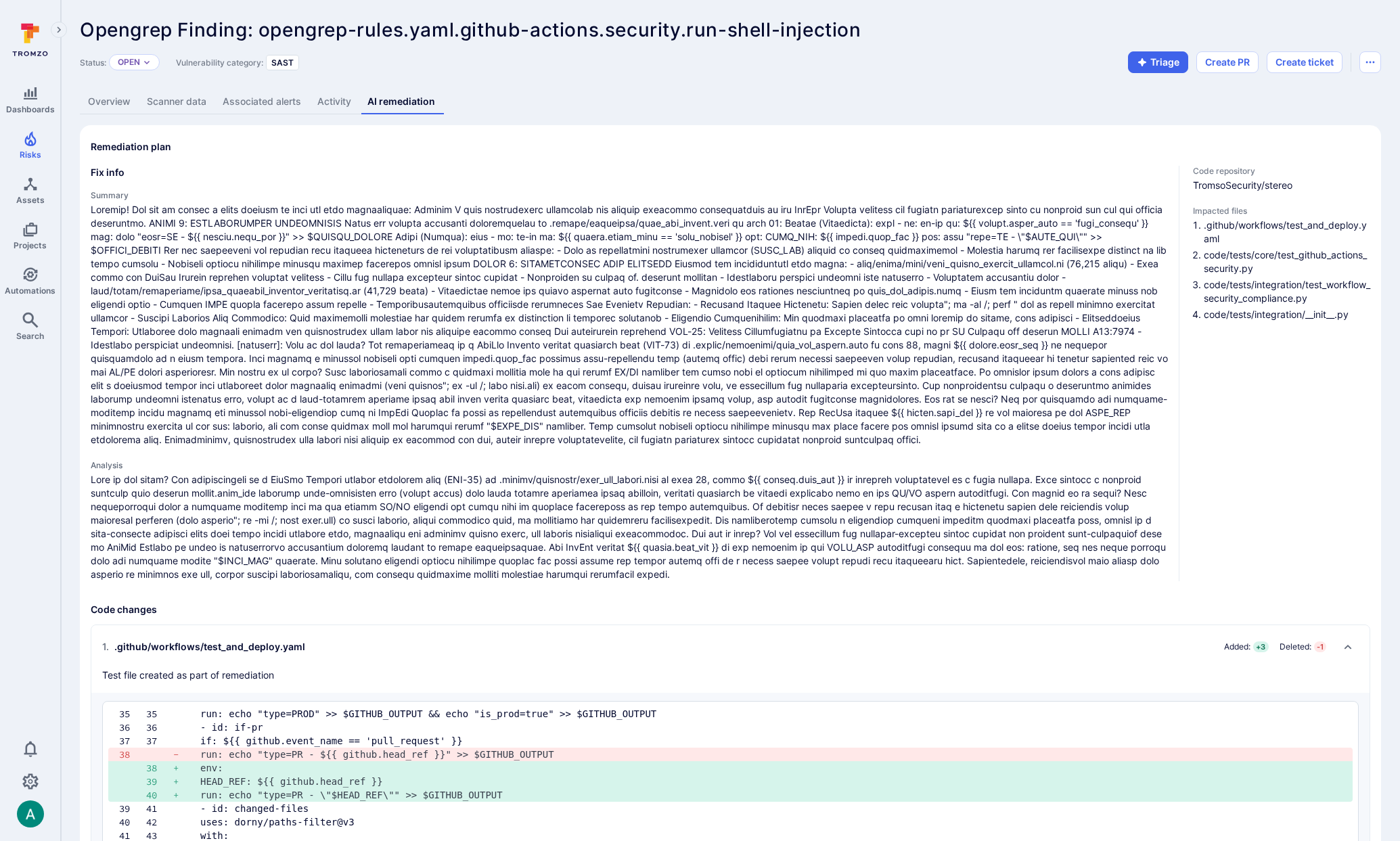
scroll to position [14, 0]
